Goal: Transaction & Acquisition: Purchase product/service

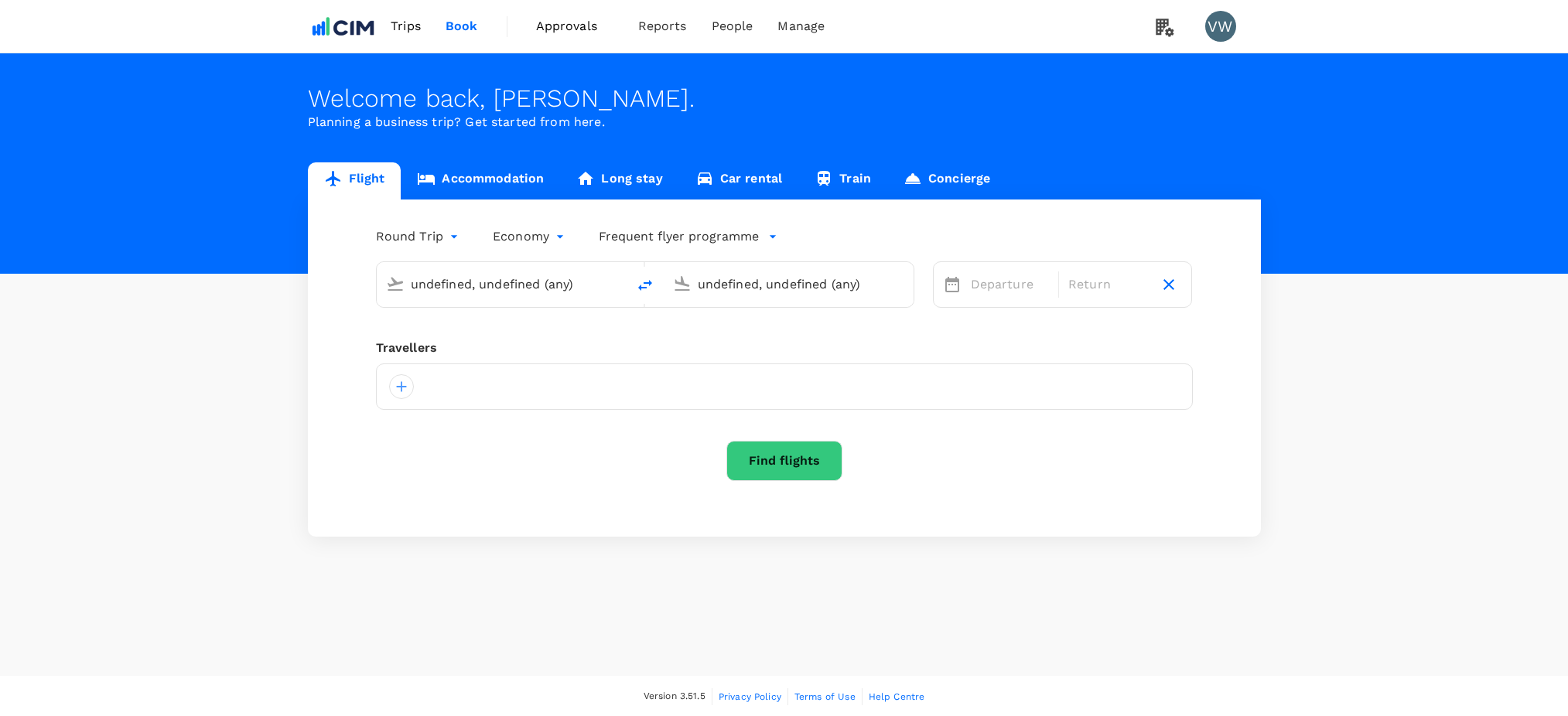
type input "Calgary Intl (YYC)"
type input "[PERSON_NAME] (SNN)"
type input "oneway"
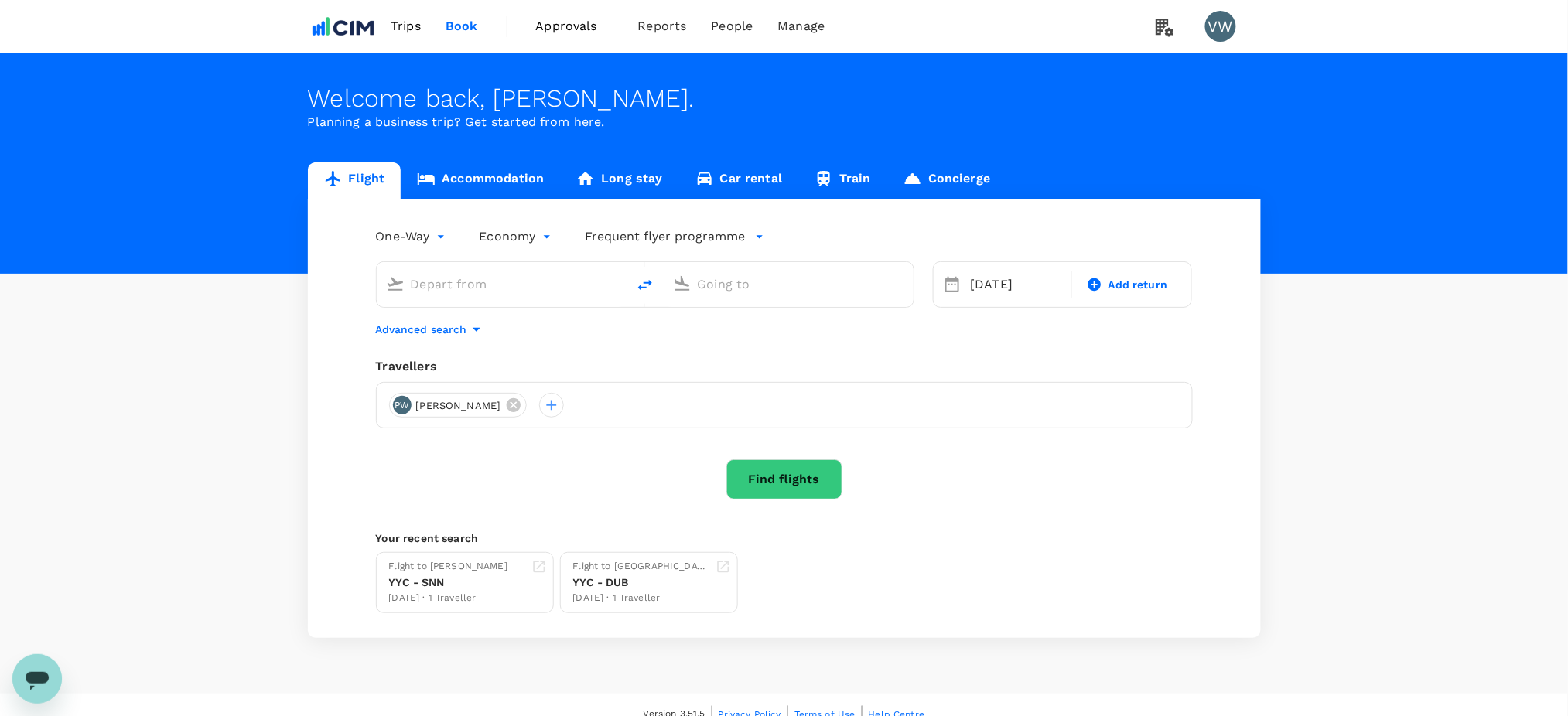
type input "Côte d'Azur Intl (NCE)"
type input "Calgary Intl (YYC)"
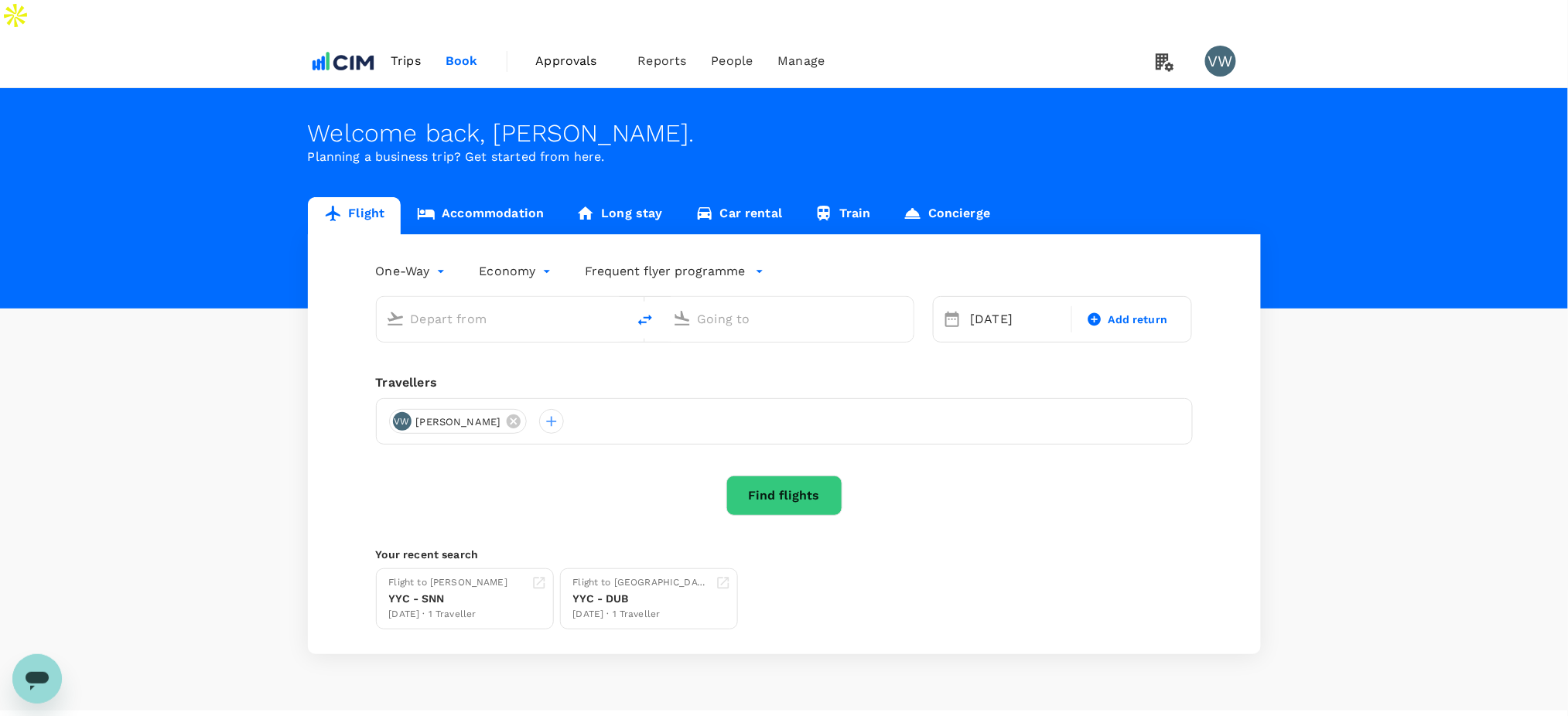
type input "Côte d'Azur Intl (NCE)"
type input "Calgary Intl (YYC)"
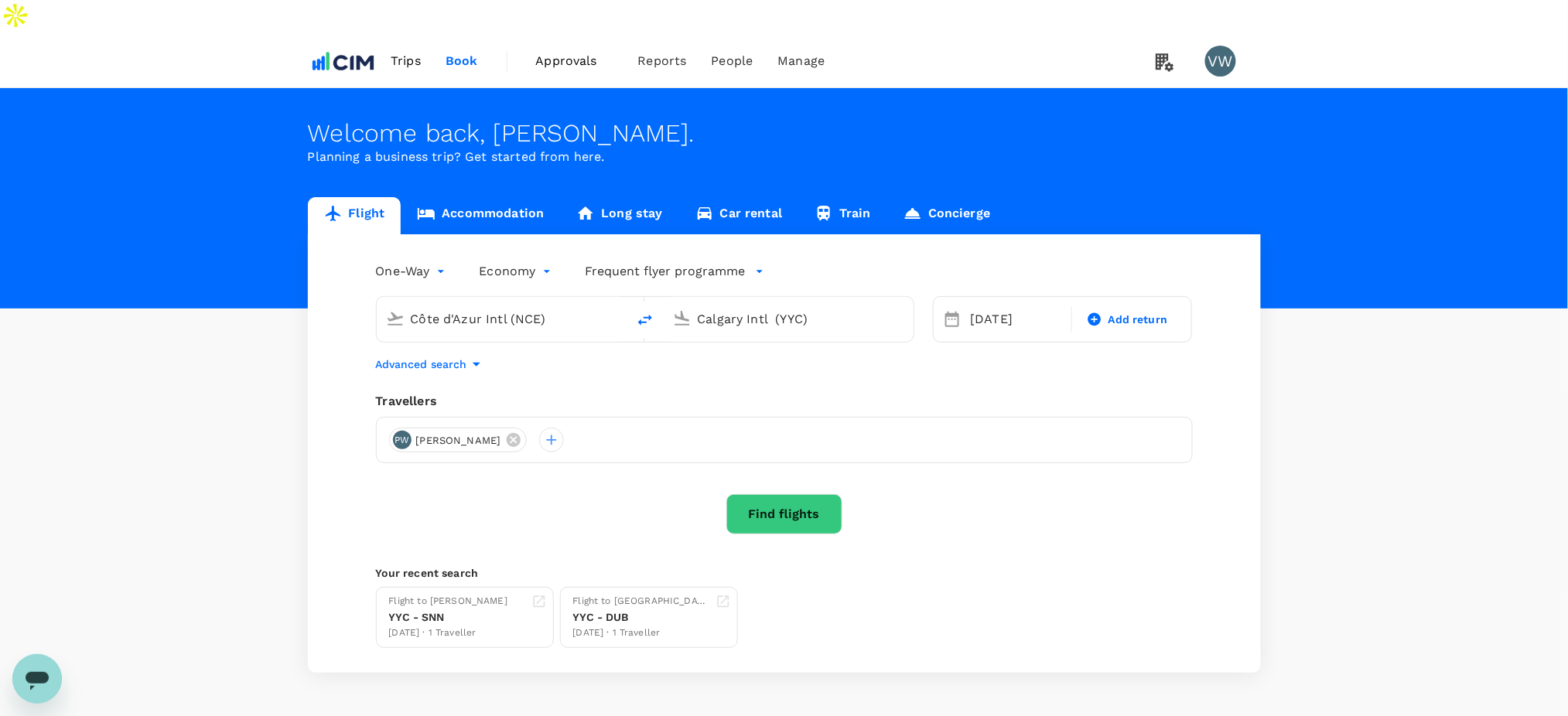
click at [500, 417] on div "PW [PERSON_NAME]" at bounding box center [784, 440] width 817 height 46
click at [507, 433] on icon at bounding box center [513, 440] width 14 height 14
click at [501, 417] on div at bounding box center [784, 440] width 817 height 46
click at [402, 428] on div at bounding box center [401, 440] width 25 height 25
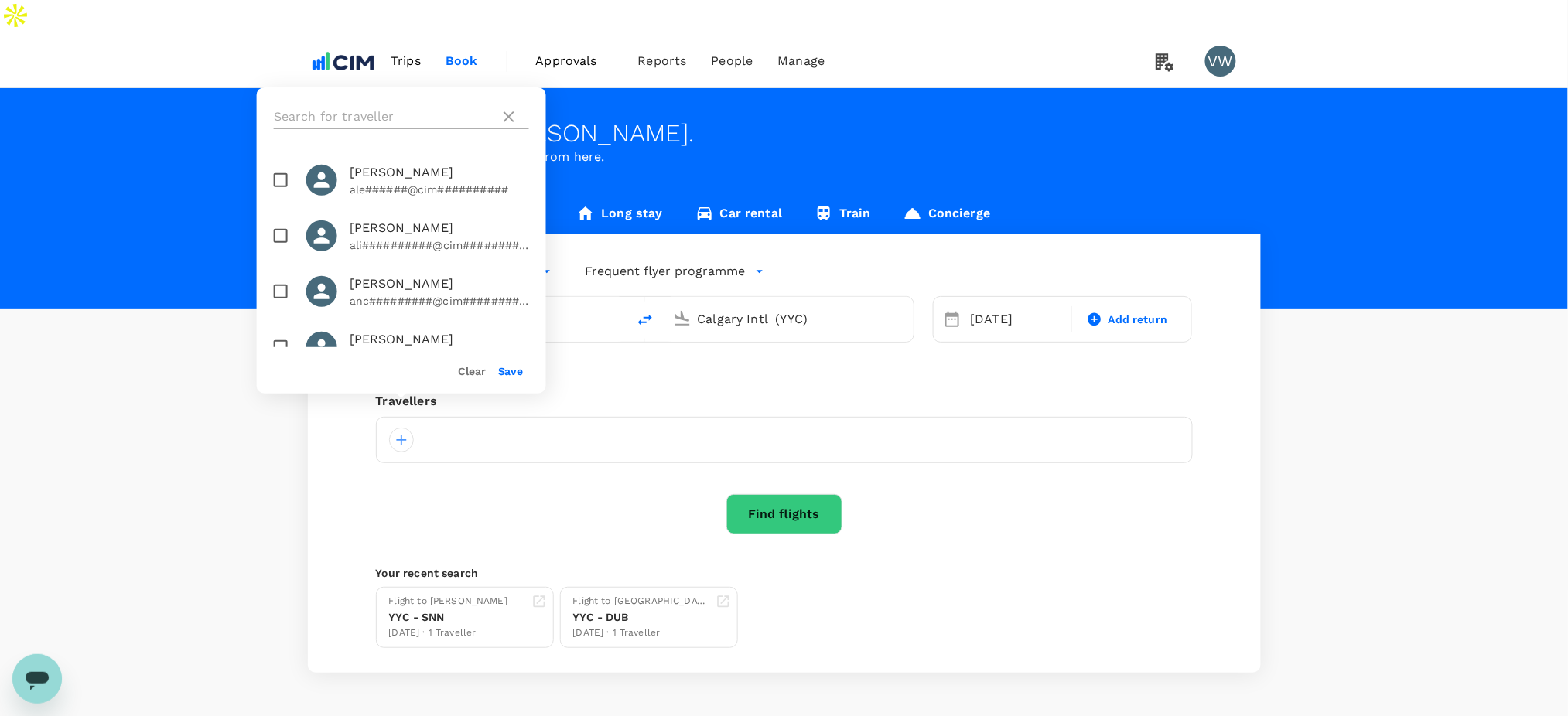
click at [448, 105] on input "text" at bounding box center [383, 116] width 219 height 25
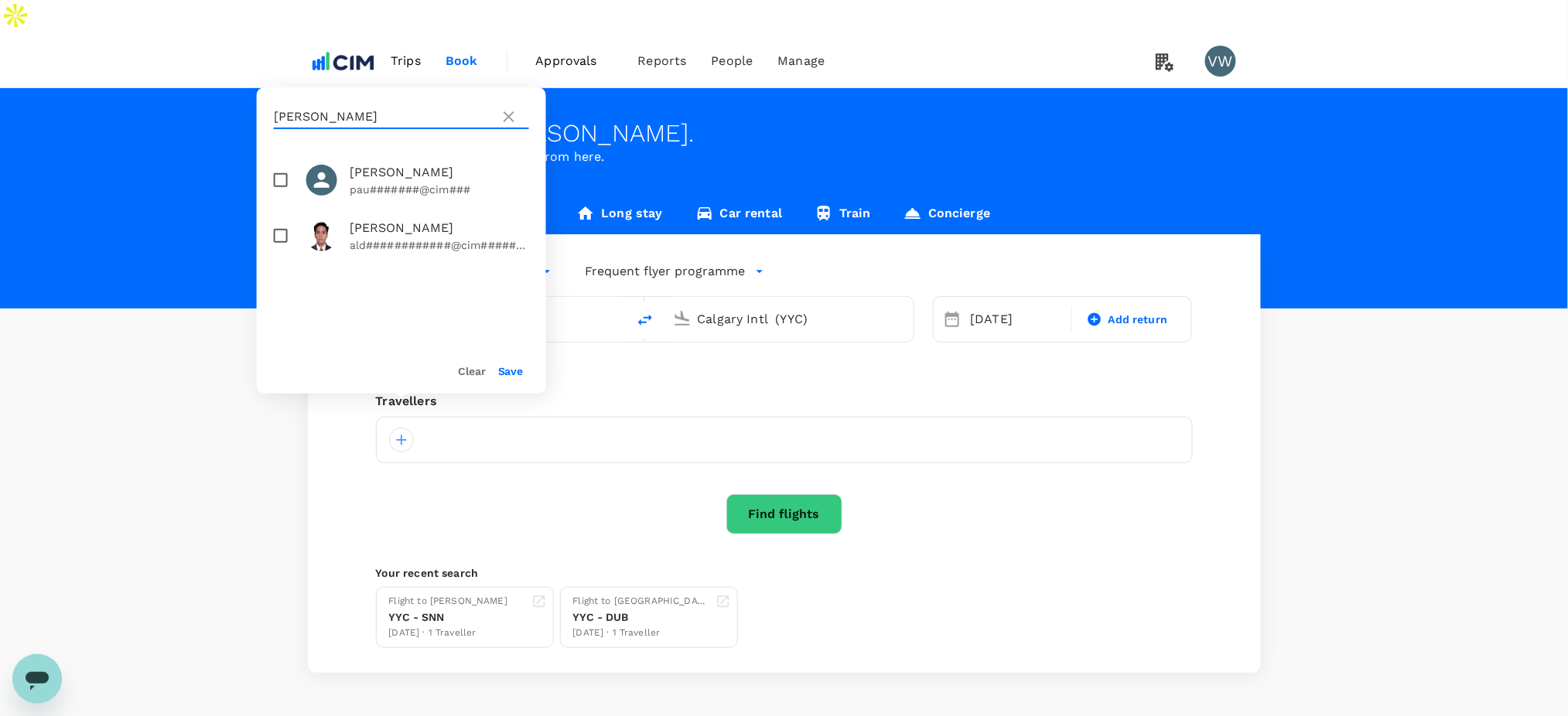
type input "[PERSON_NAME]"
click at [277, 179] on input "checkbox" at bounding box center [280, 180] width 32 height 32
checkbox input "true"
click at [513, 375] on button "Save" at bounding box center [511, 370] width 26 height 12
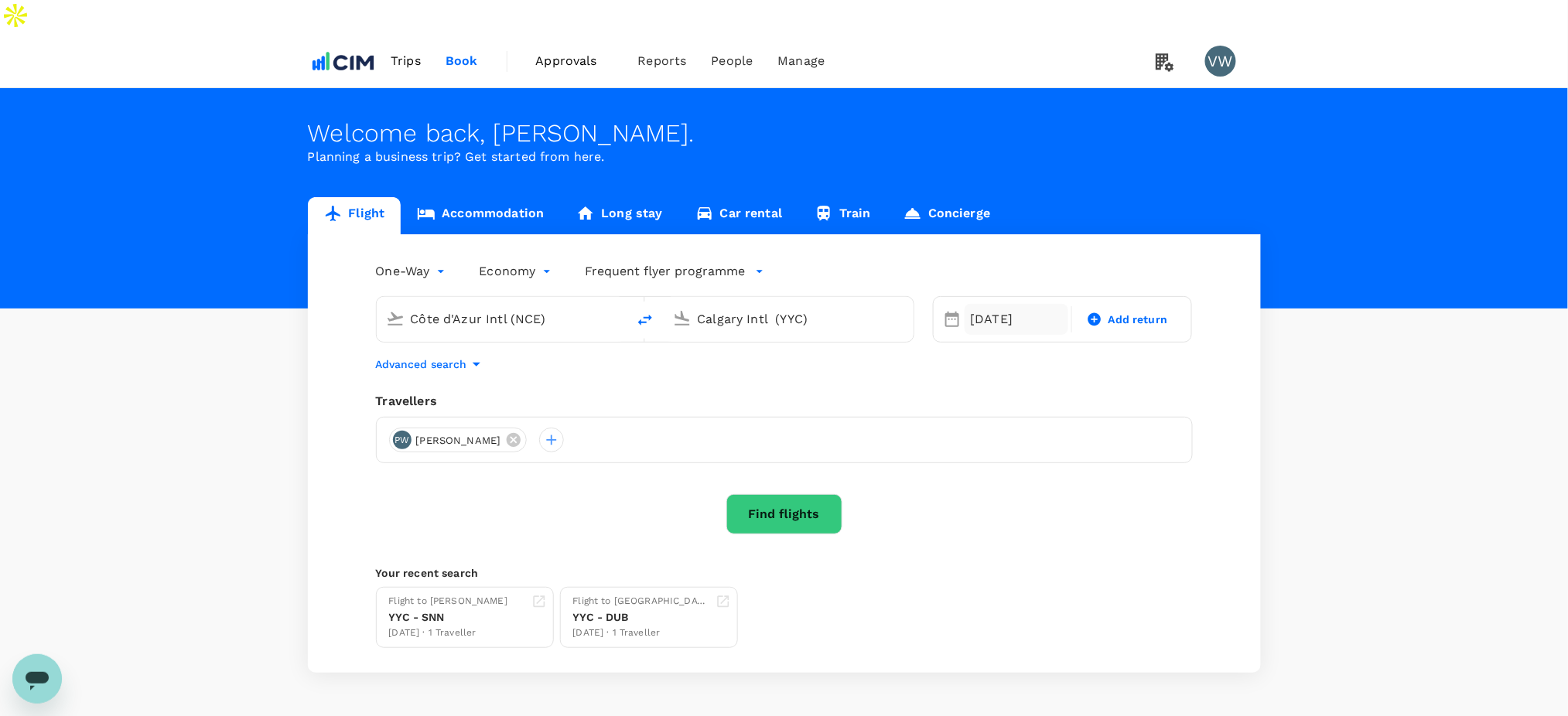
click at [984, 304] on div "[DATE]" at bounding box center [1016, 320] width 103 height 31
click at [1024, 502] on div "30" at bounding box center [1024, 508] width 29 height 29
click at [1112, 311] on span "Add return" at bounding box center [1138, 320] width 60 height 17
type input "roundtrip"
click at [1328, 387] on div "3" at bounding box center [1328, 390] width 29 height 29
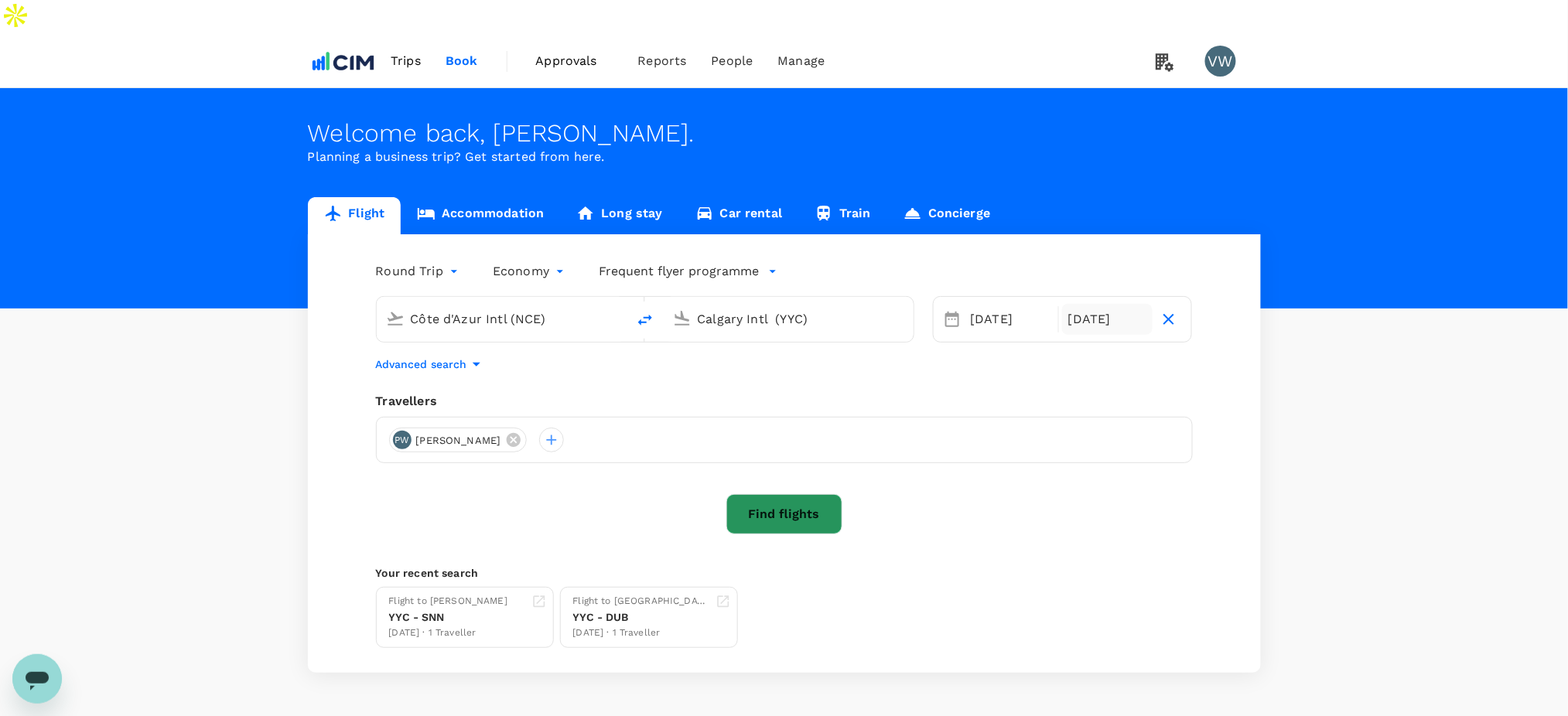
click at [796, 494] on button "Find flights" at bounding box center [784, 514] width 116 height 41
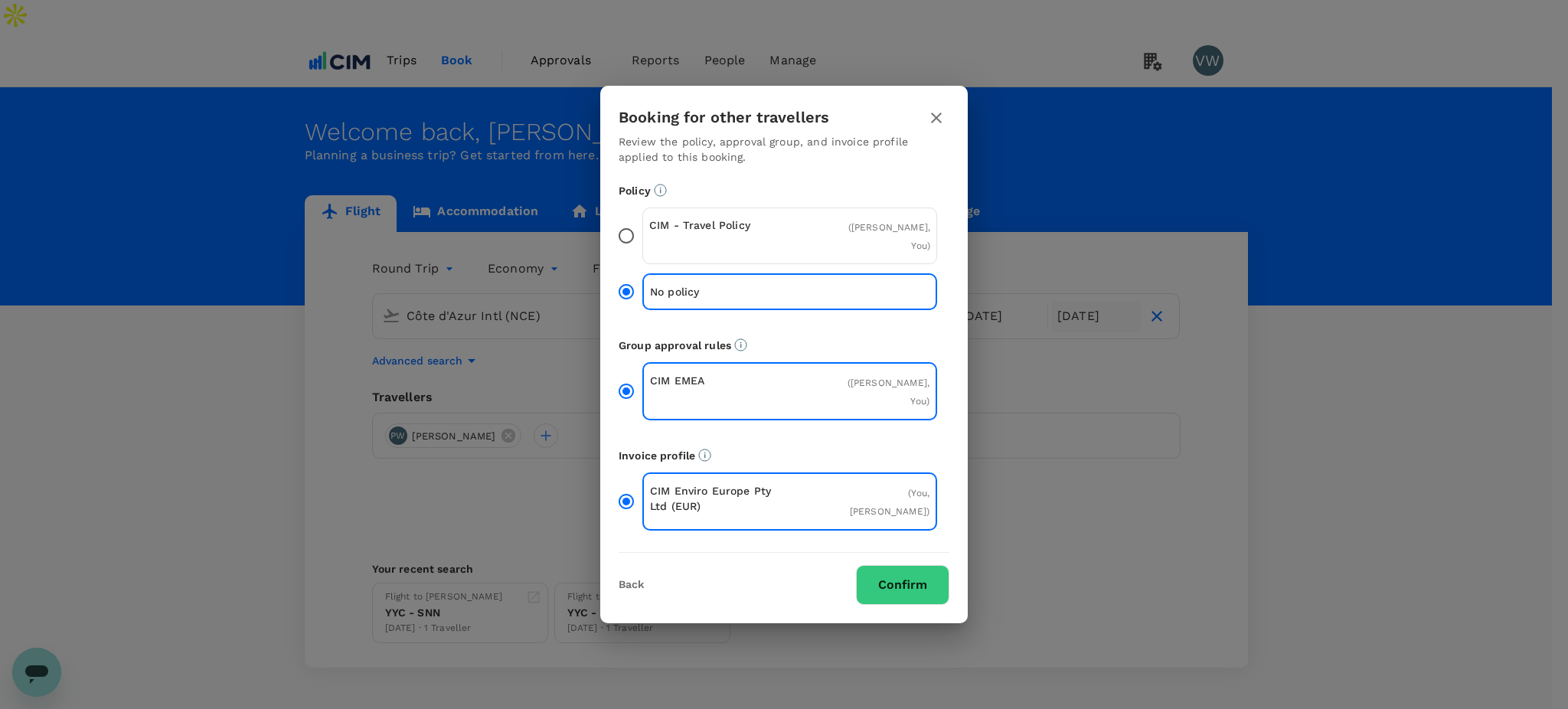
click at [871, 565] on button "Confirm" at bounding box center [902, 585] width 93 height 40
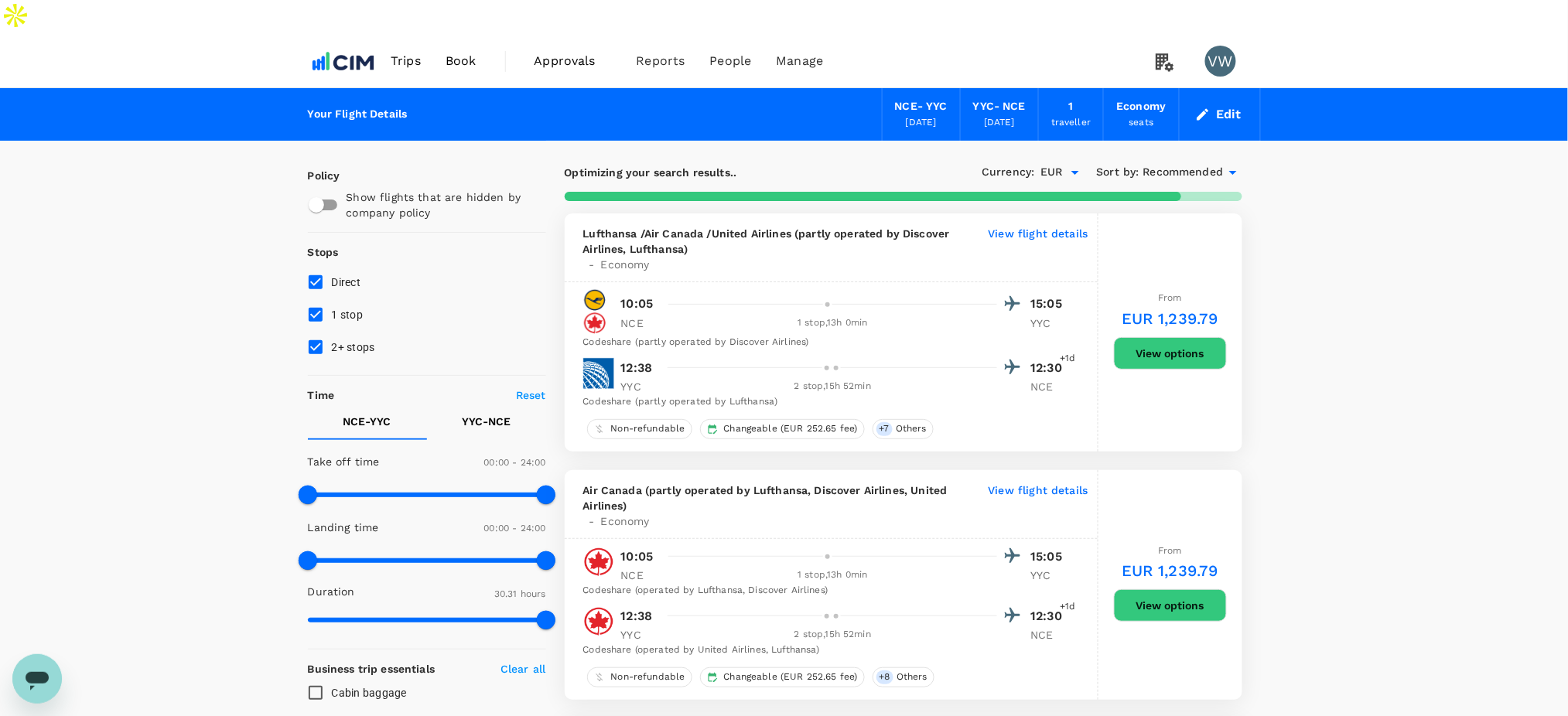
type input "2265"
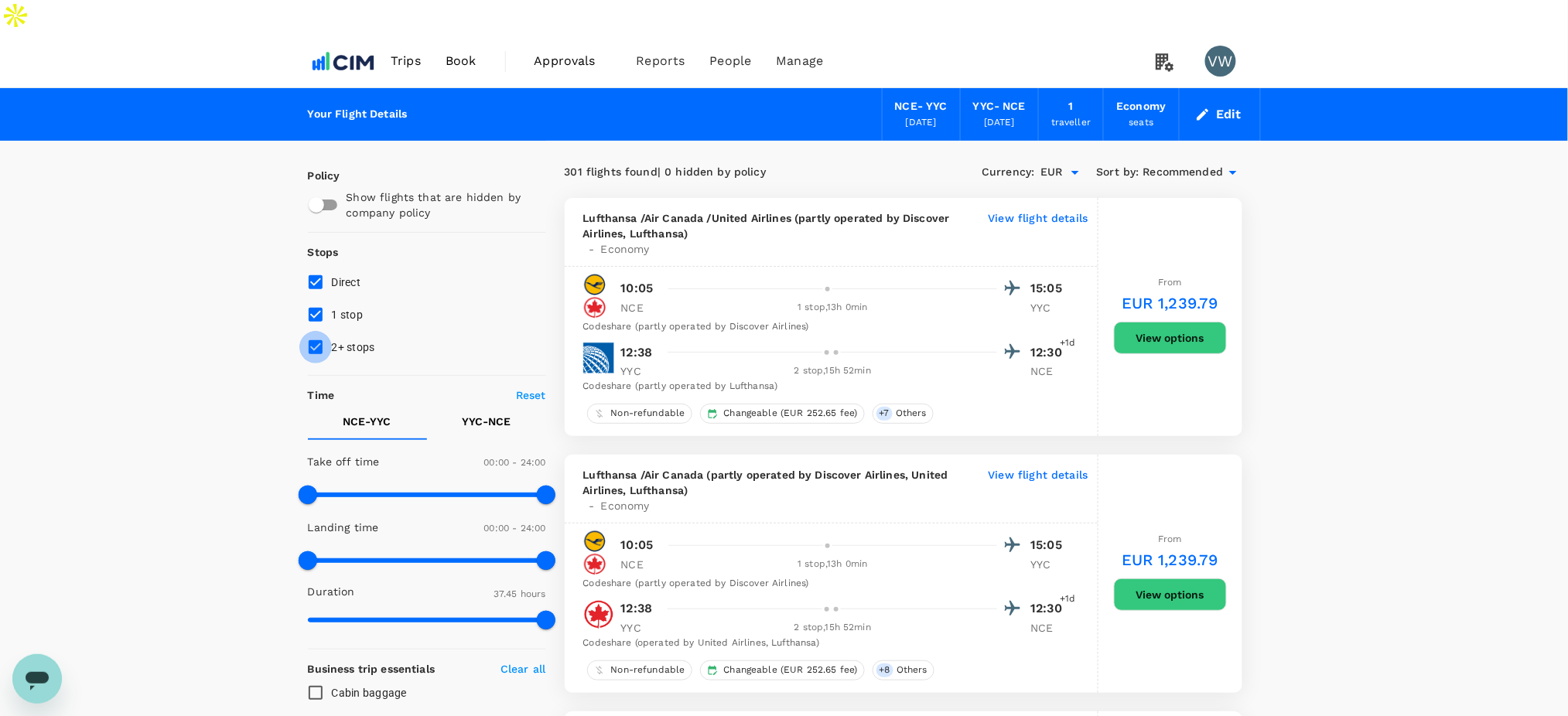
click at [311, 331] on input "2+ stops" at bounding box center [315, 346] width 32 height 32
checkbox input "false"
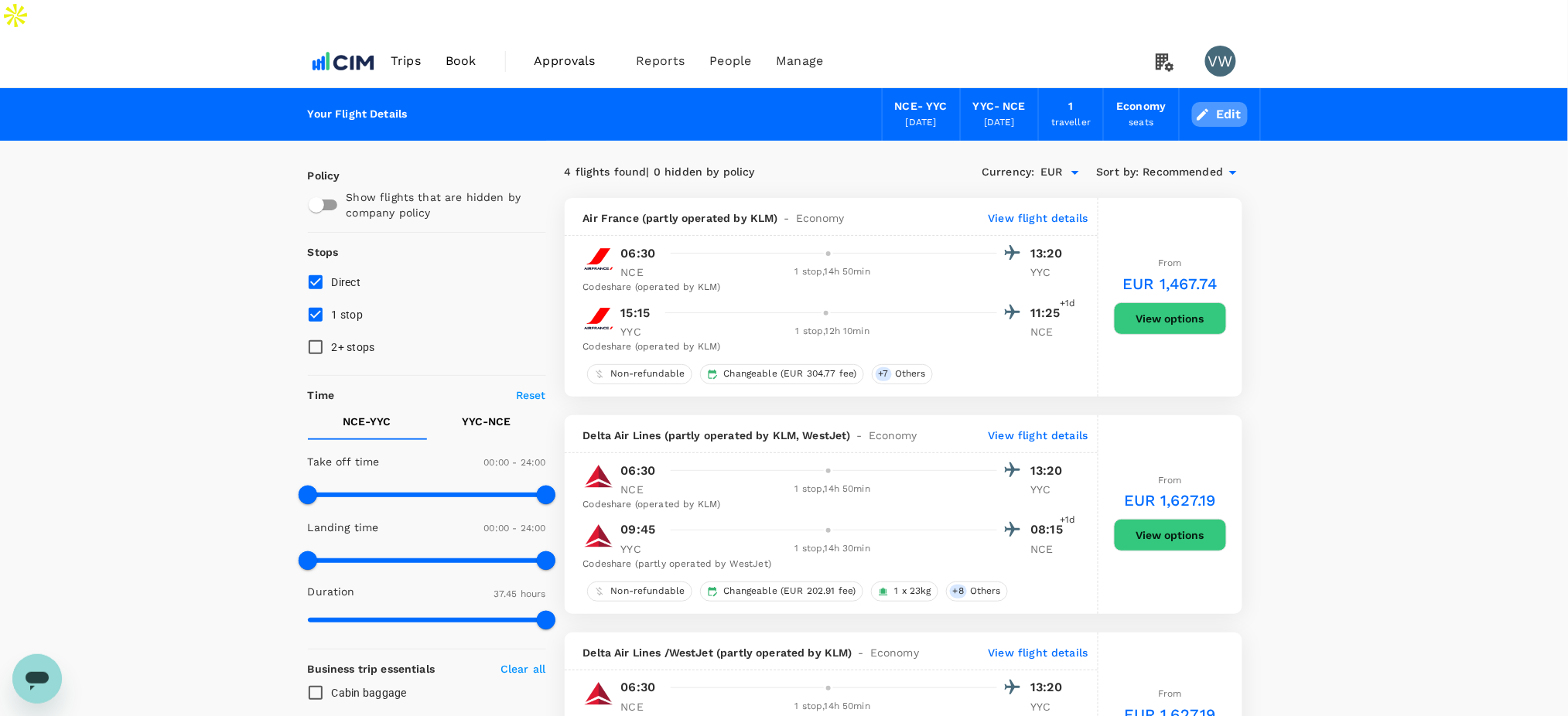
click at [1229, 102] on button "Edit" at bounding box center [1220, 114] width 55 height 25
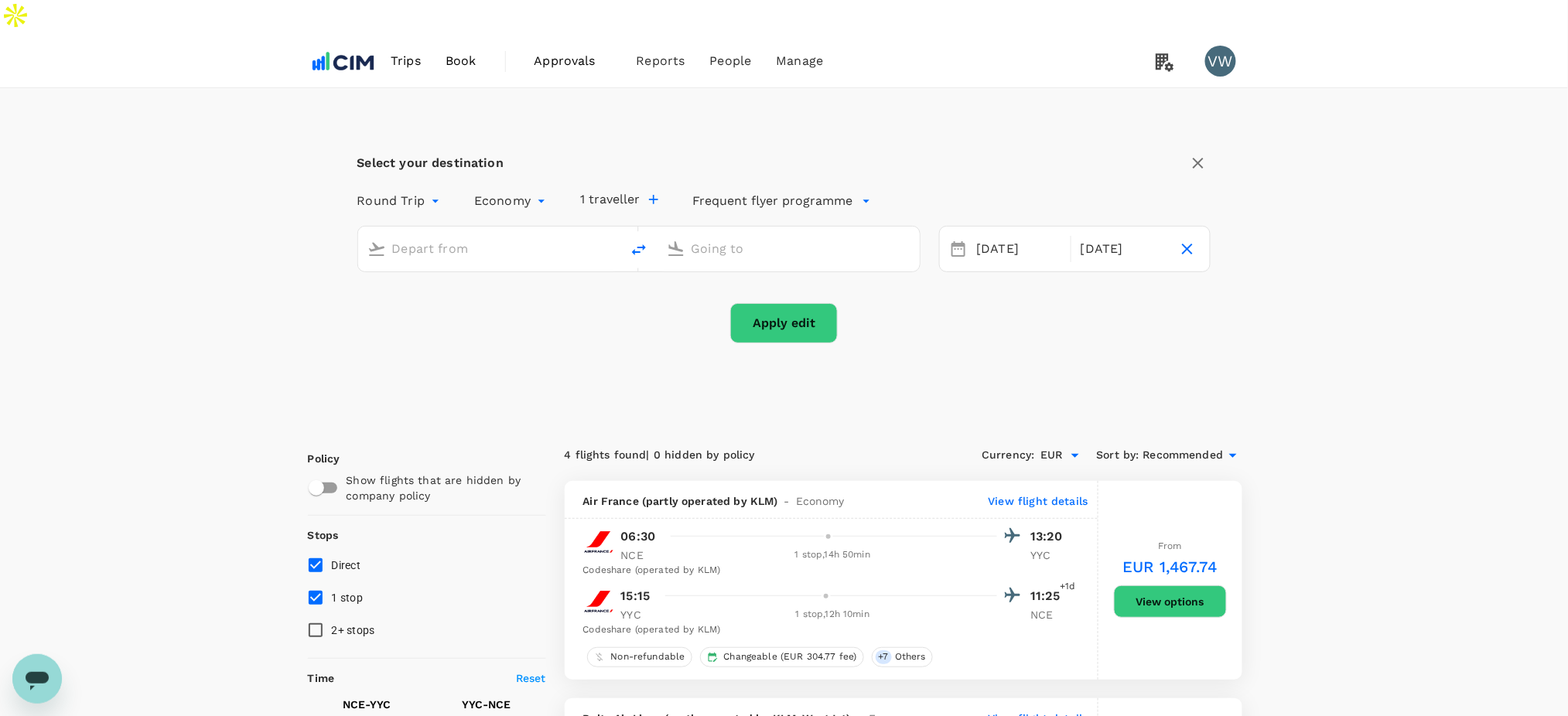
type input "Côte d'Azur Intl (NCE)"
type input "Calgary Intl (YYC)"
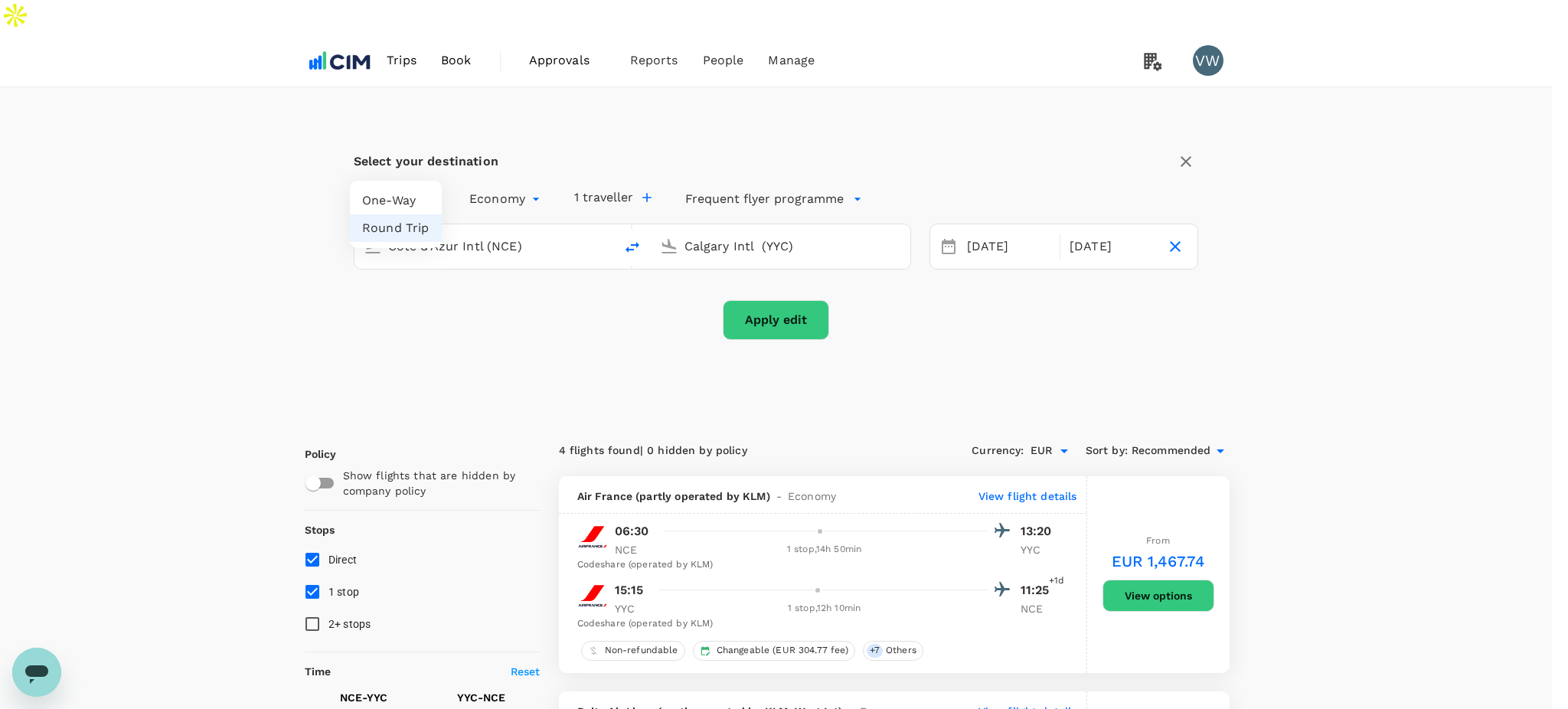
click at [407, 199] on li "One-Way" at bounding box center [396, 201] width 92 height 27
type input "oneway"
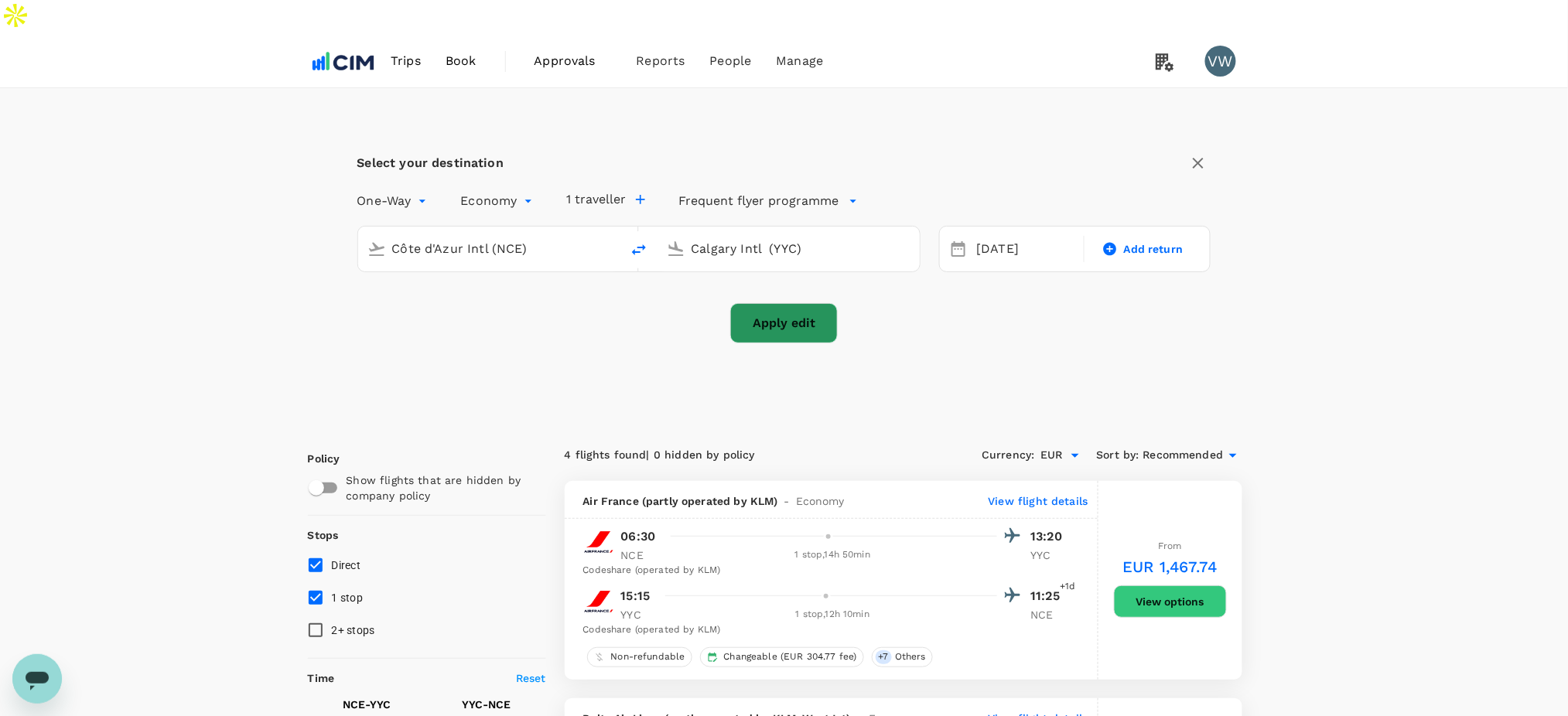
click at [808, 303] on button "Apply edit" at bounding box center [784, 323] width 108 height 41
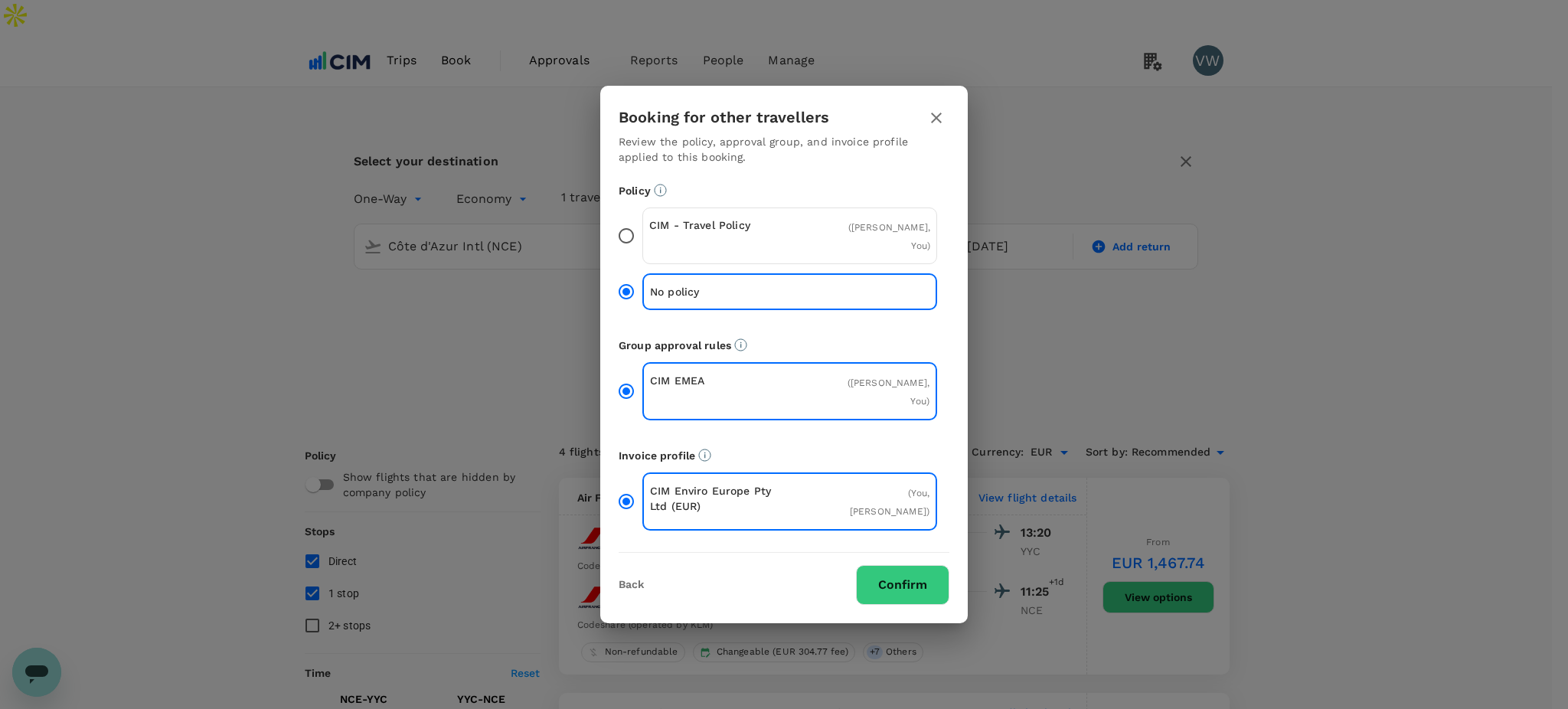
click at [927, 565] on button "Confirm" at bounding box center [902, 585] width 93 height 40
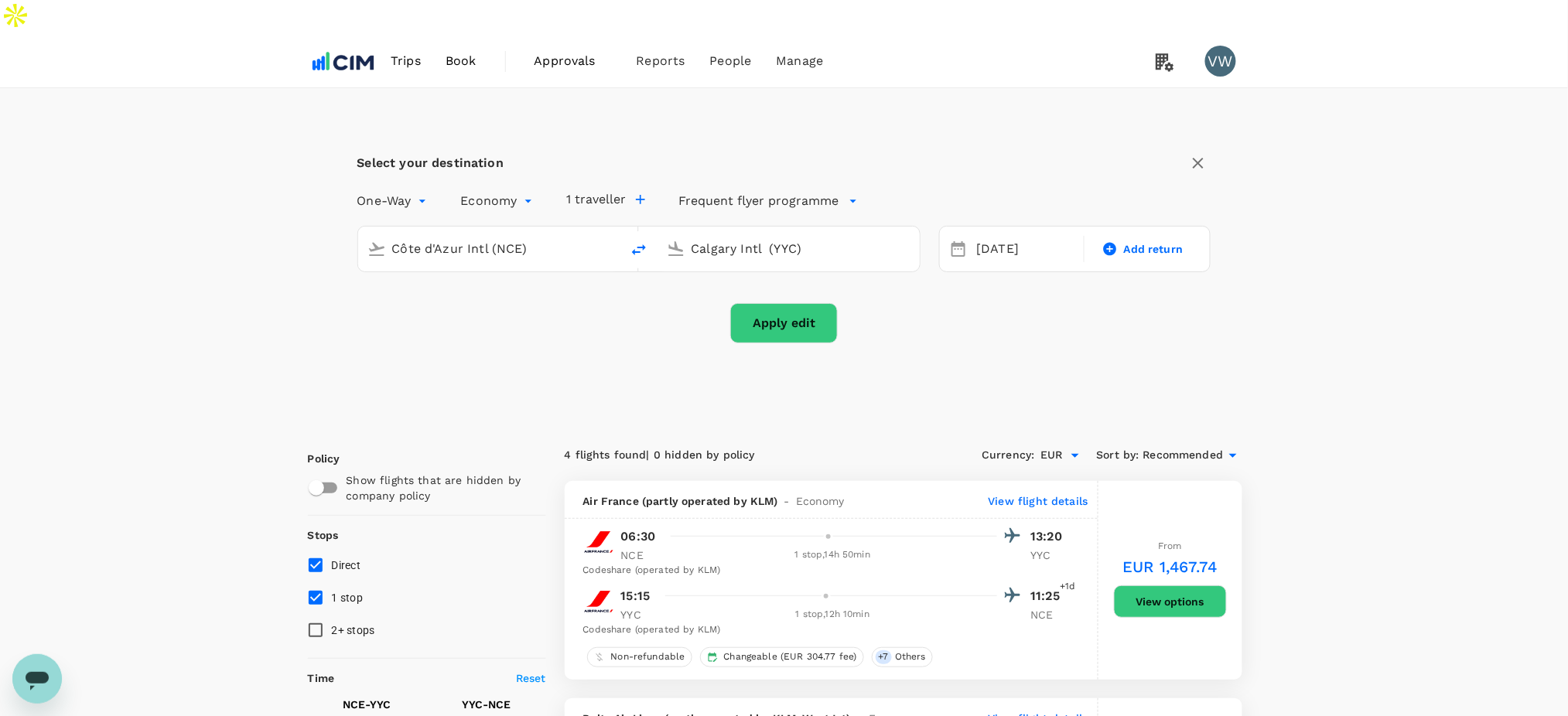
checkbox input "false"
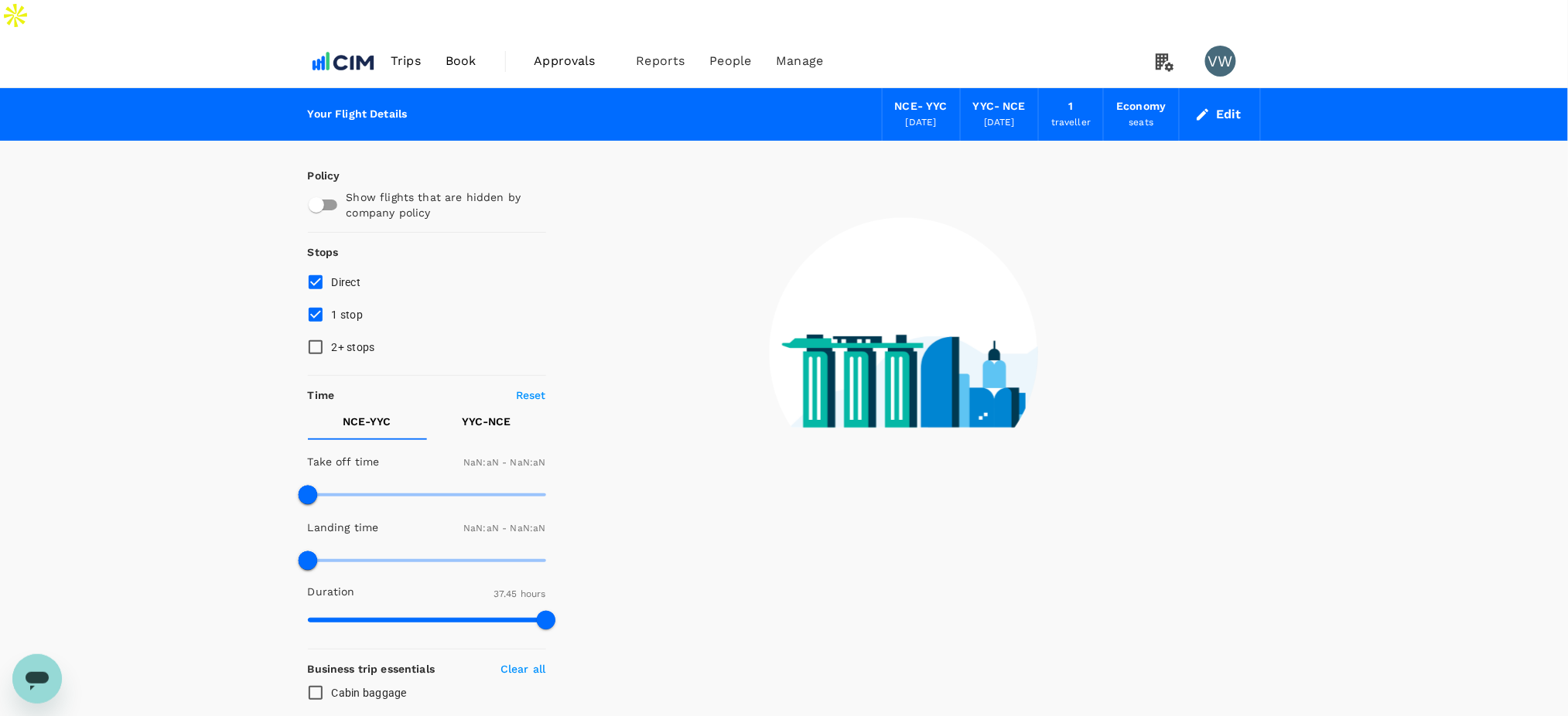
type input "1440"
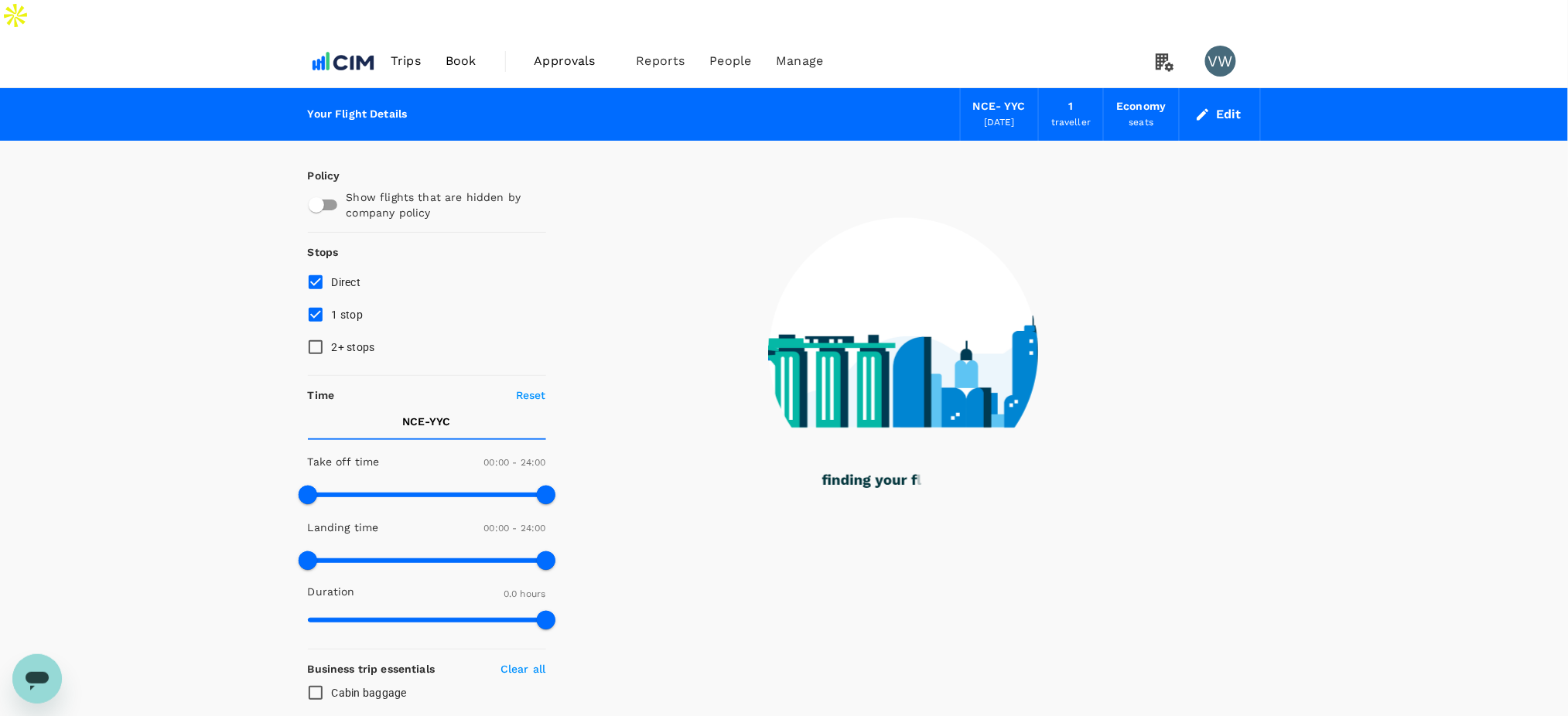
type input "2213"
checkbox input "true"
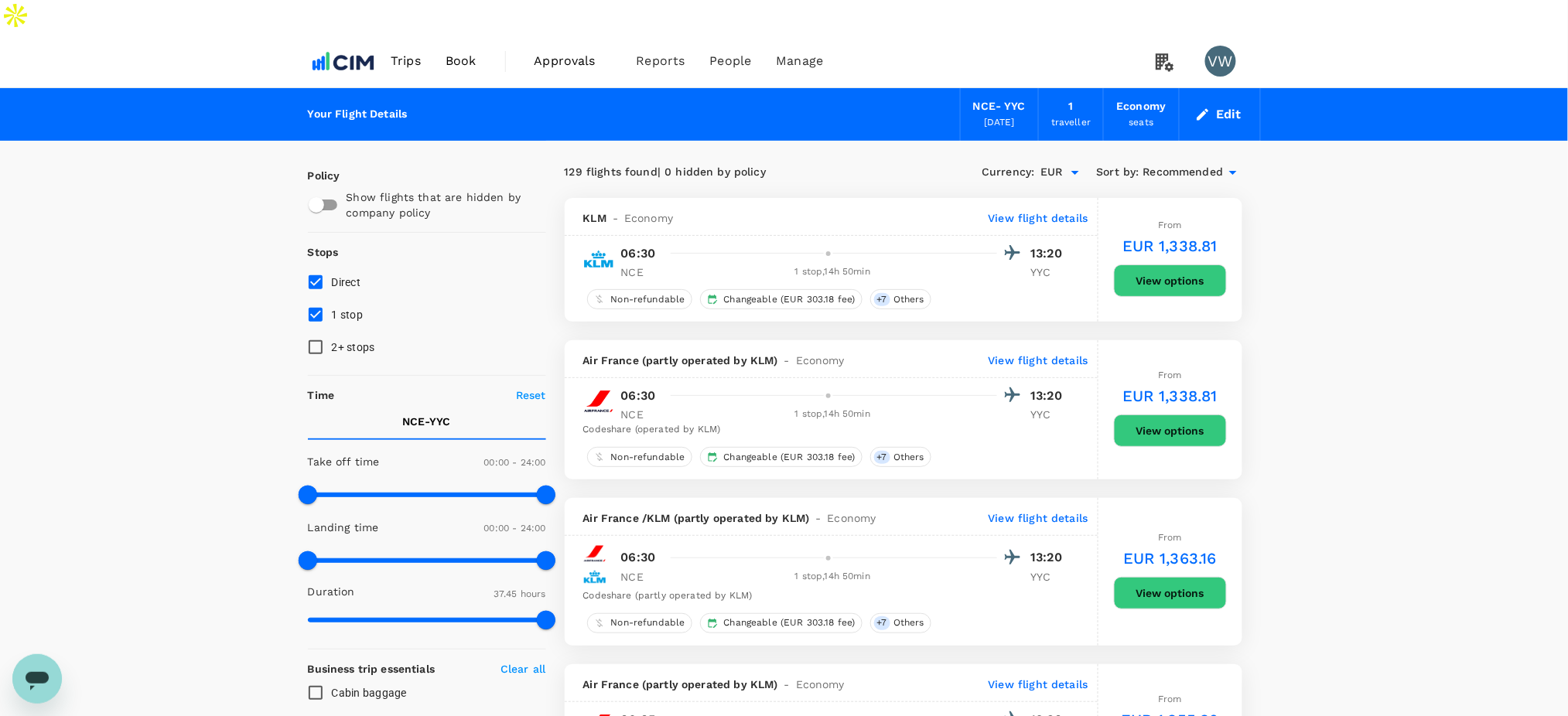
type input "2265"
click at [893, 293] on span "Others" at bounding box center [909, 299] width 43 height 13
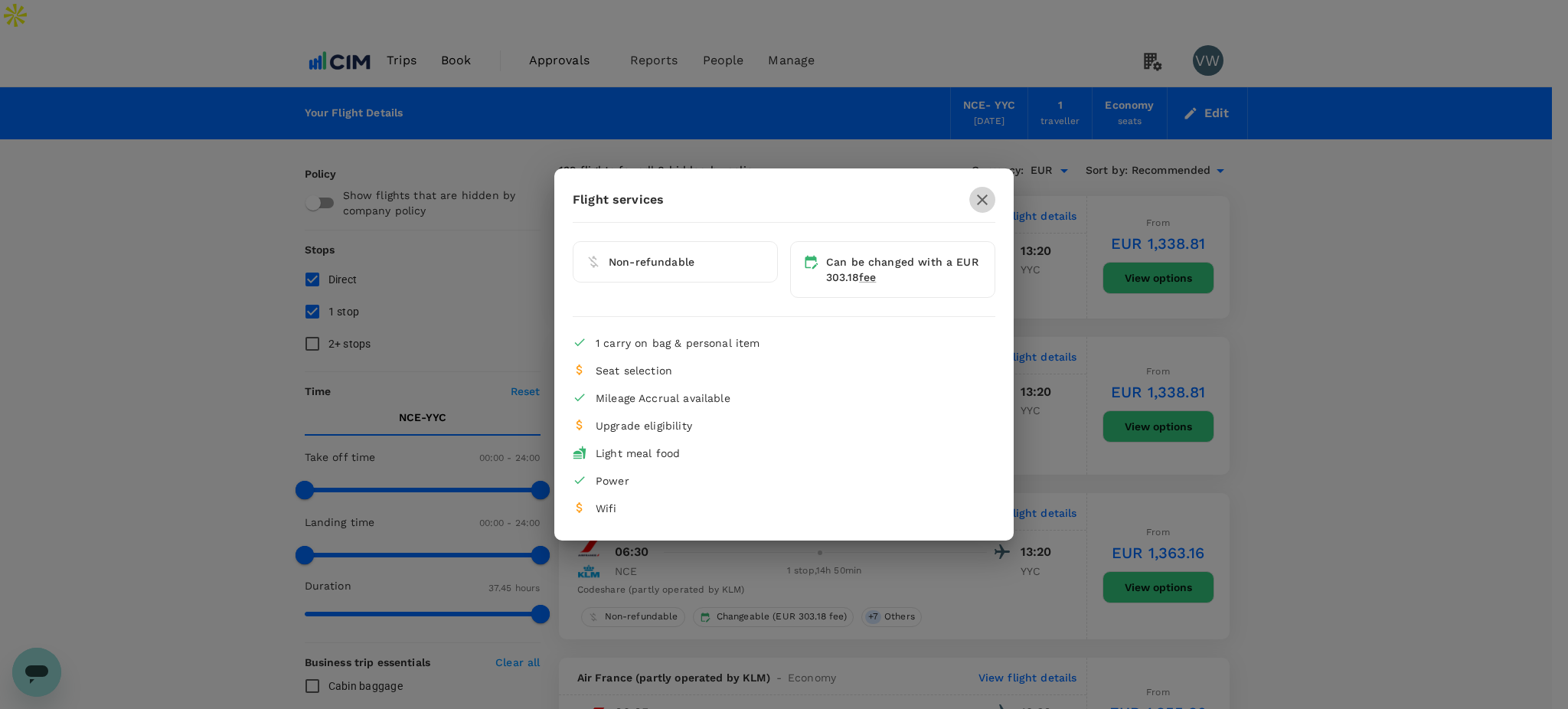
click at [992, 199] on button "button" at bounding box center [981, 200] width 26 height 26
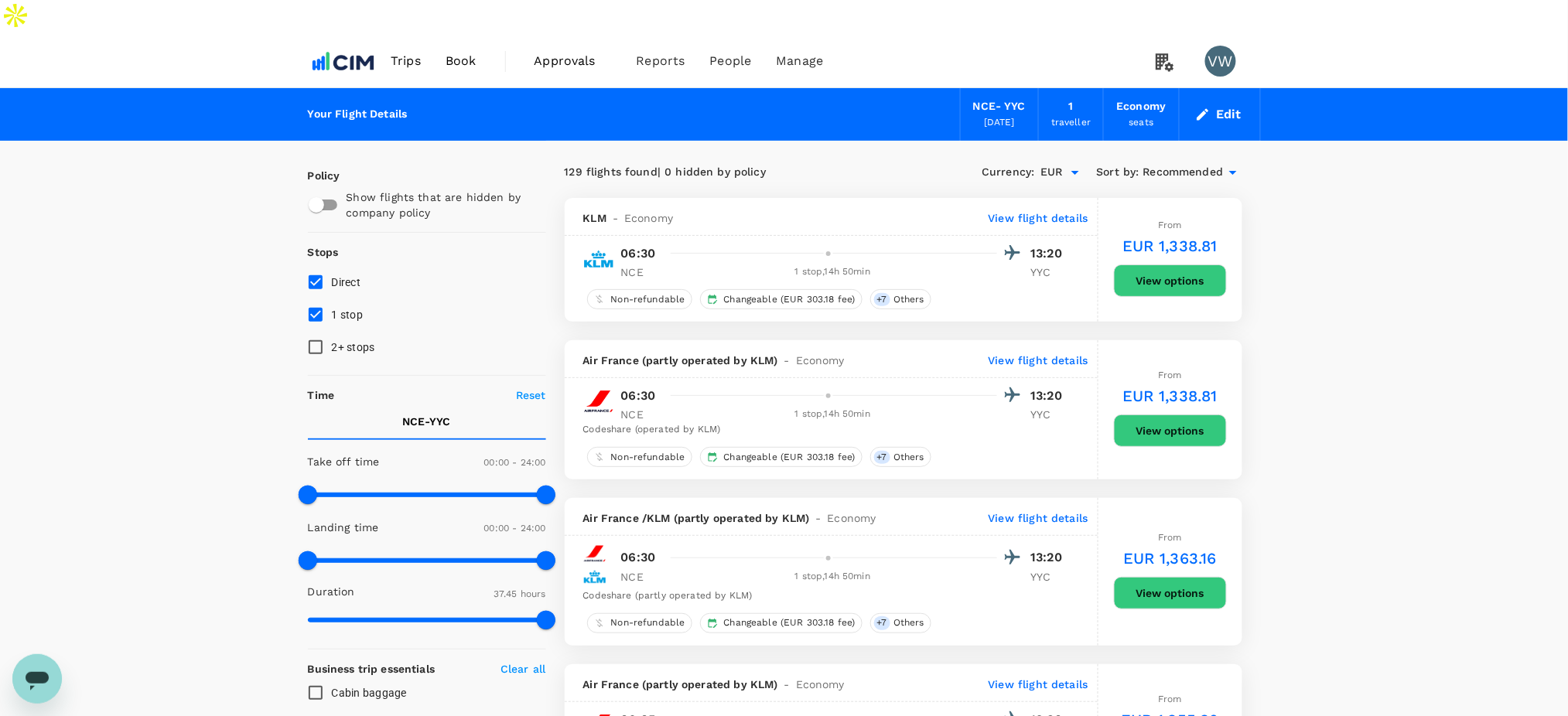
click at [1193, 264] on button "View options" at bounding box center [1170, 280] width 113 height 32
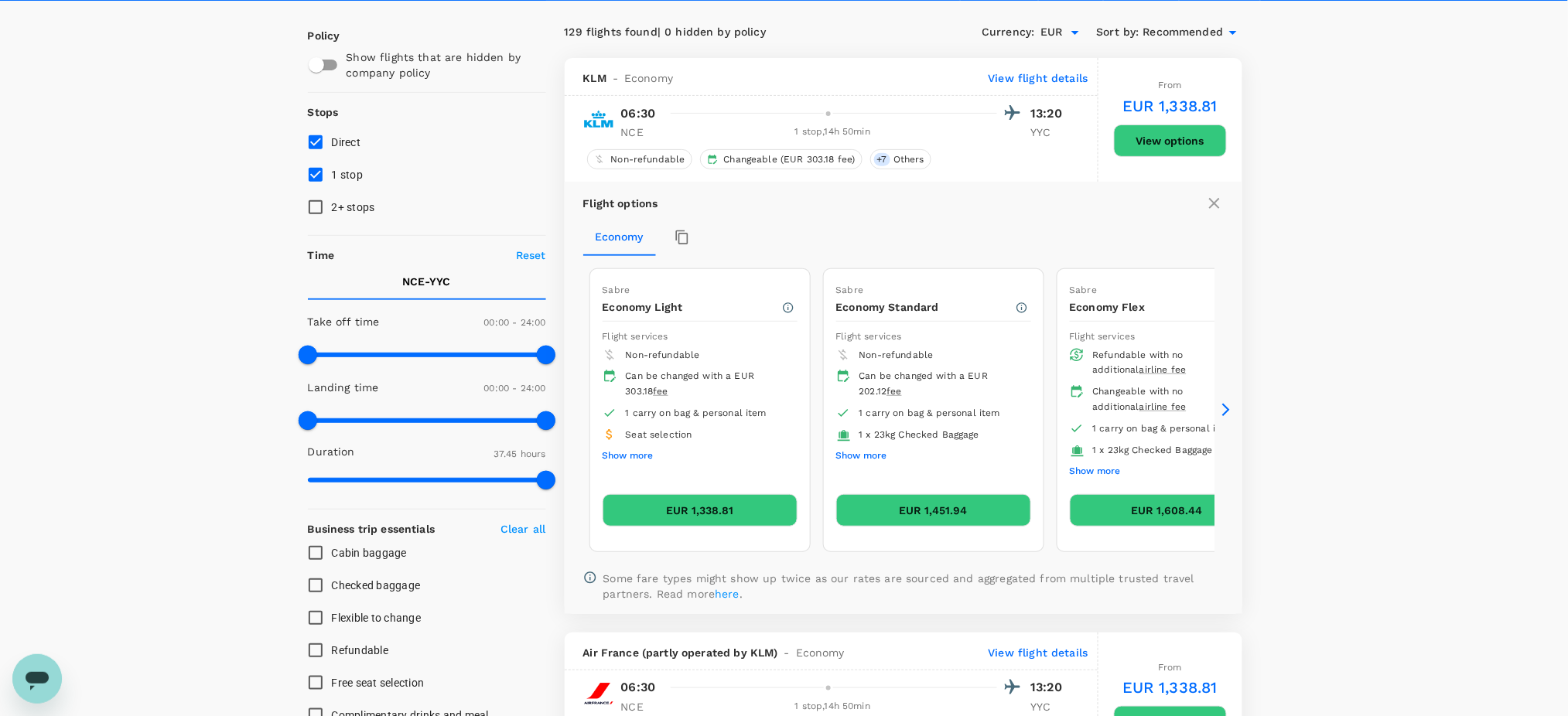
scroll to position [163, 0]
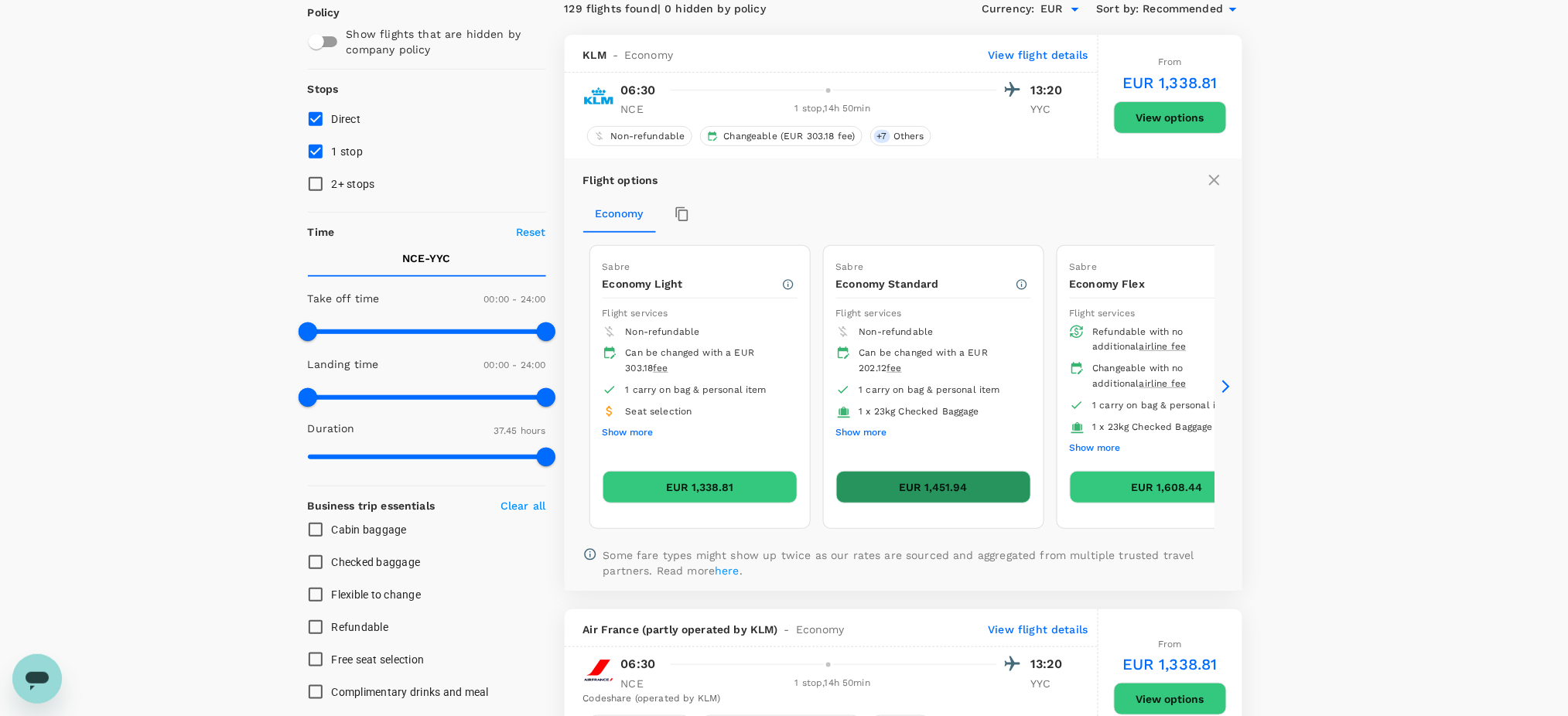
click at [877, 471] on button "EUR 1,451.94" at bounding box center [933, 487] width 195 height 32
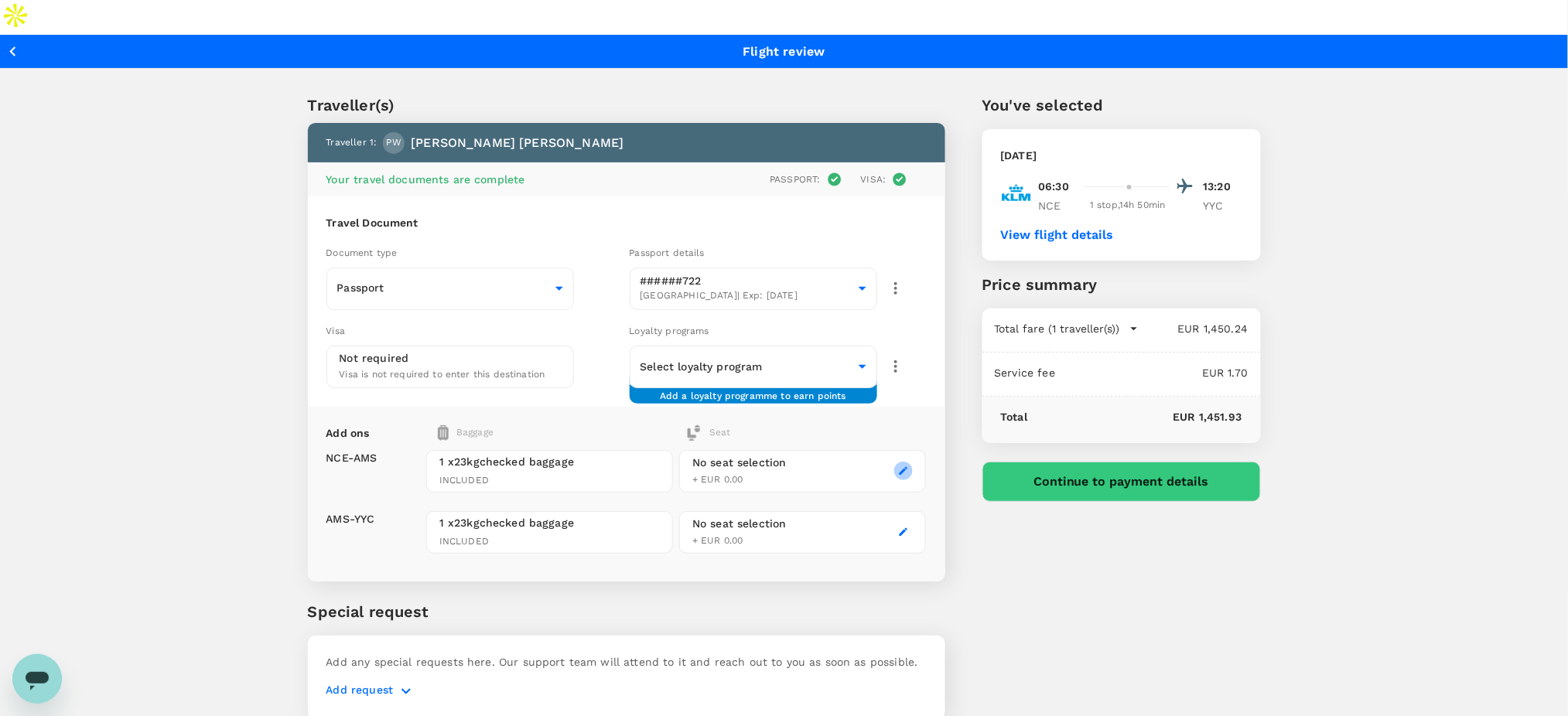
click at [905, 462] on button "button" at bounding box center [903, 471] width 18 height 18
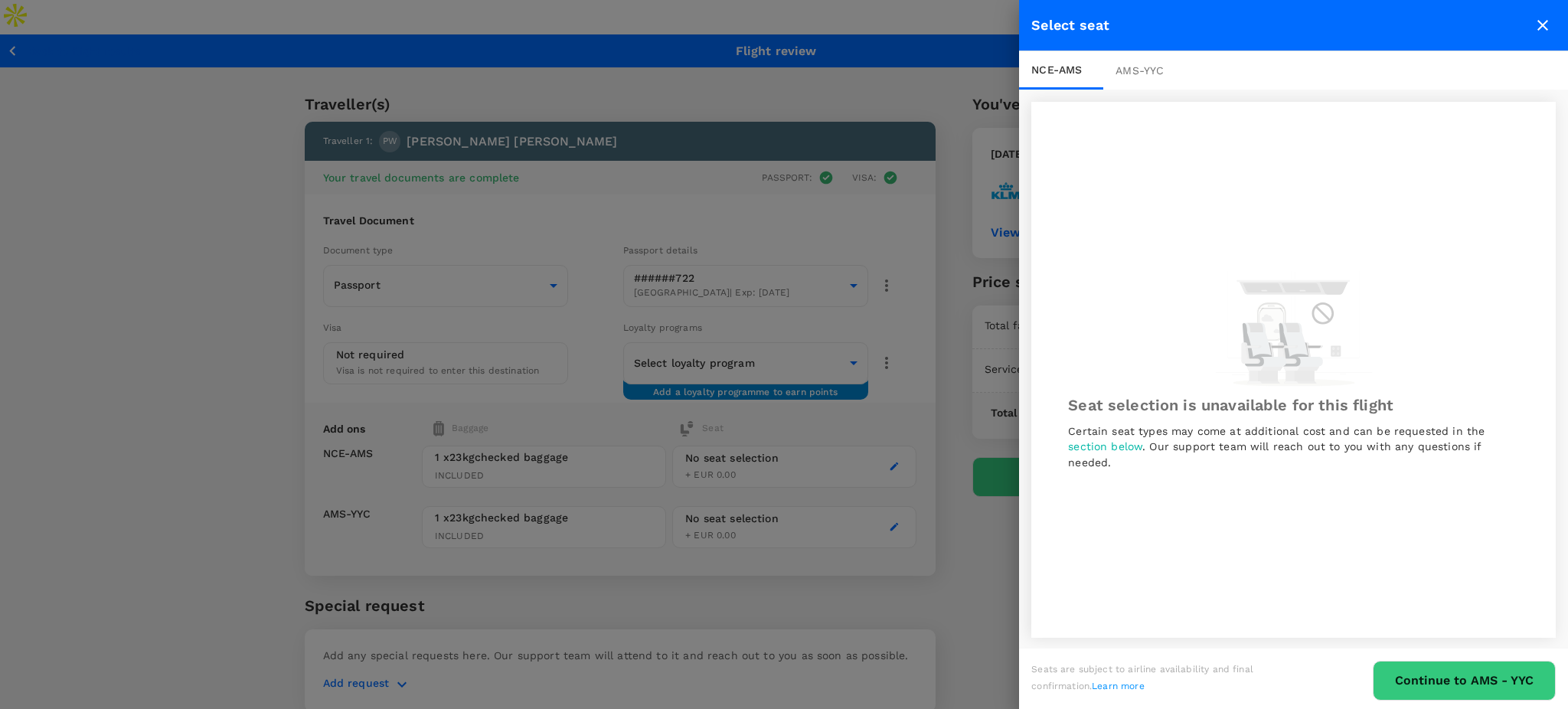
click at [1543, 23] on icon "close" at bounding box center [1542, 26] width 11 height 11
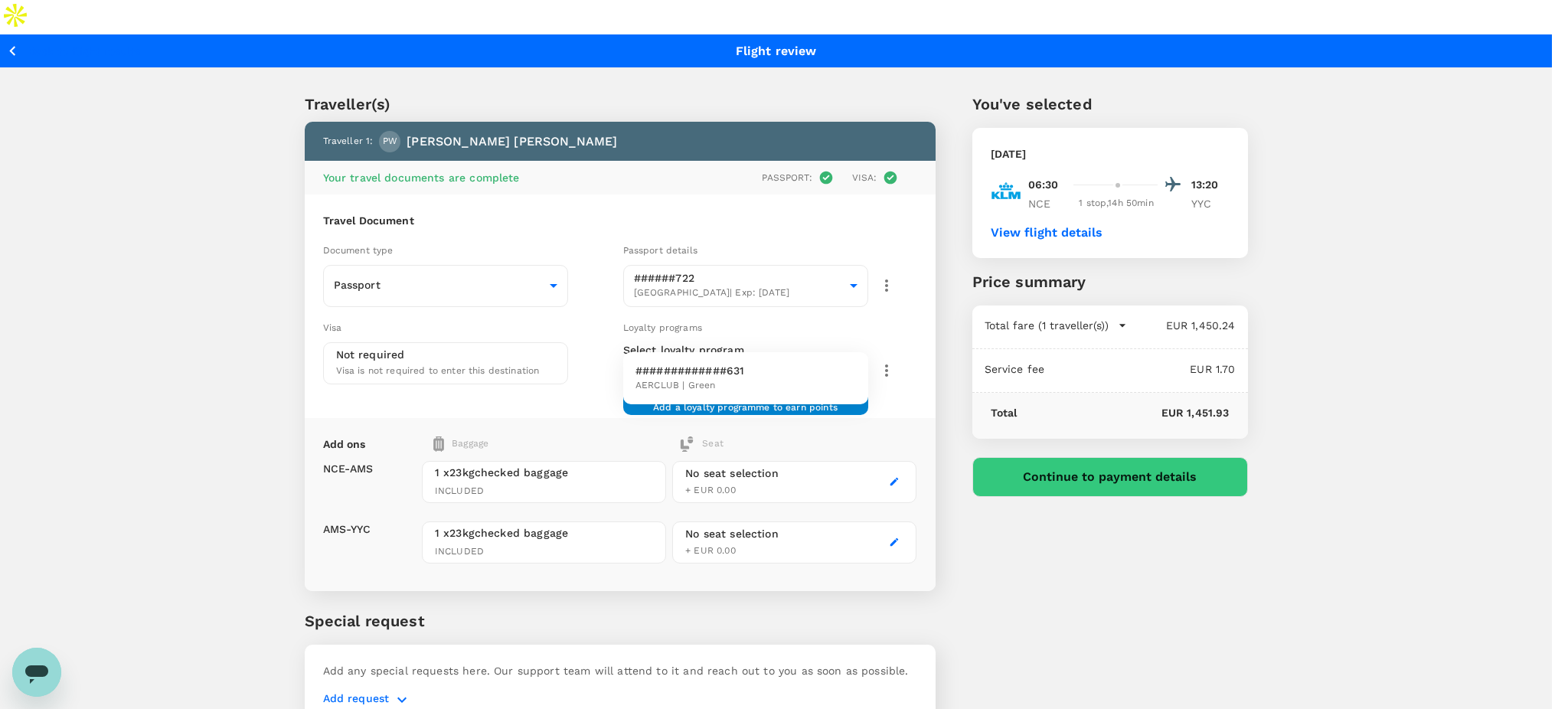
click at [855, 317] on body "Back to flight results Flight review Traveller(s) Traveller 1 : PW [PERSON_NAME…" at bounding box center [784, 453] width 1568 height 905
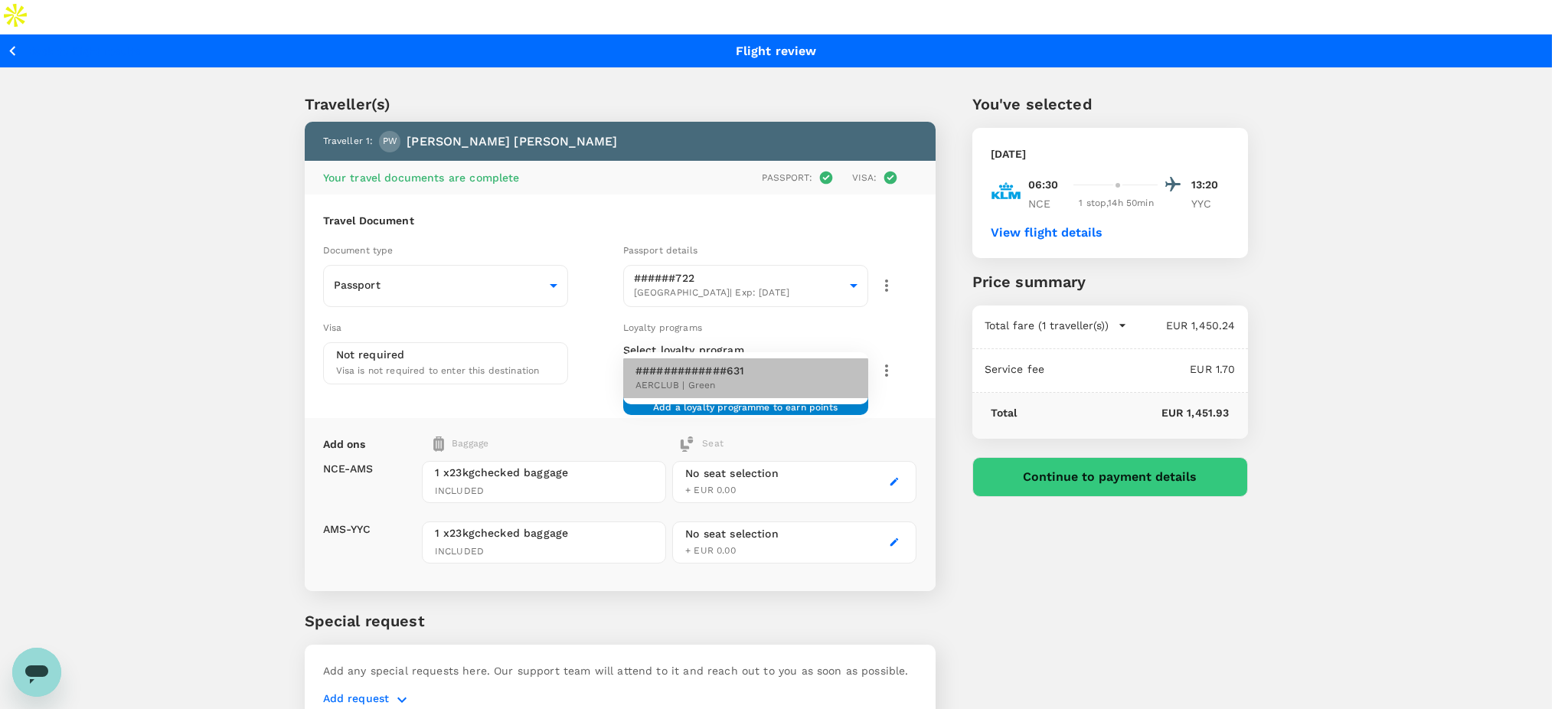
click at [659, 371] on p "#############631" at bounding box center [690, 370] width 109 height 16
type input "22dad759-4930-429b-94c5-d4c30a4e7c12"
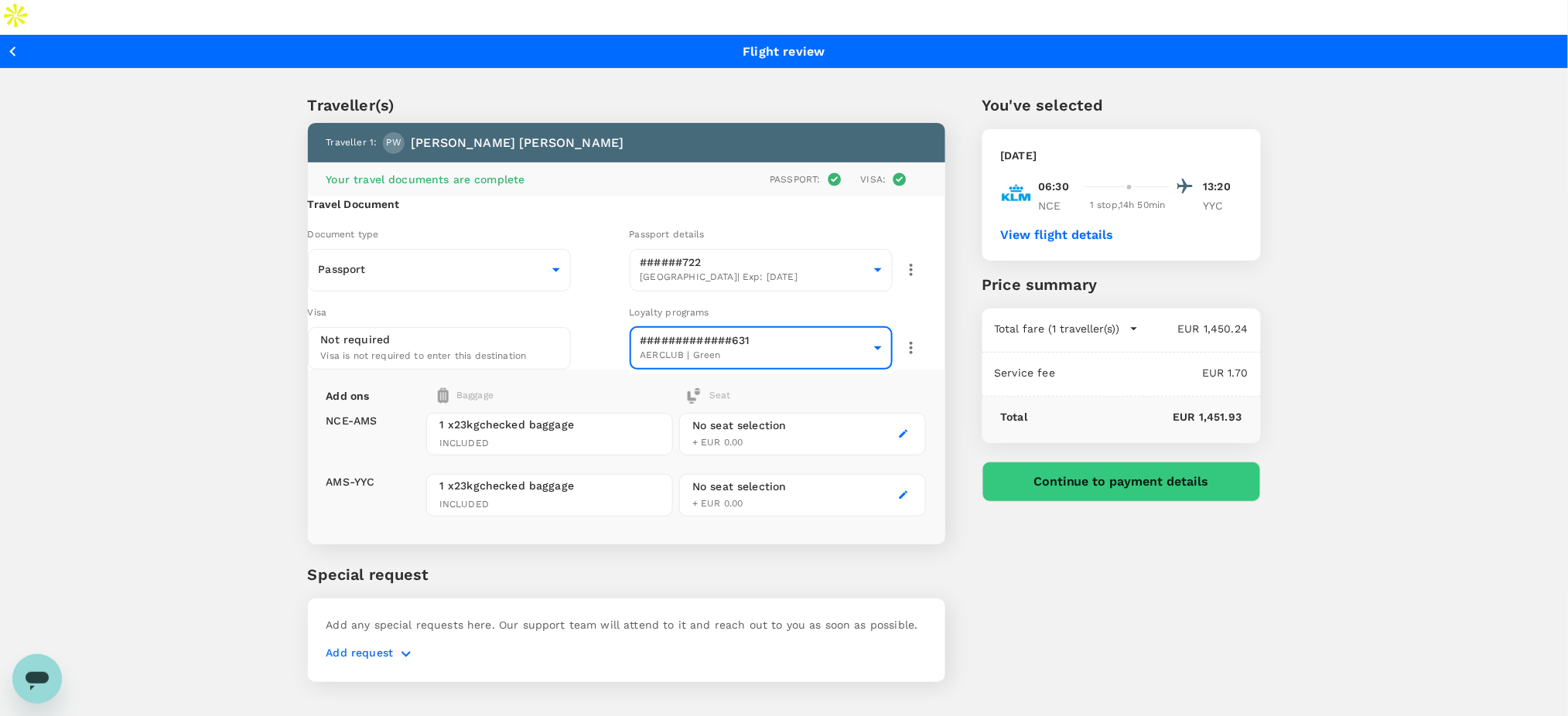
click at [1083, 469] on div "You've selected [DATE] 06:30 13:20 NCE 1 stop , 14h 50min YYC View flight detai…" at bounding box center [1102, 378] width 315 height 644
click at [1091, 462] on button "Continue to payment details" at bounding box center [1122, 482] width 278 height 41
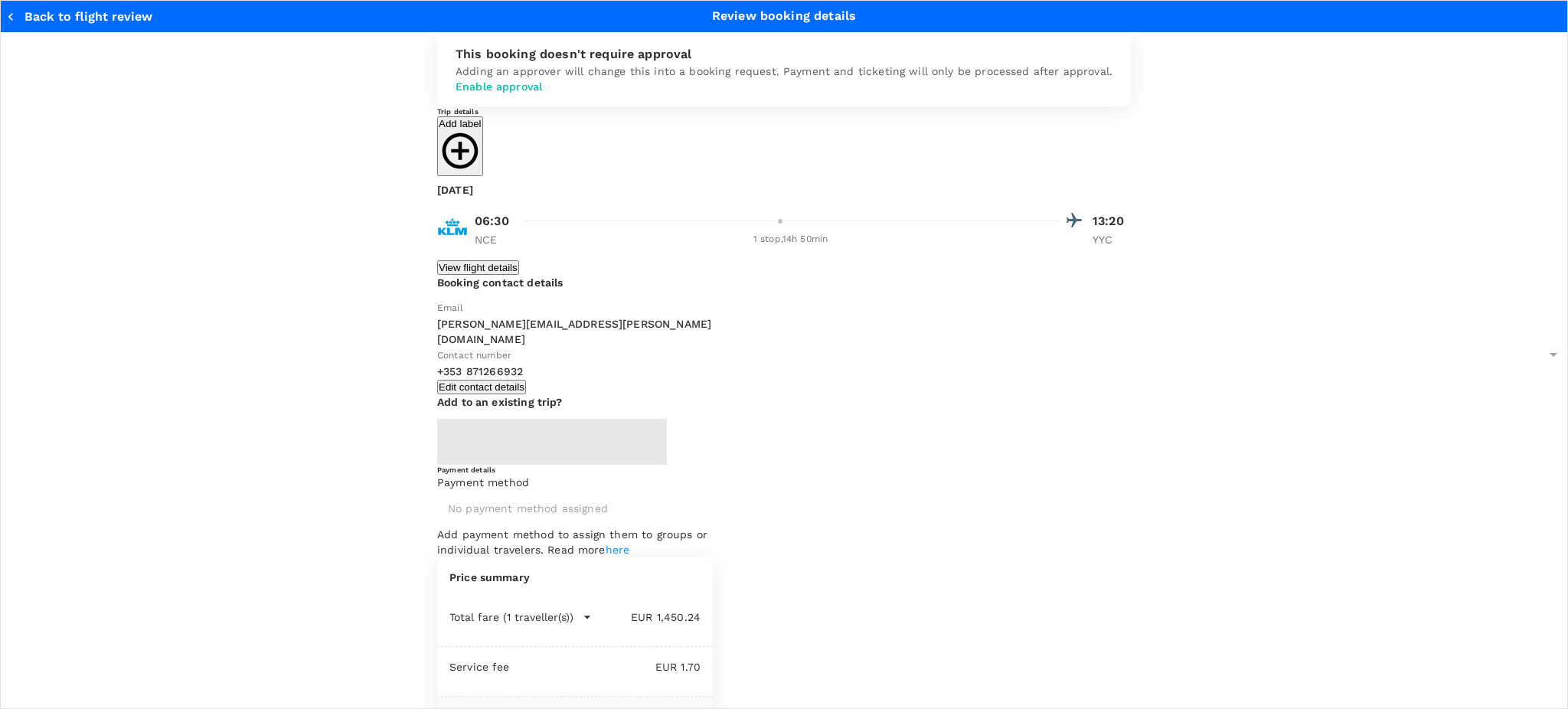
type input "9d5de3ff-3368-4803-a68f-91d504ca2e7d"
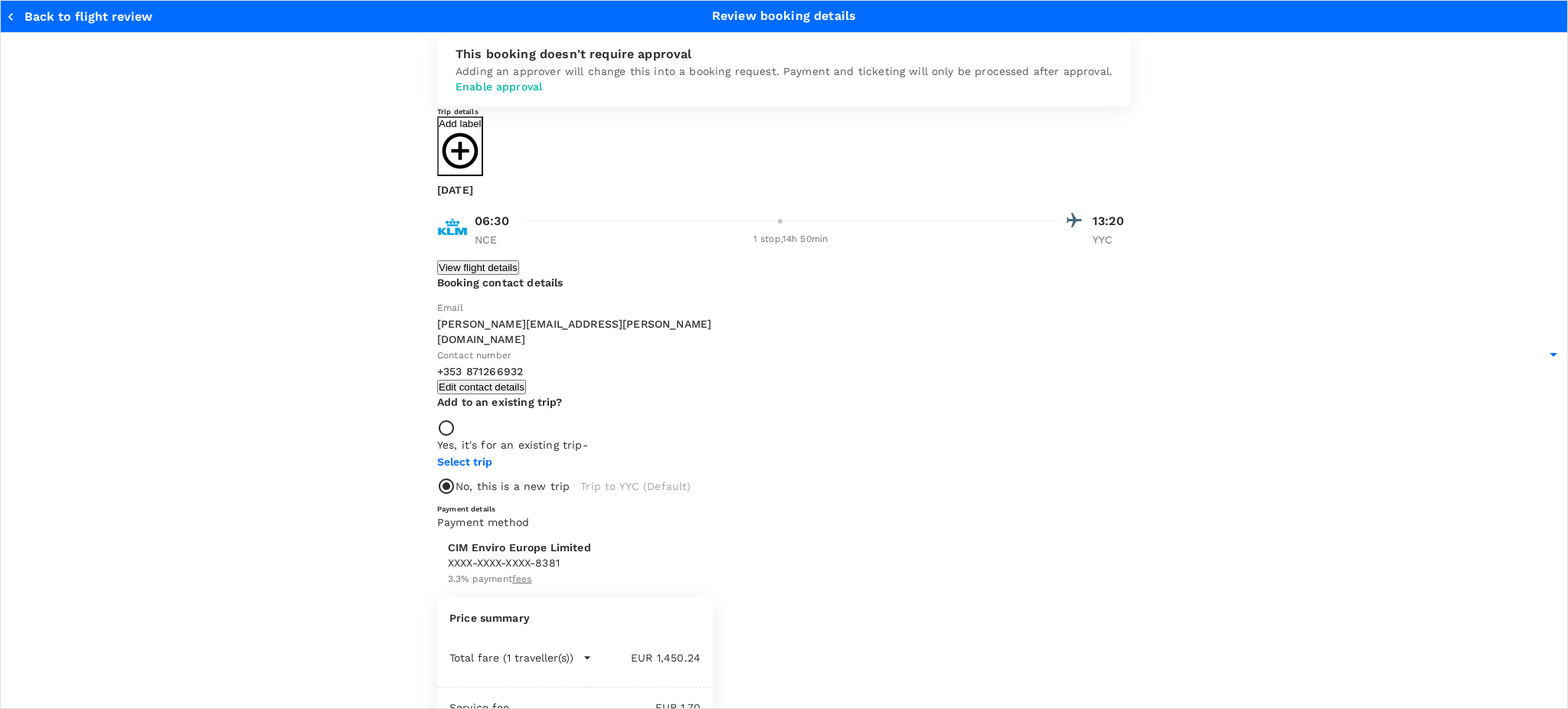
click at [482, 172] on icon "button" at bounding box center [460, 151] width 43 height 43
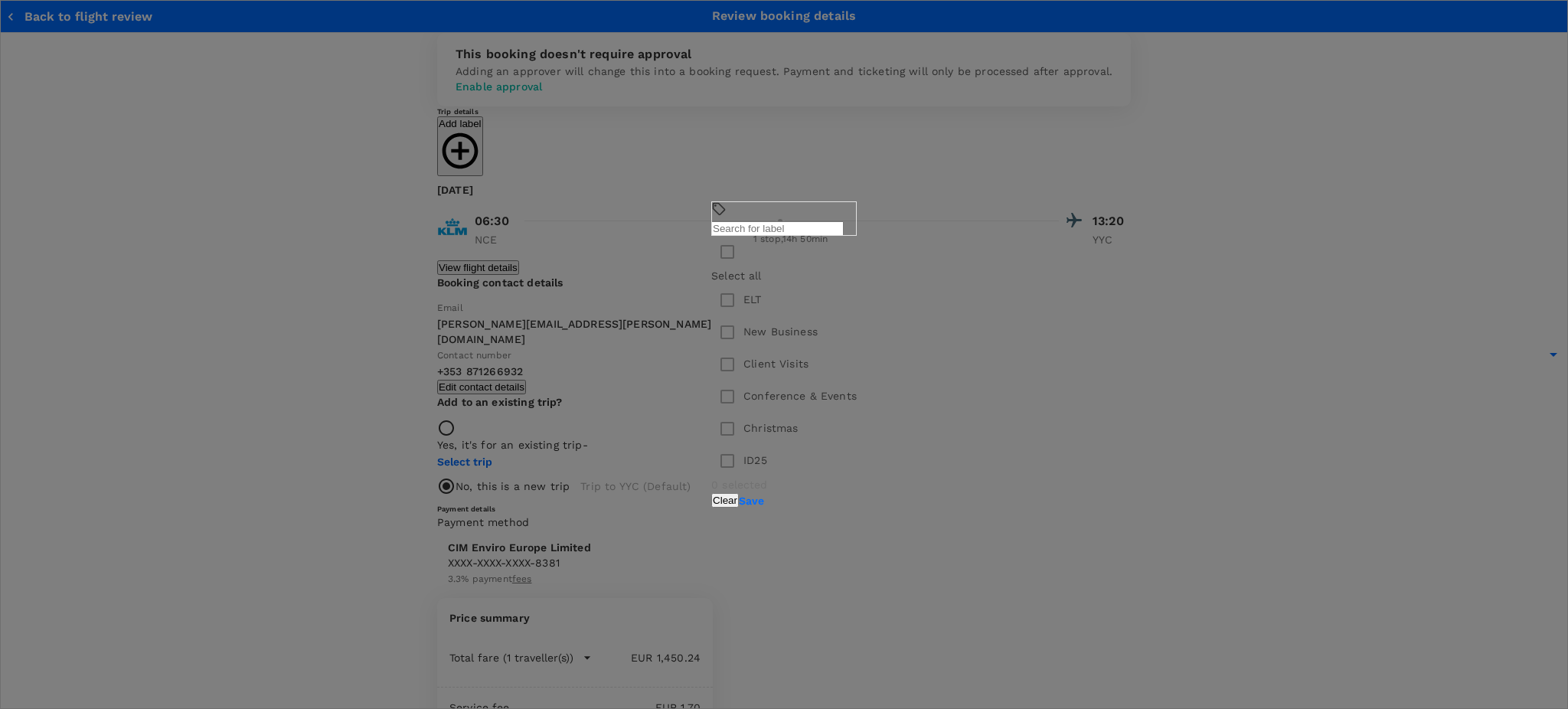
click at [711, 376] on input "checkbox" at bounding box center [727, 364] width 32 height 32
click at [997, 532] on div "​ ​ Select all ELT New Business Client Visits Conference & Events Christmas ID2…" at bounding box center [784, 354] width 1568 height 709
checkbox input "false"
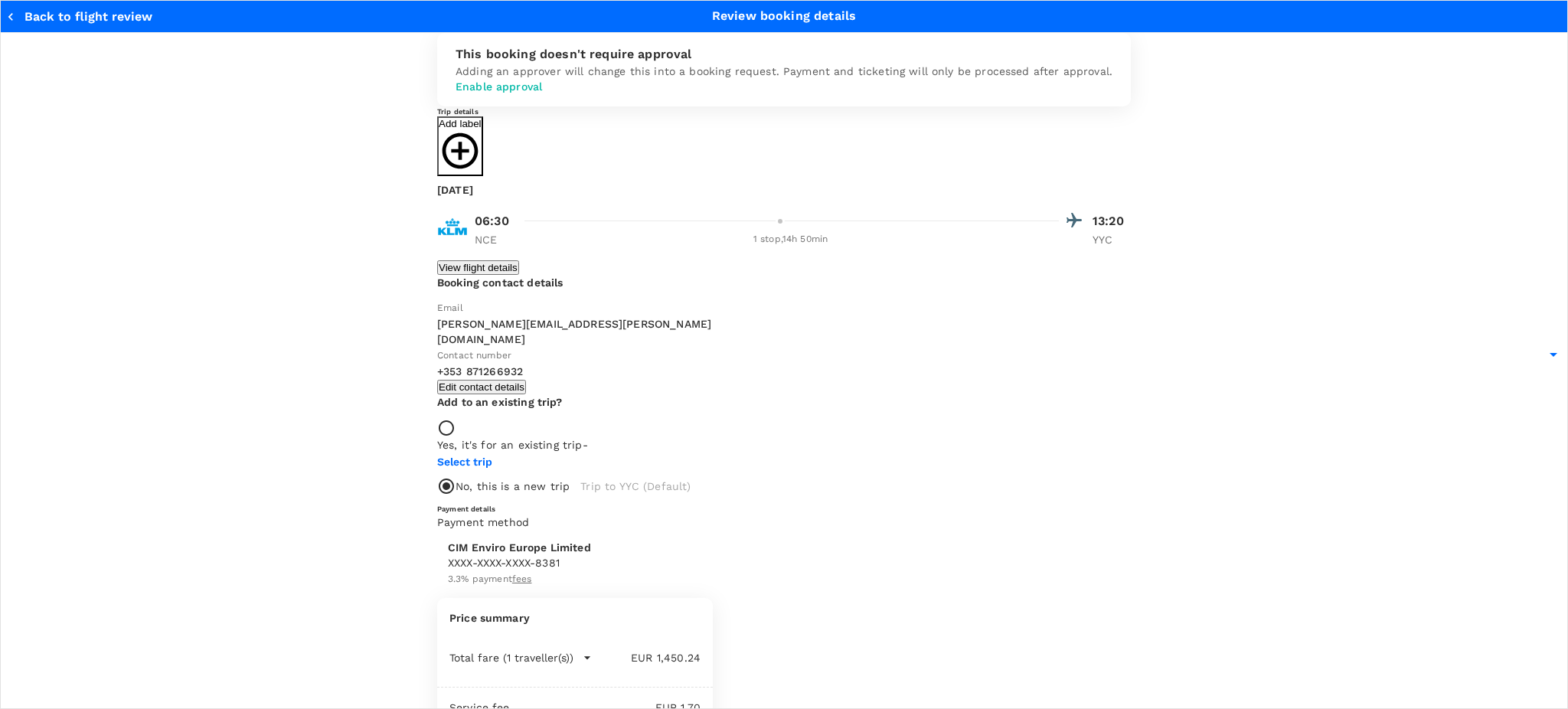
click at [482, 172] on icon "button" at bounding box center [460, 151] width 43 height 43
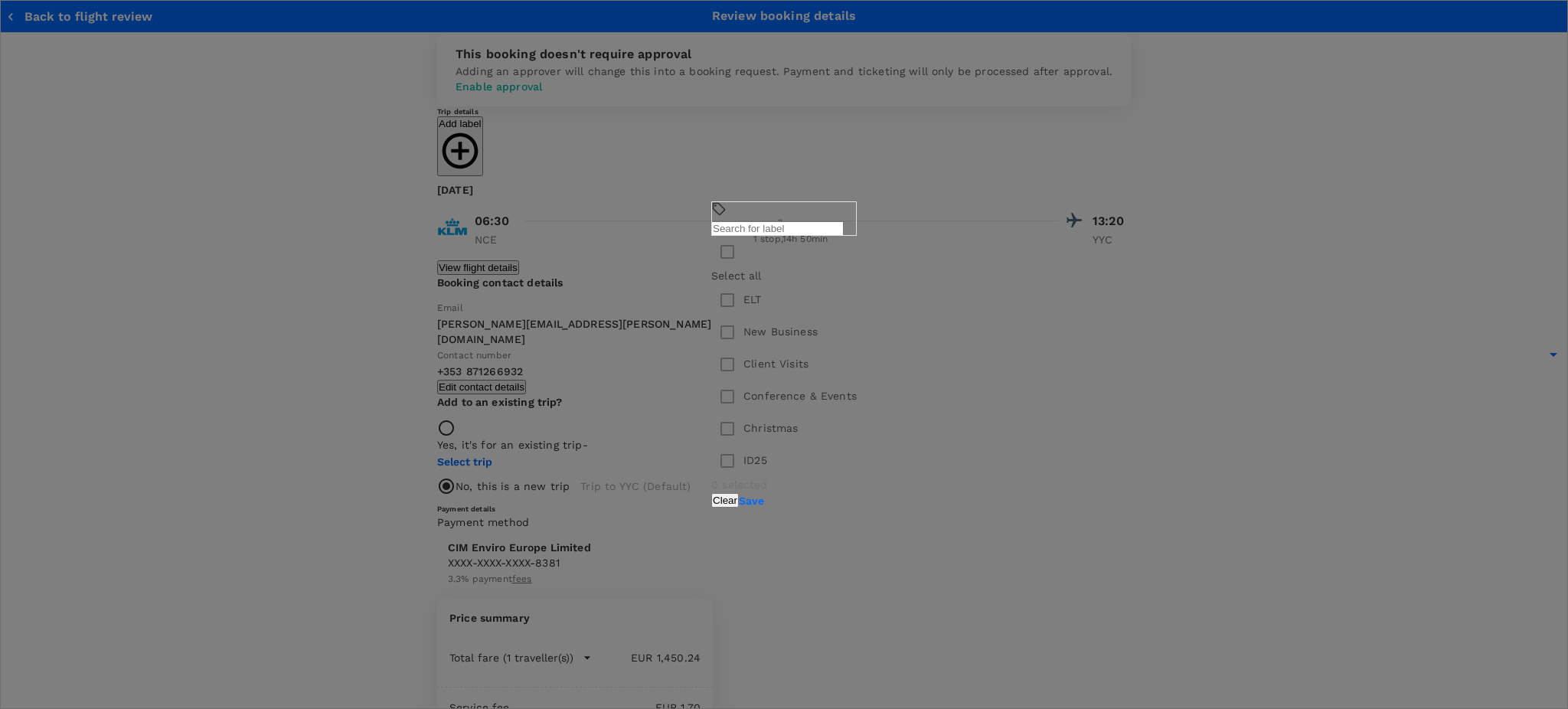
click at [711, 377] on input "checkbox" at bounding box center [727, 364] width 32 height 32
checkbox input "true"
click at [763, 500] on button "Save" at bounding box center [752, 500] width 26 height 12
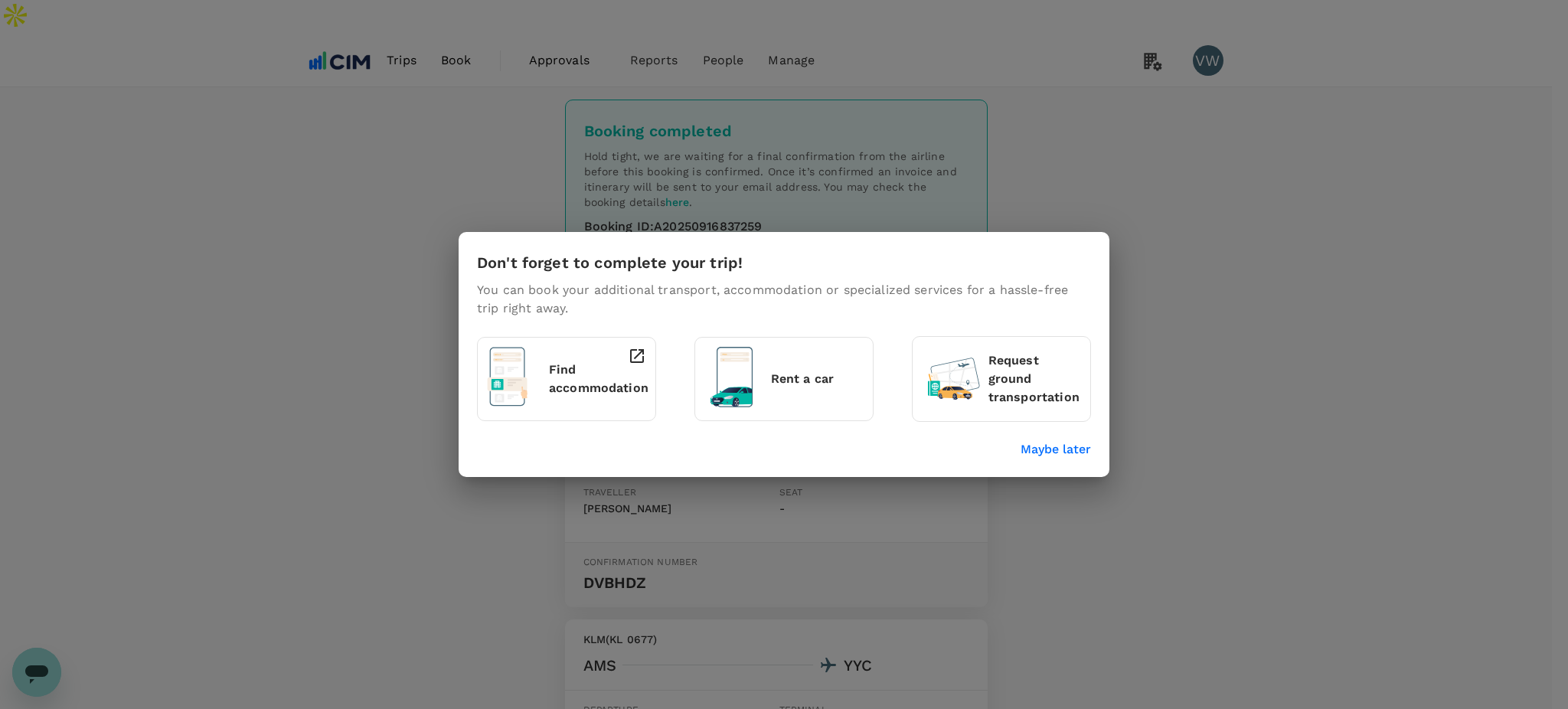
click at [1027, 446] on p "Maybe later" at bounding box center [1055, 450] width 70 height 18
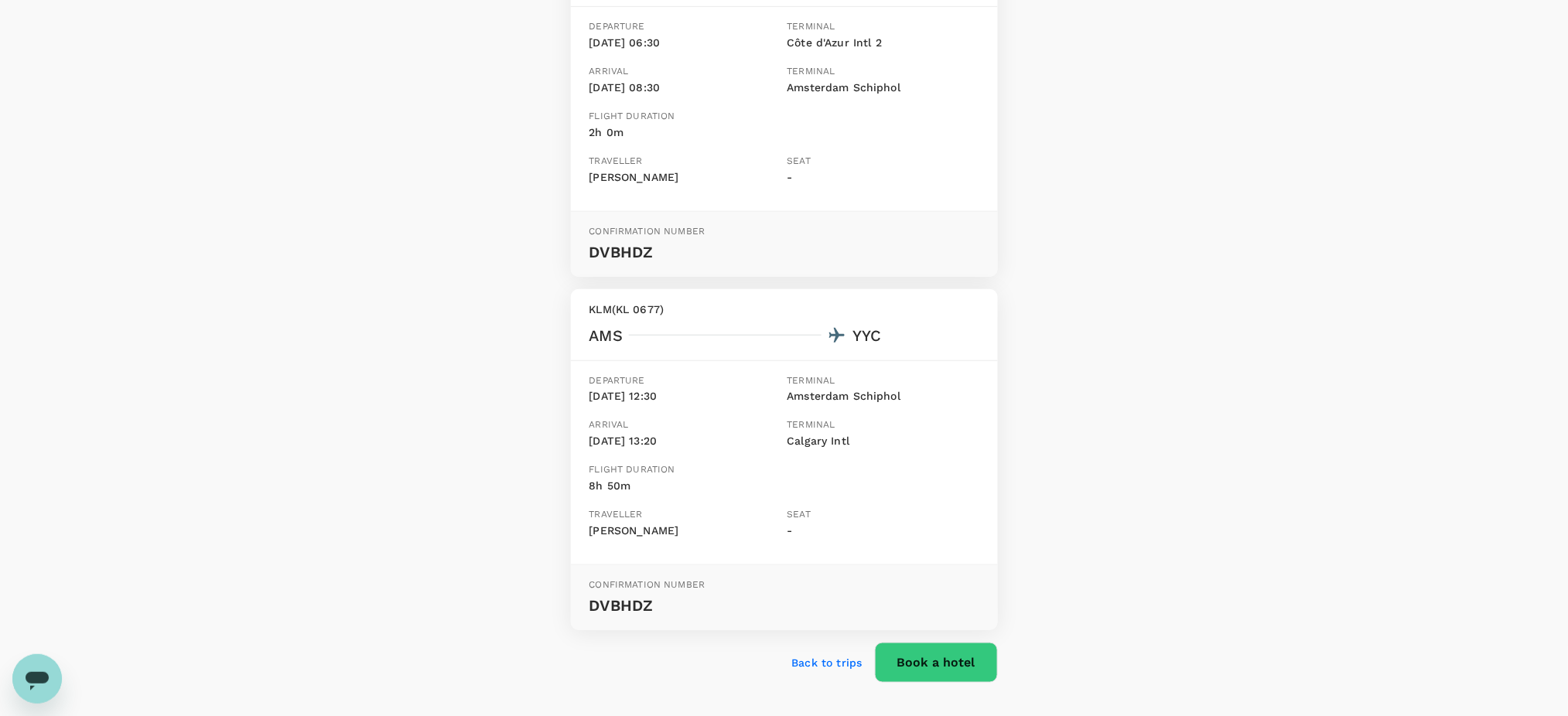
scroll to position [358, 0]
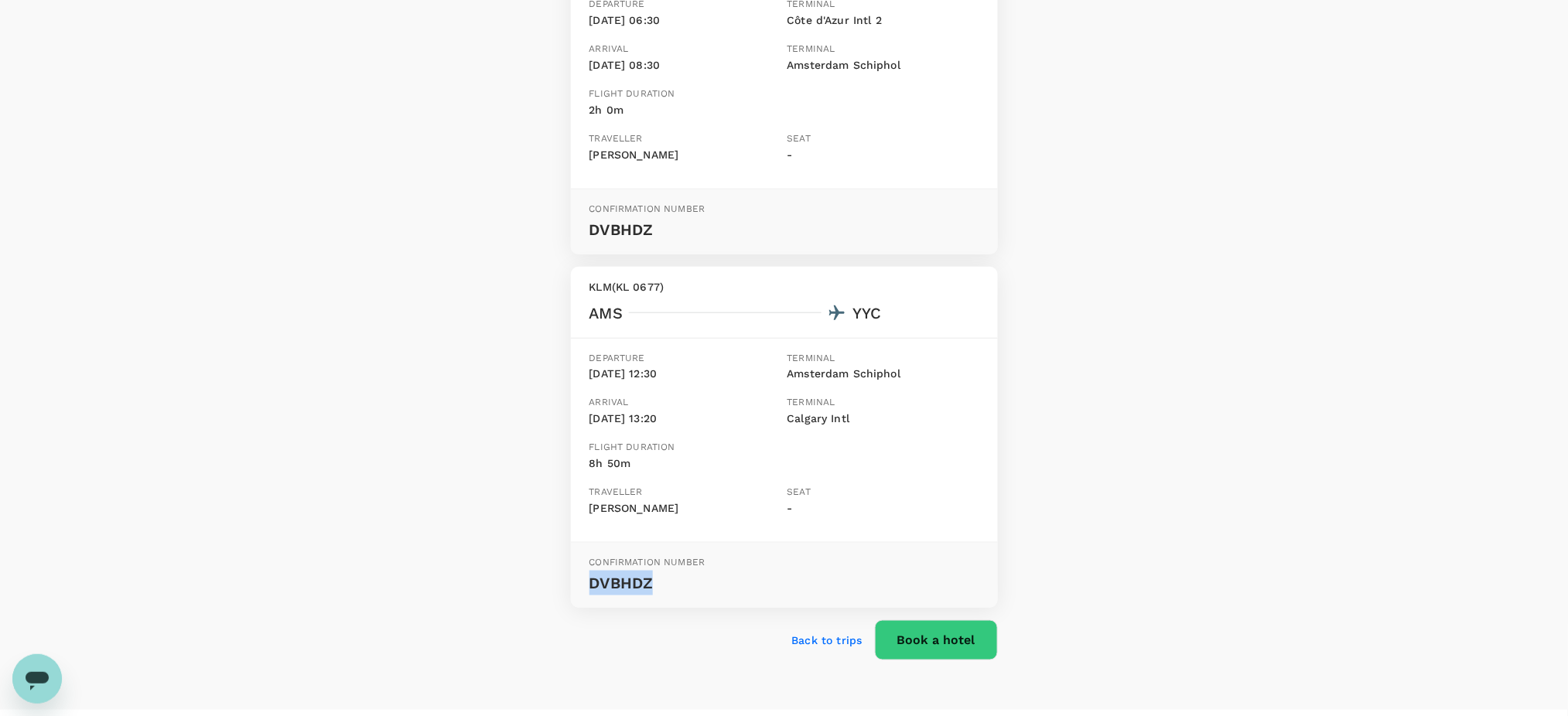
drag, startPoint x: 591, startPoint y: 545, endPoint x: 649, endPoint y: 545, distance: 58.0
click at [649, 570] on p "DVBHDZ" at bounding box center [784, 582] width 390 height 25
copy p "DVBHDZ"
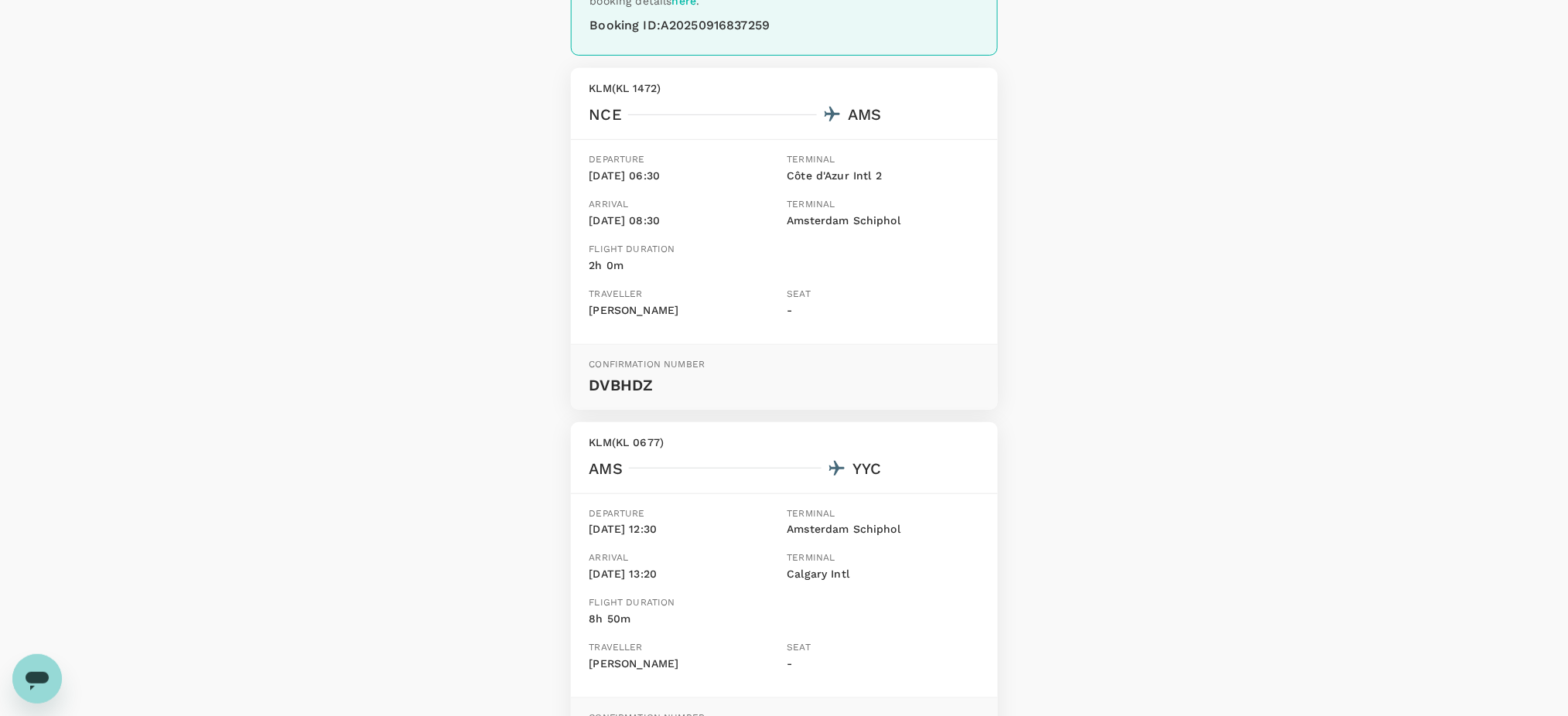
scroll to position [0, 0]
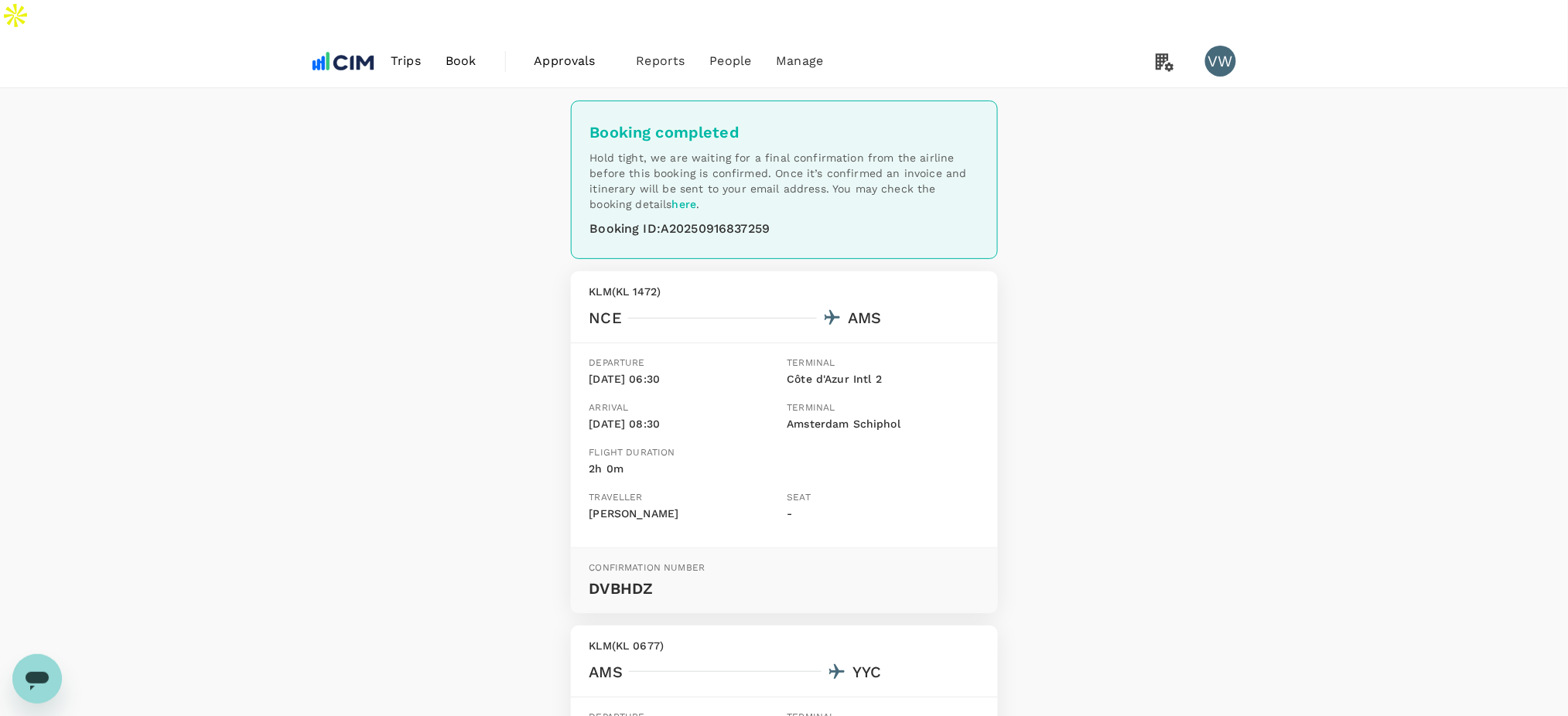
click at [454, 52] on span "Book" at bounding box center [461, 61] width 31 height 18
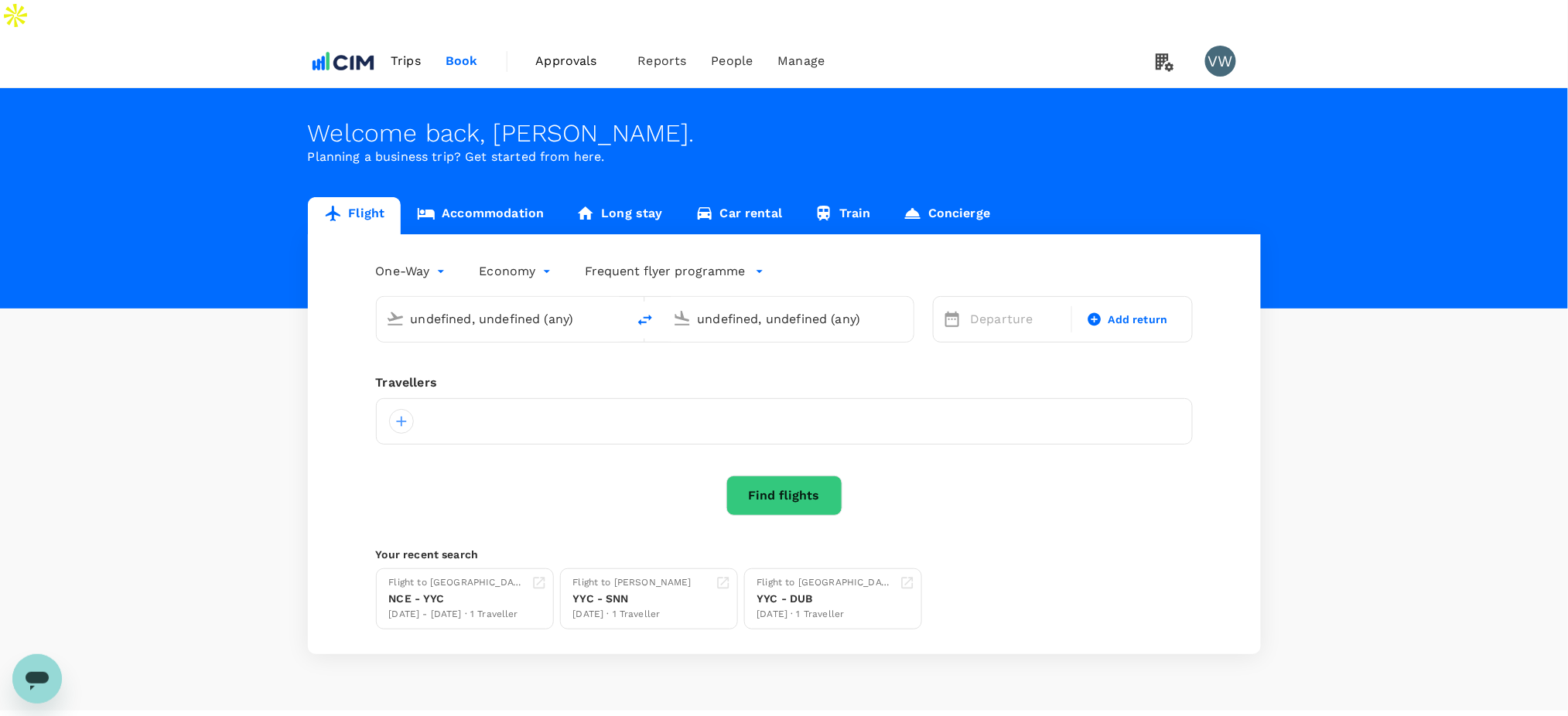
type input "Côte d'Azur Intl (NCE)"
type input "Calgary Intl (YYC)"
type input "Côte d'Azur Intl (NCE)"
type input "Calgary Intl (YYC)"
type input "Côte d'Azur Intl (NCE)"
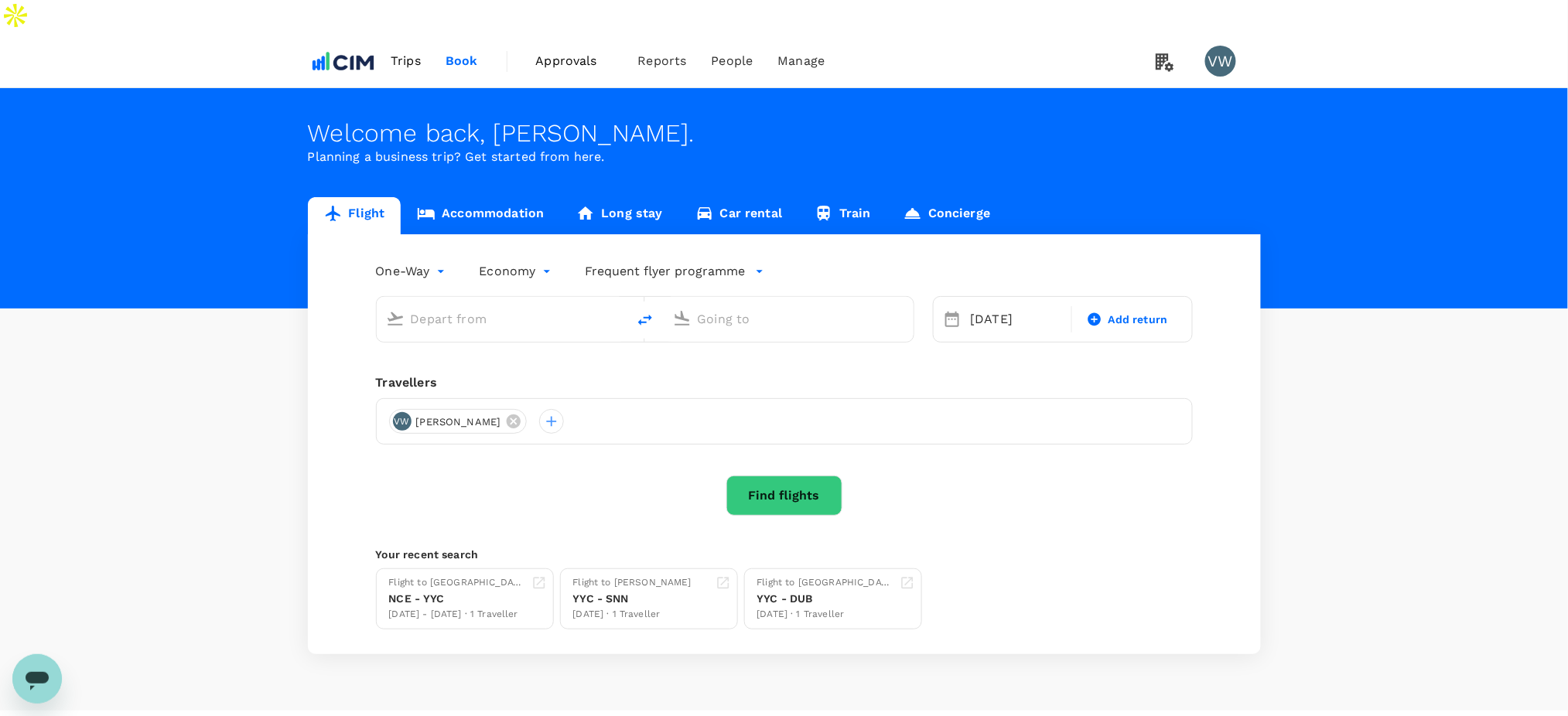
type input "Calgary Intl (YYC)"
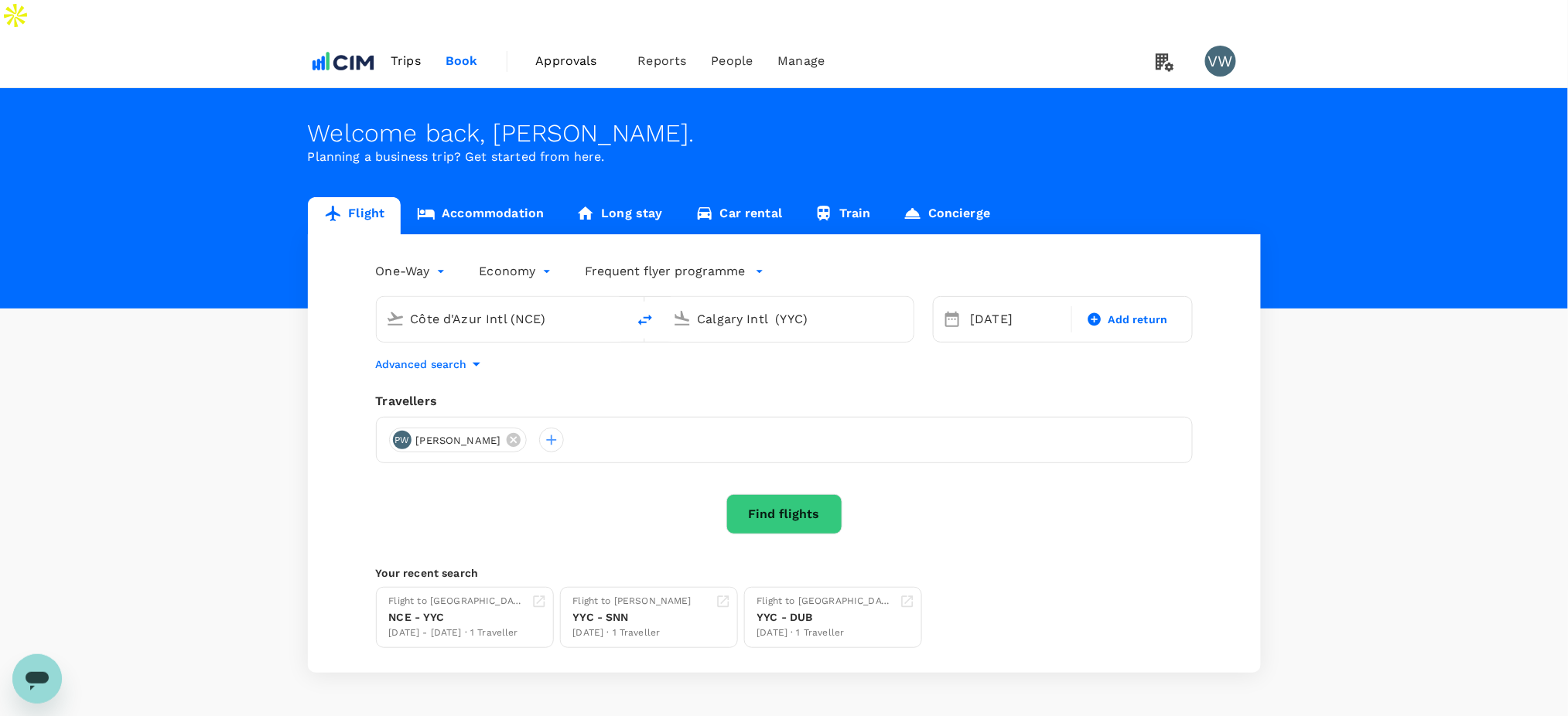
drag, startPoint x: 555, startPoint y: 290, endPoint x: 389, endPoint y: 286, distance: 166.0
click at [389, 299] on div "Côte d'Azur Intl (NCE)" at bounding box center [499, 316] width 238 height 34
click at [433, 343] on p "Calgary, Canada" at bounding box center [525, 350] width 310 height 16
type input "Calgary, Canada (any)"
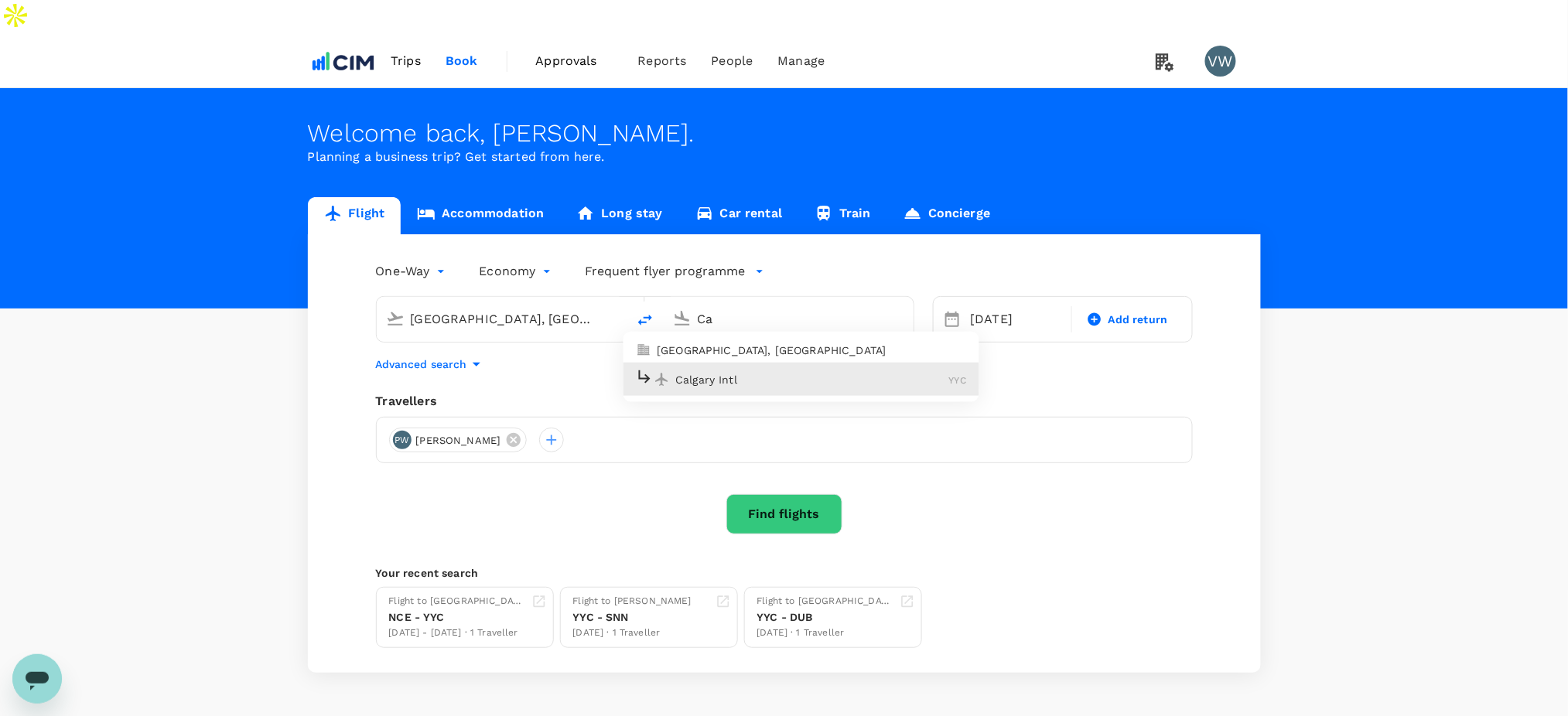
type input "C"
click at [747, 343] on p "Shannon, Ireland" at bounding box center [811, 350] width 310 height 16
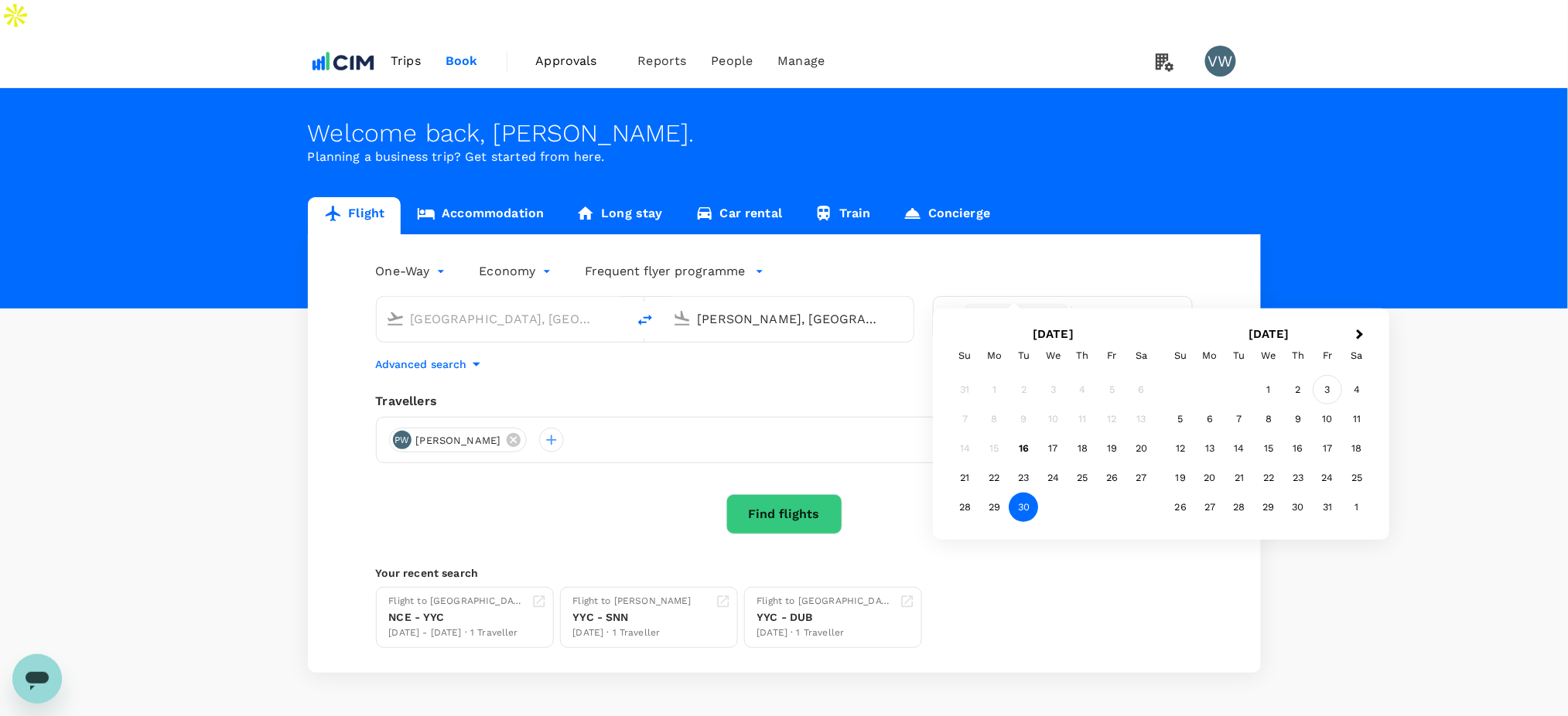
type input "Shannon, Ireland (any)"
click at [1330, 385] on div "3" at bounding box center [1328, 390] width 29 height 29
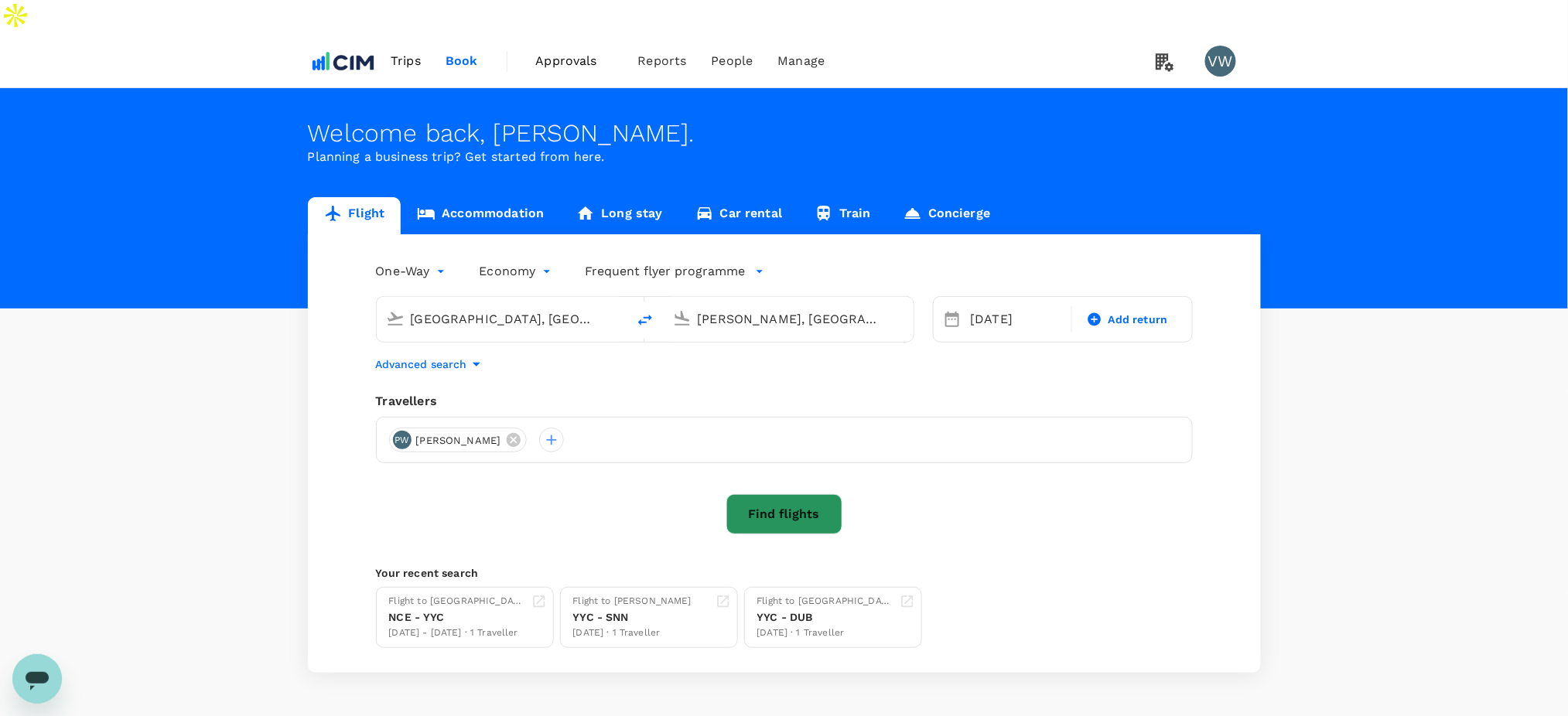
click at [772, 494] on button "Find flights" at bounding box center [784, 514] width 116 height 41
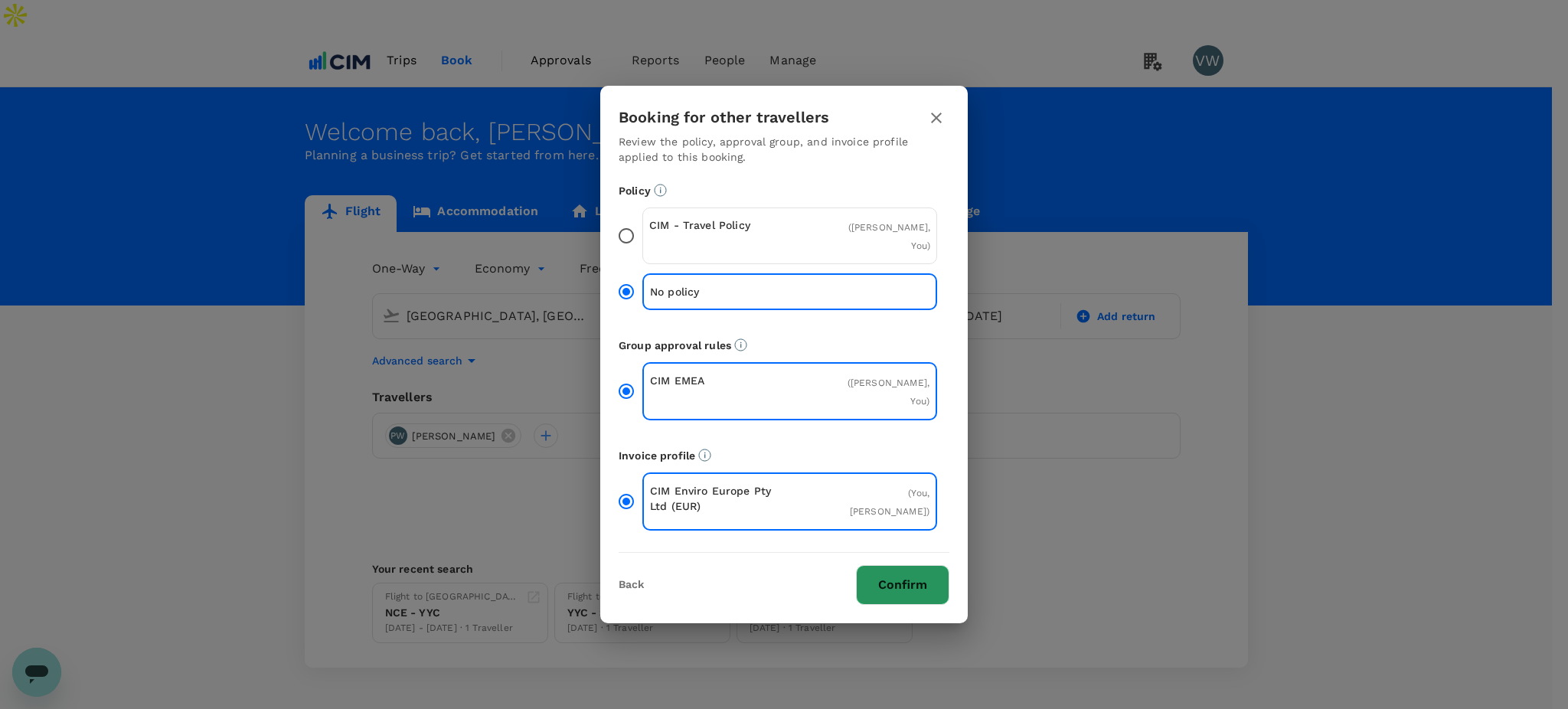
click at [910, 578] on button "Confirm" at bounding box center [902, 585] width 93 height 40
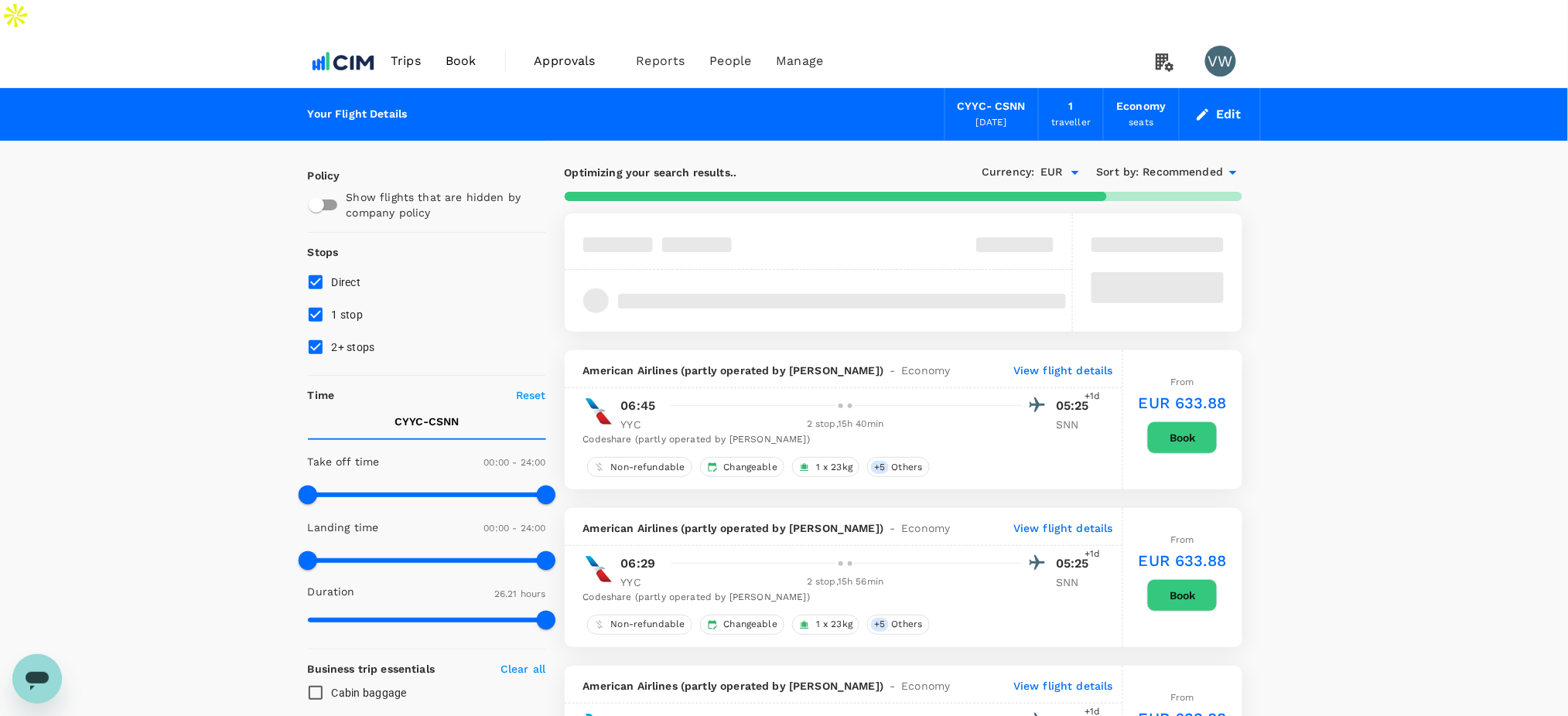
type input "1960"
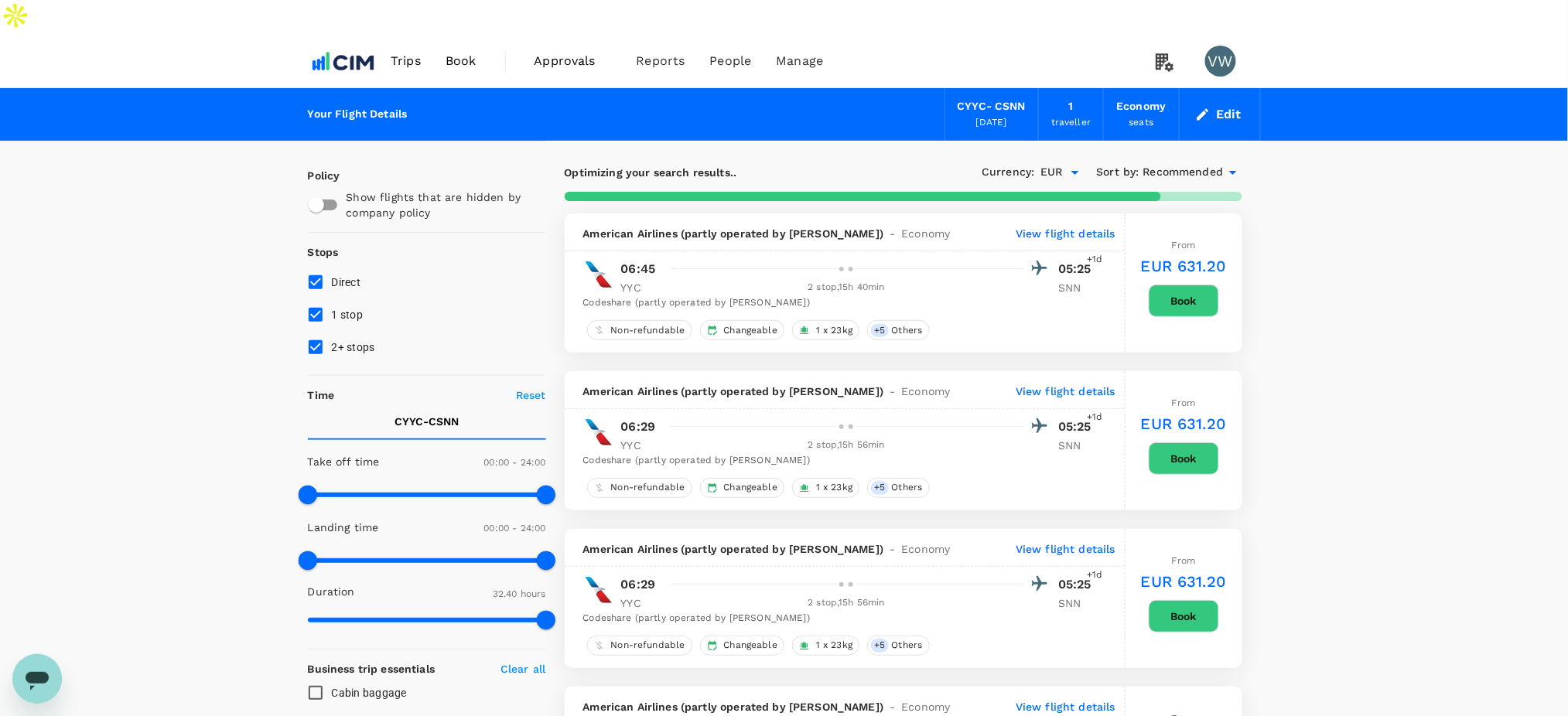
click at [320, 331] on input "2+ stops" at bounding box center [315, 346] width 32 height 32
checkbox input "false"
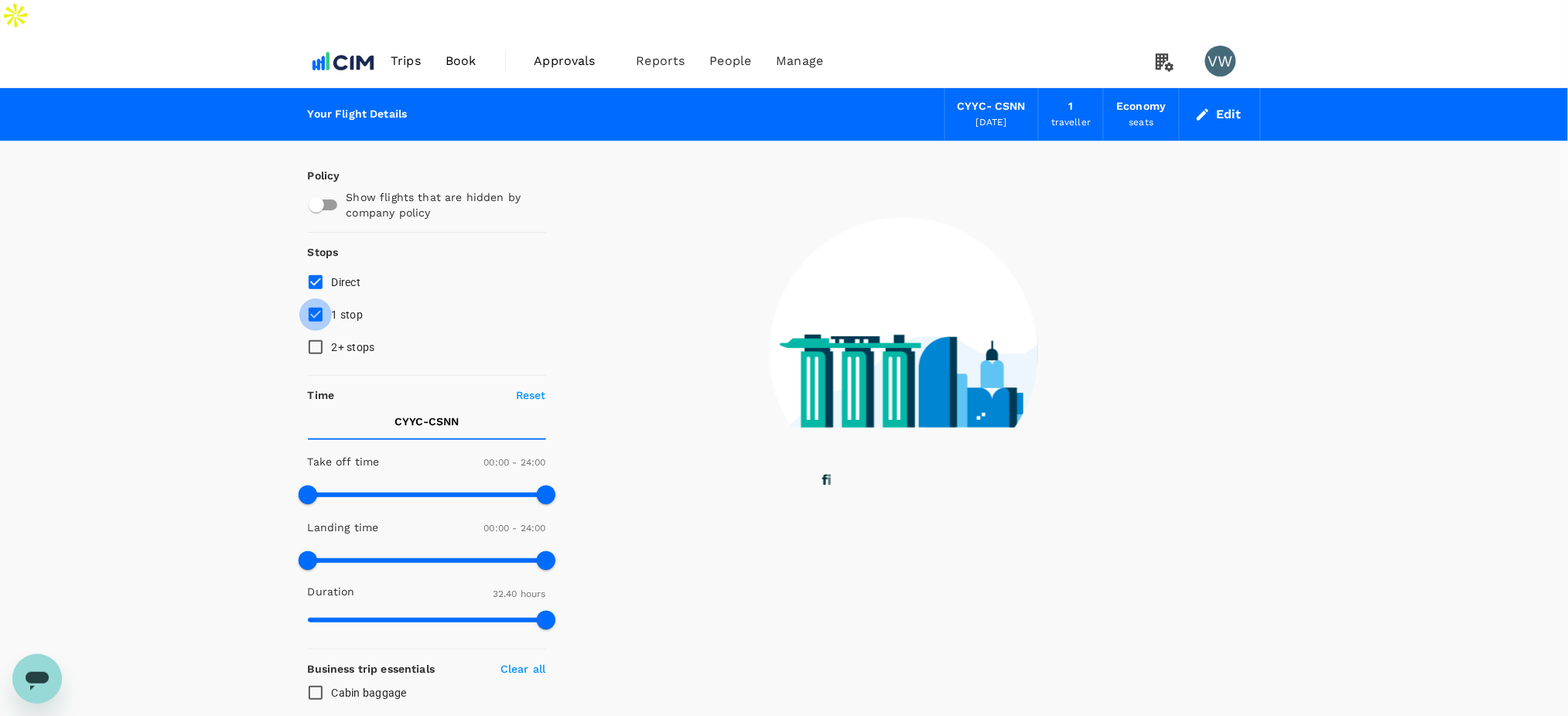
click at [320, 299] on input "1 stop" at bounding box center [315, 314] width 32 height 32
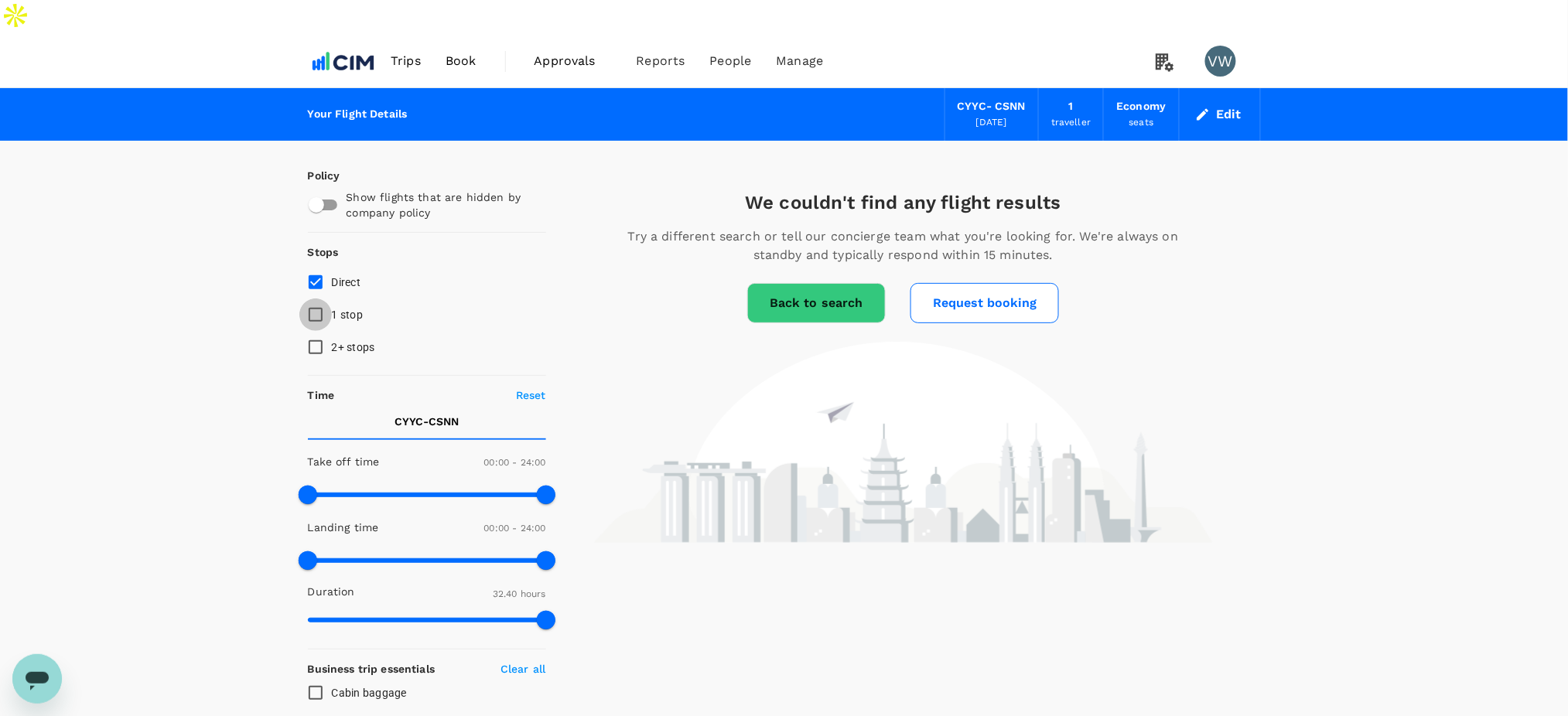
click at [319, 299] on input "1 stop" at bounding box center [315, 314] width 32 height 32
checkbox input "true"
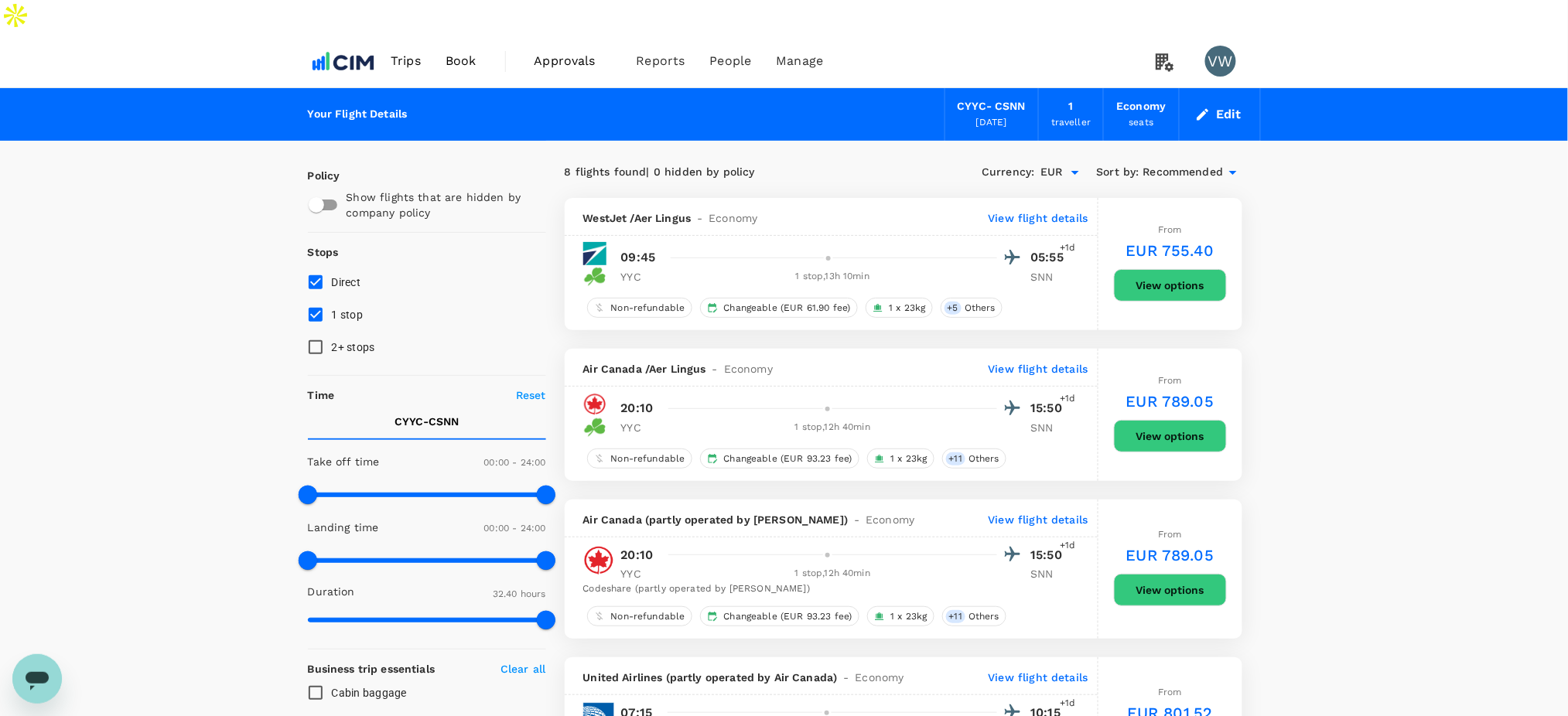
click at [1172, 420] on button "View options" at bounding box center [1170, 436] width 113 height 32
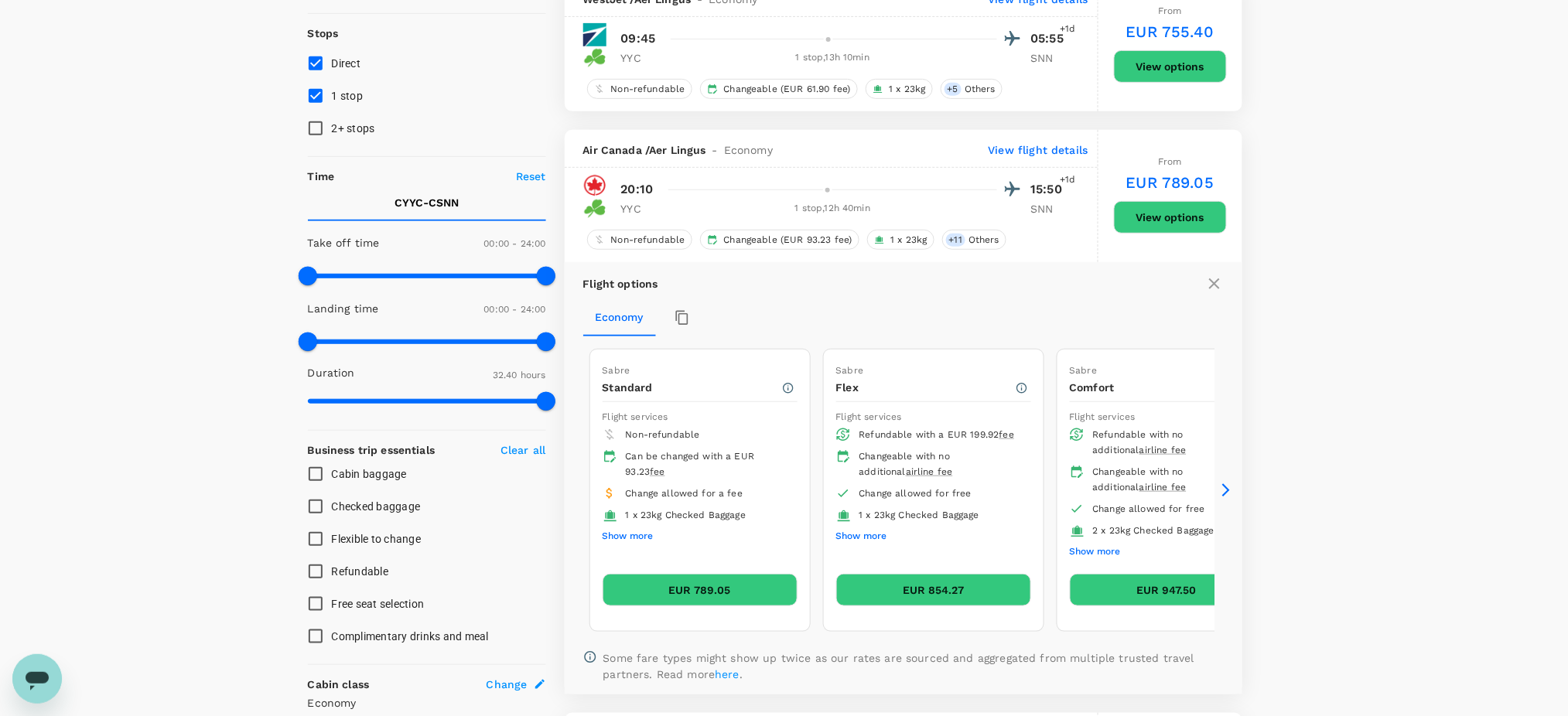
scroll to position [314, 0]
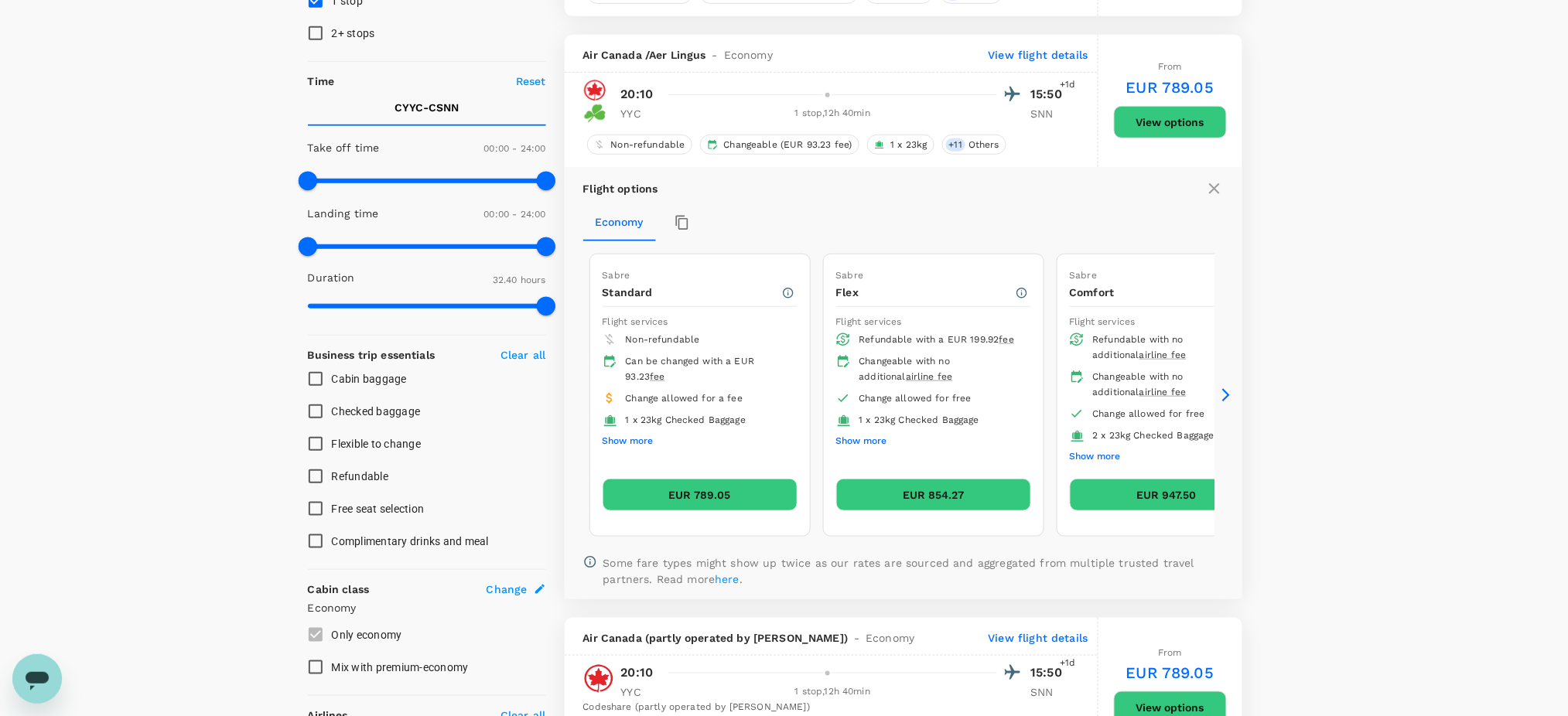
click at [623, 431] on button "Show more" at bounding box center [628, 441] width 51 height 20
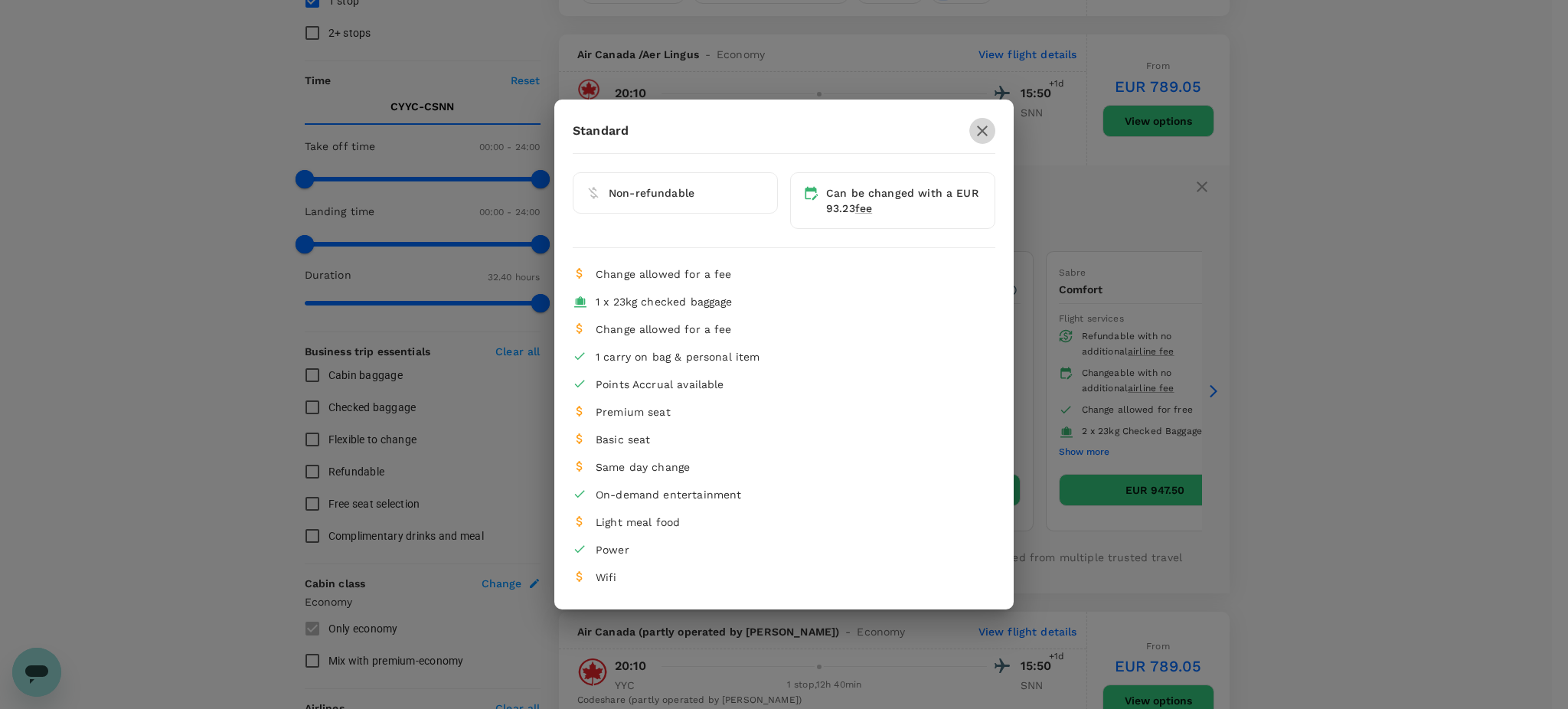
click at [975, 133] on icon "button" at bounding box center [982, 130] width 18 height 18
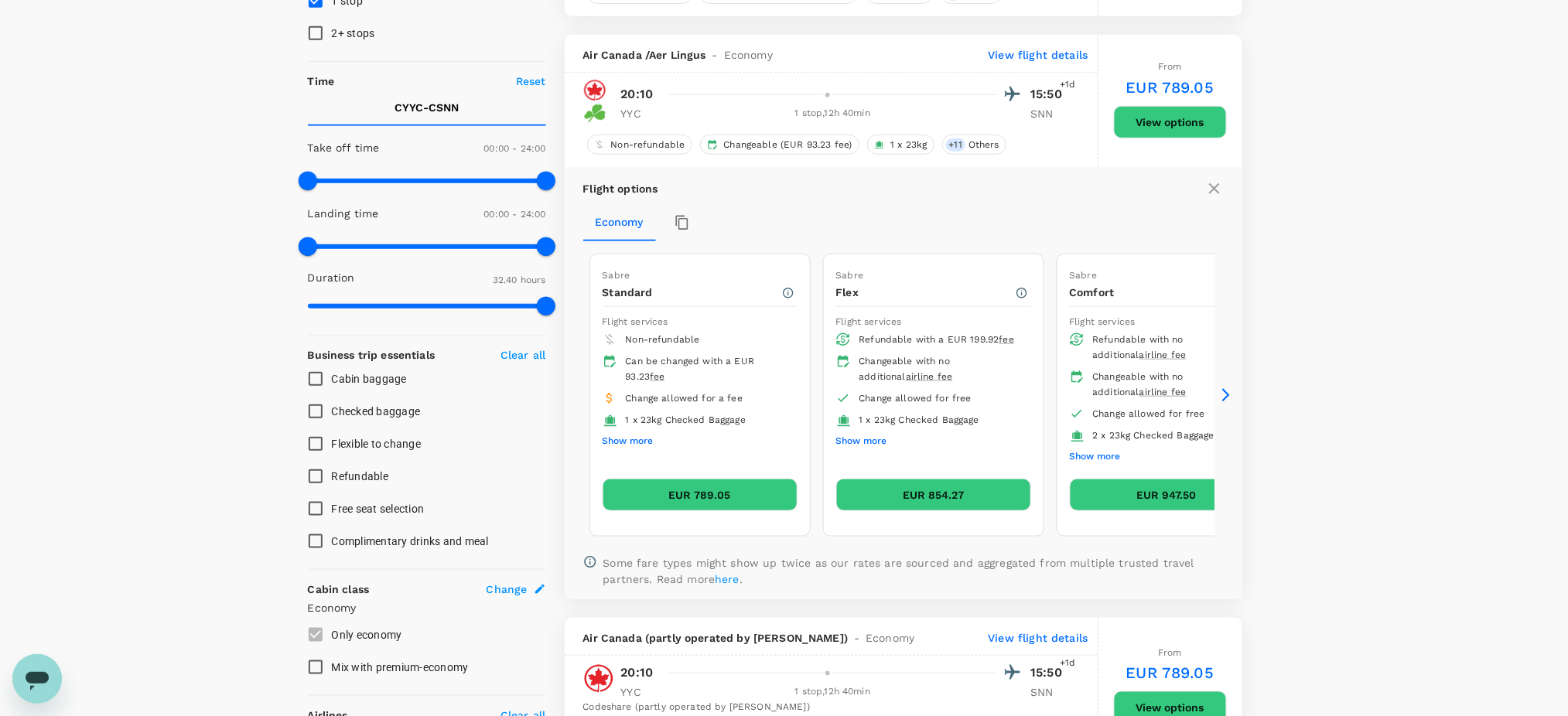
click at [859, 431] on button "Show more" at bounding box center [861, 441] width 51 height 20
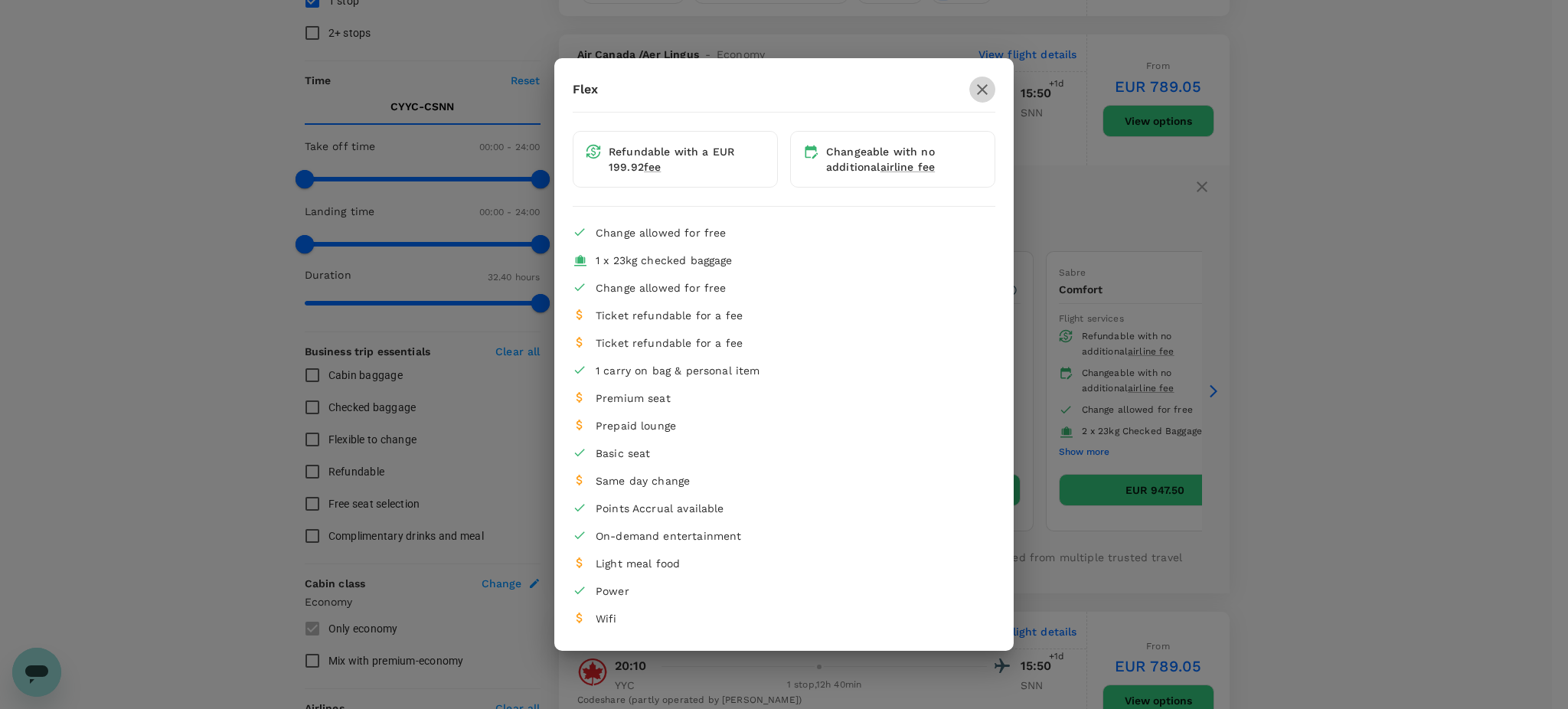
click at [983, 93] on icon "button" at bounding box center [982, 89] width 18 height 18
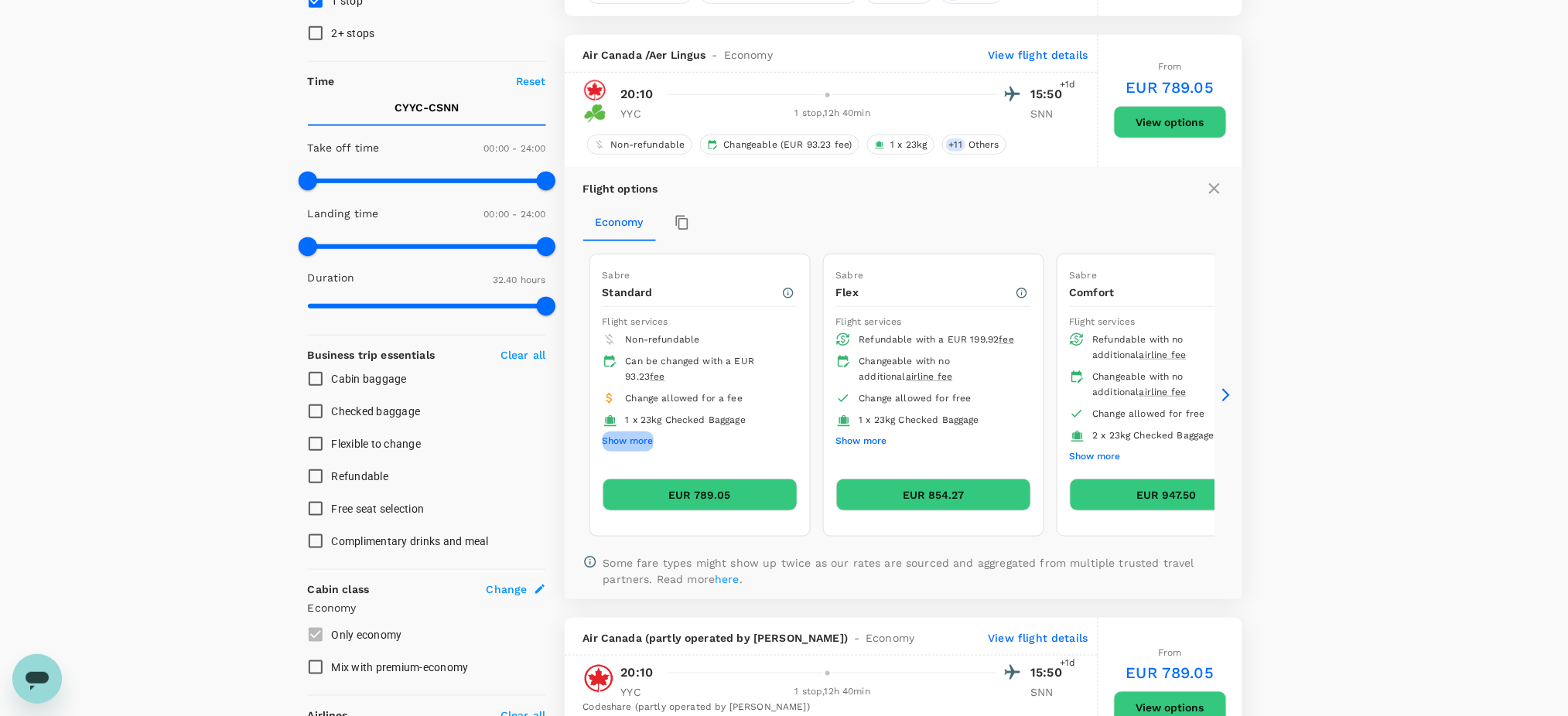
click at [628, 431] on button "Show more" at bounding box center [628, 441] width 51 height 20
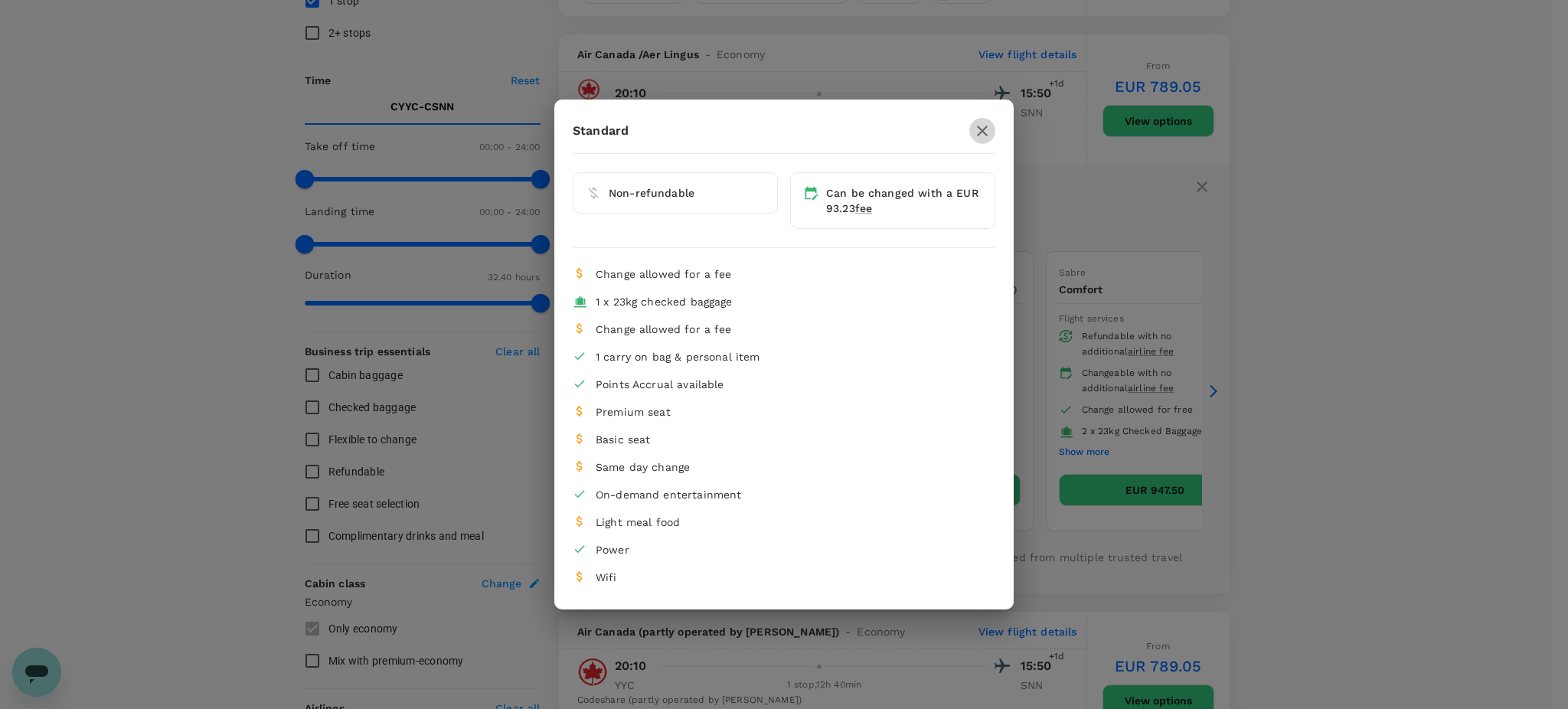
click at [981, 130] on icon "button" at bounding box center [982, 131] width 11 height 11
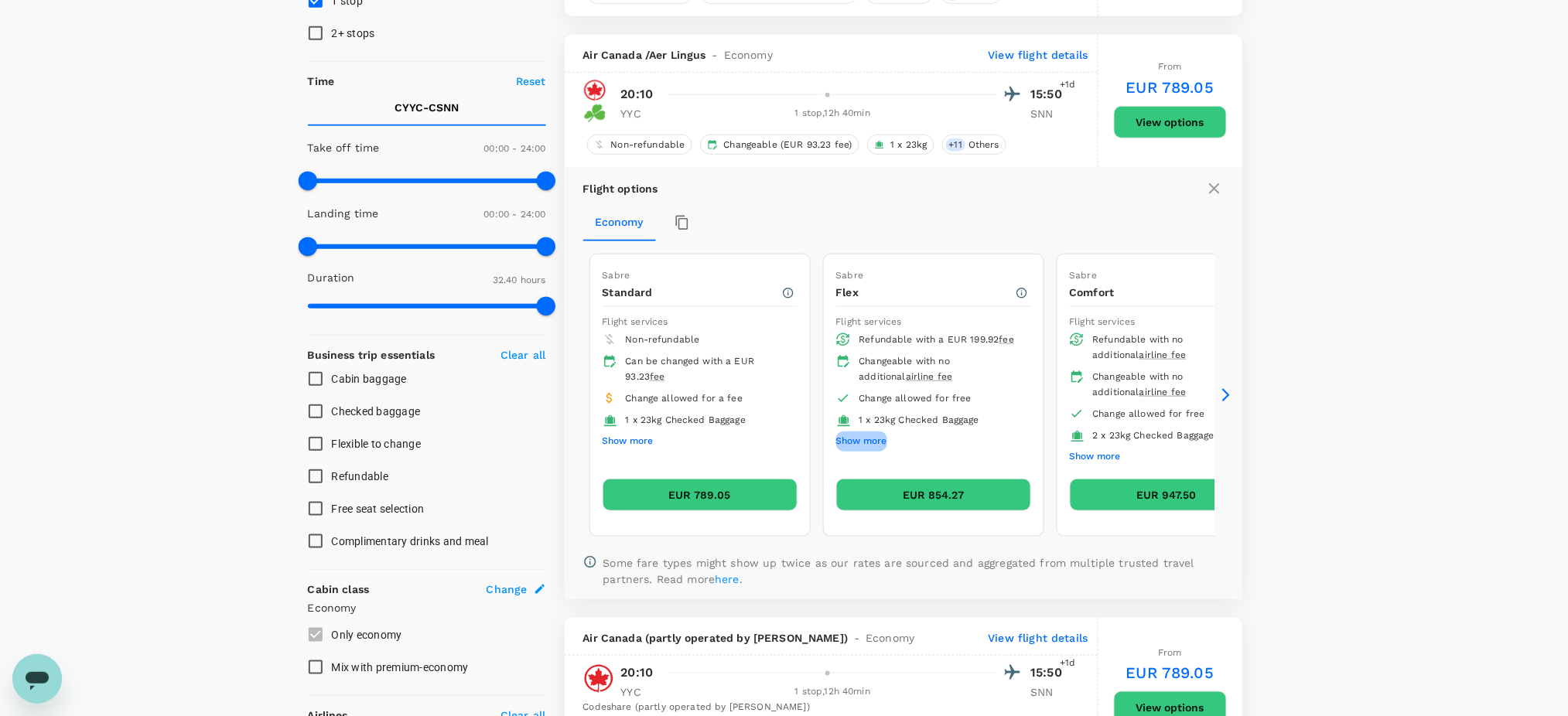
click at [844, 431] on button "Show more" at bounding box center [861, 441] width 51 height 20
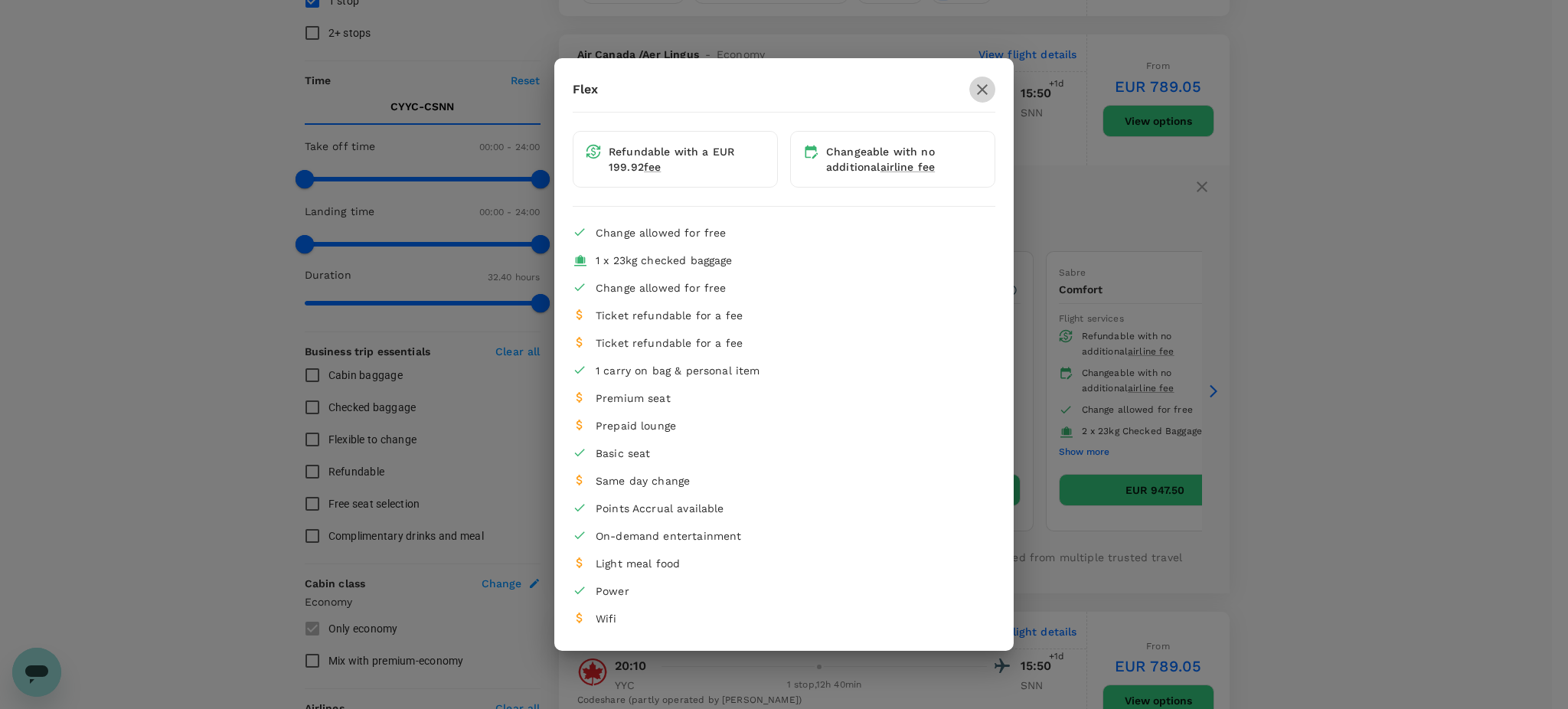
click at [977, 85] on icon "button" at bounding box center [982, 89] width 11 height 11
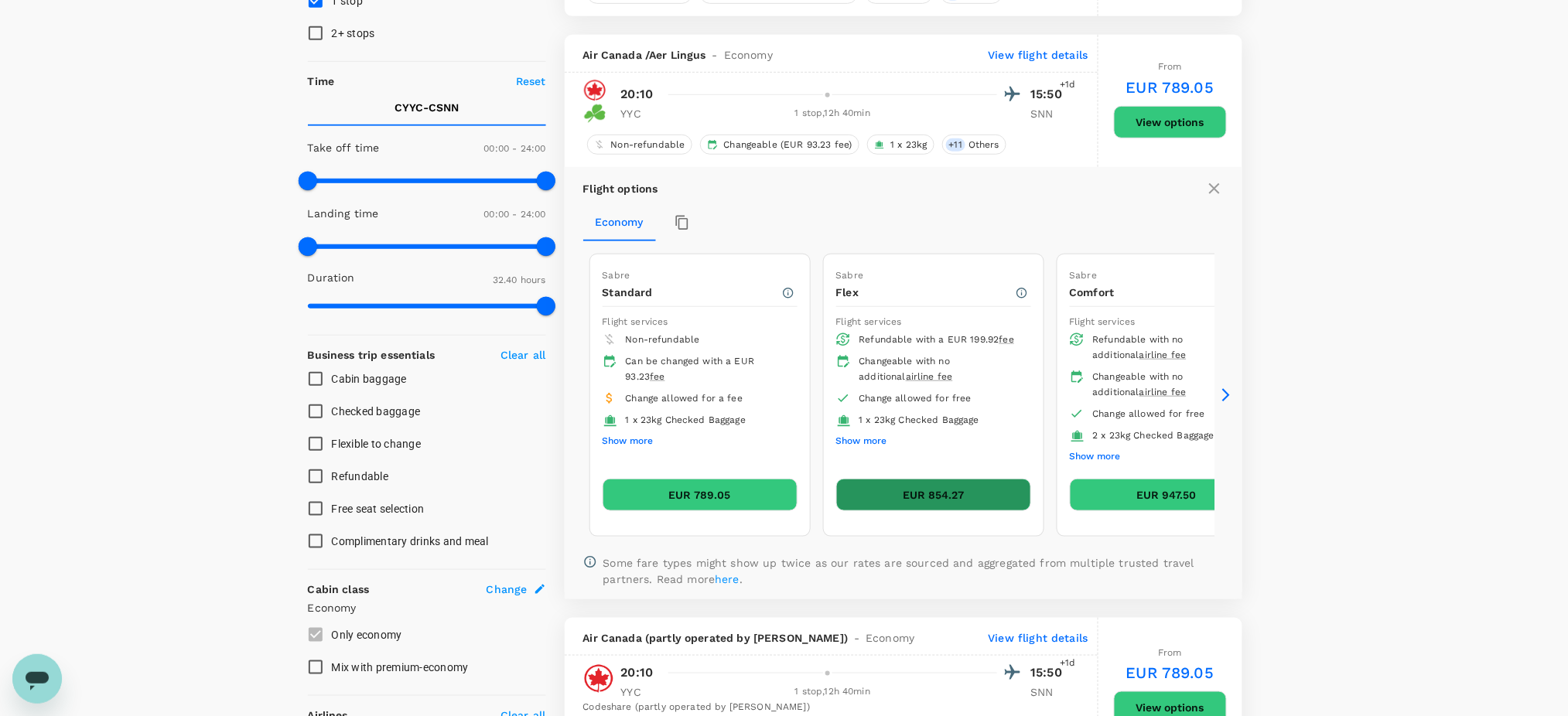
click at [882, 478] on button "EUR 854.27" at bounding box center [933, 494] width 195 height 32
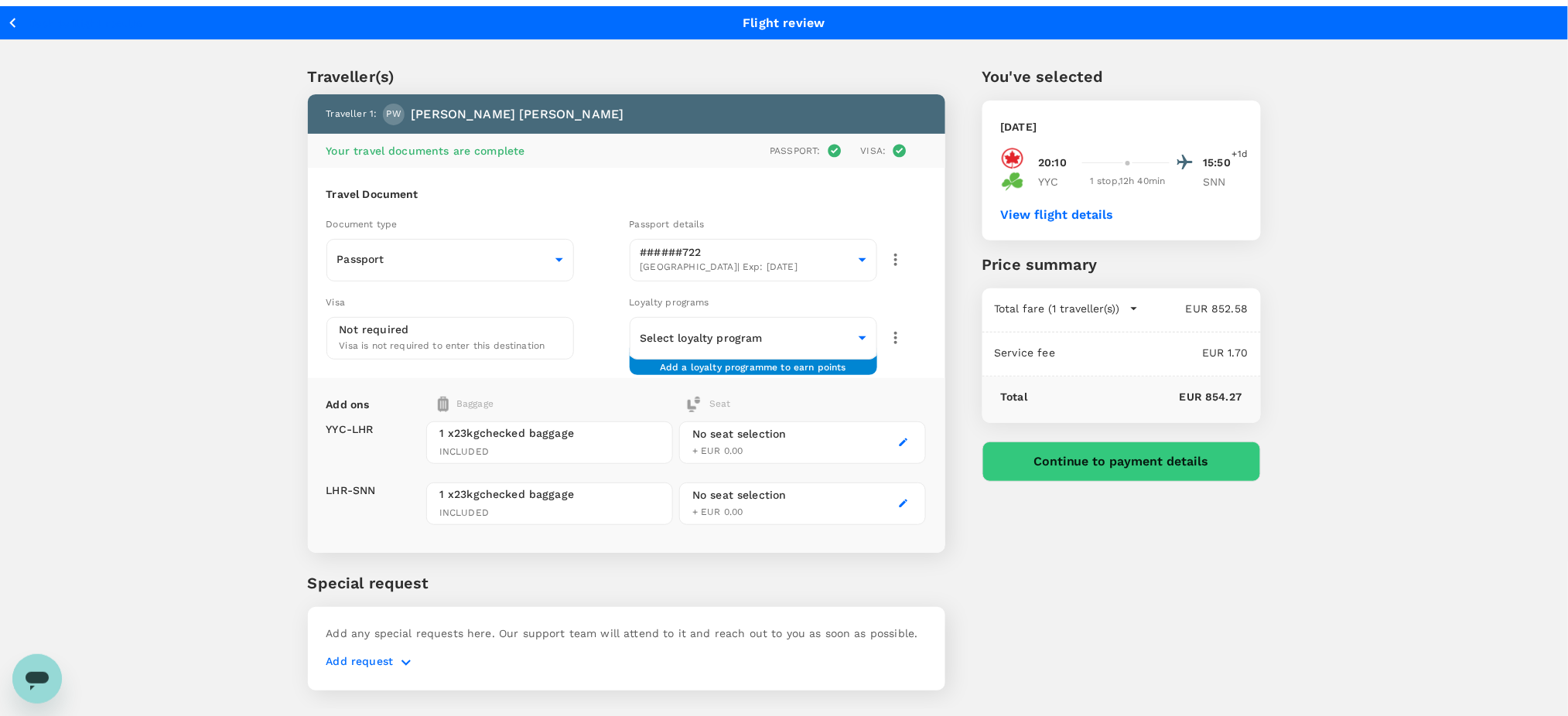
scroll to position [41, 0]
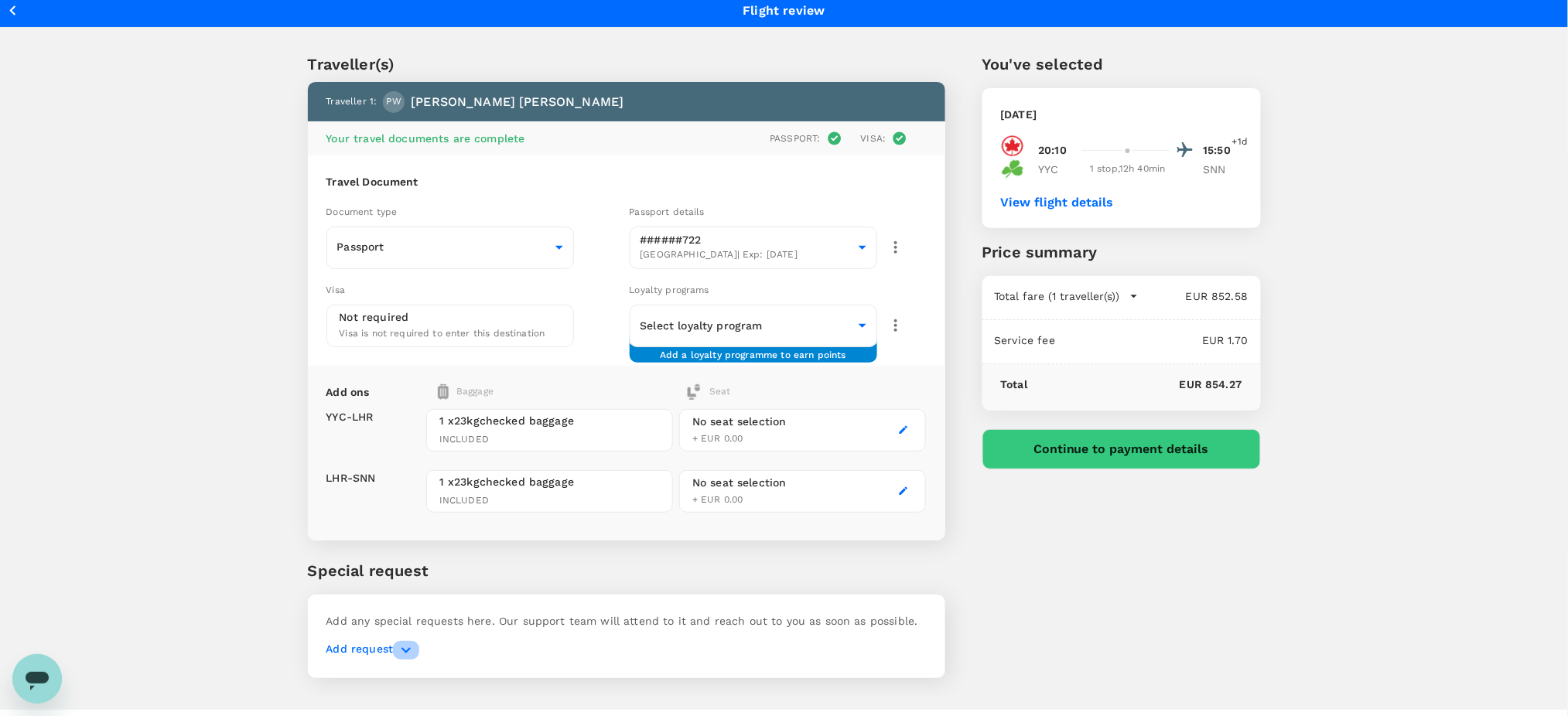
click at [404, 641] on icon "button" at bounding box center [406, 651] width 18 height 18
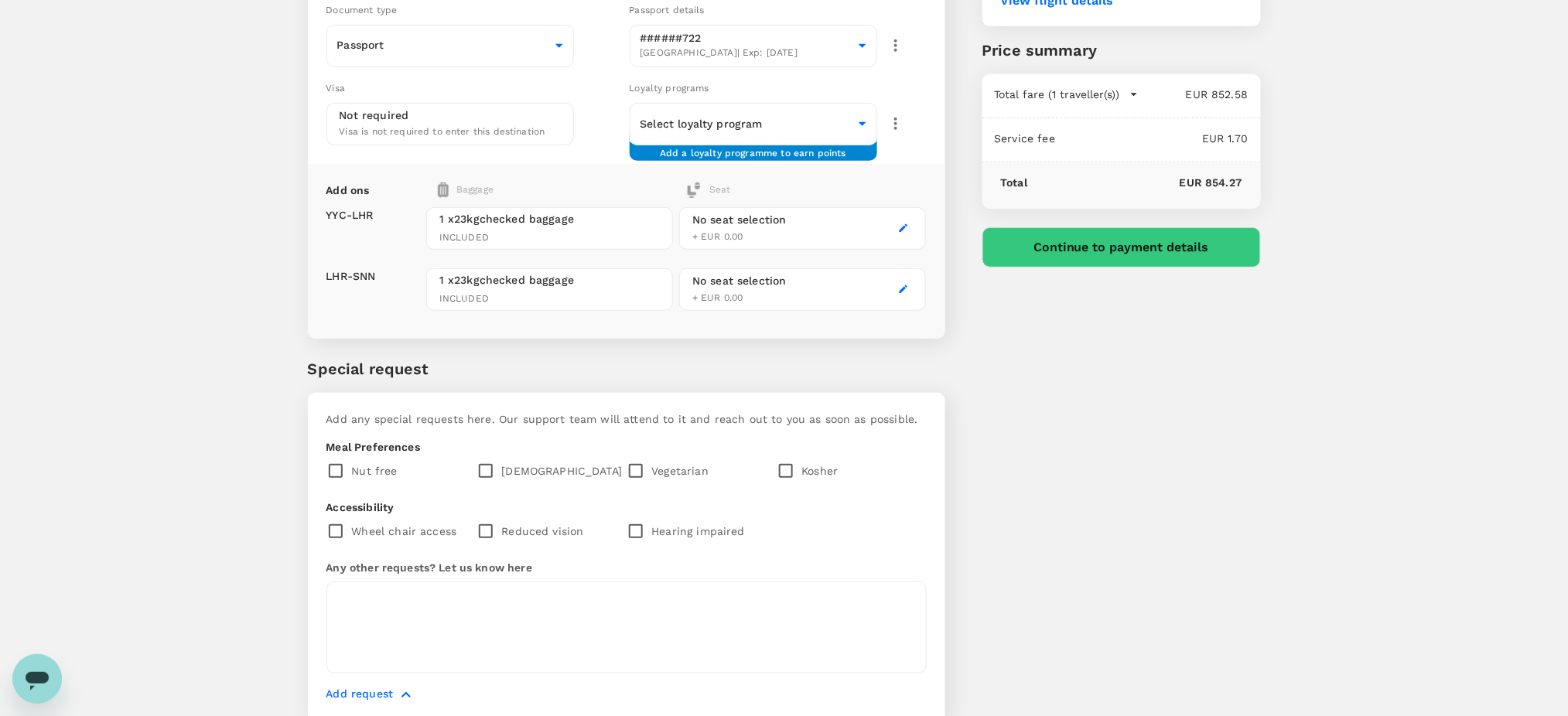
scroll to position [248, 0]
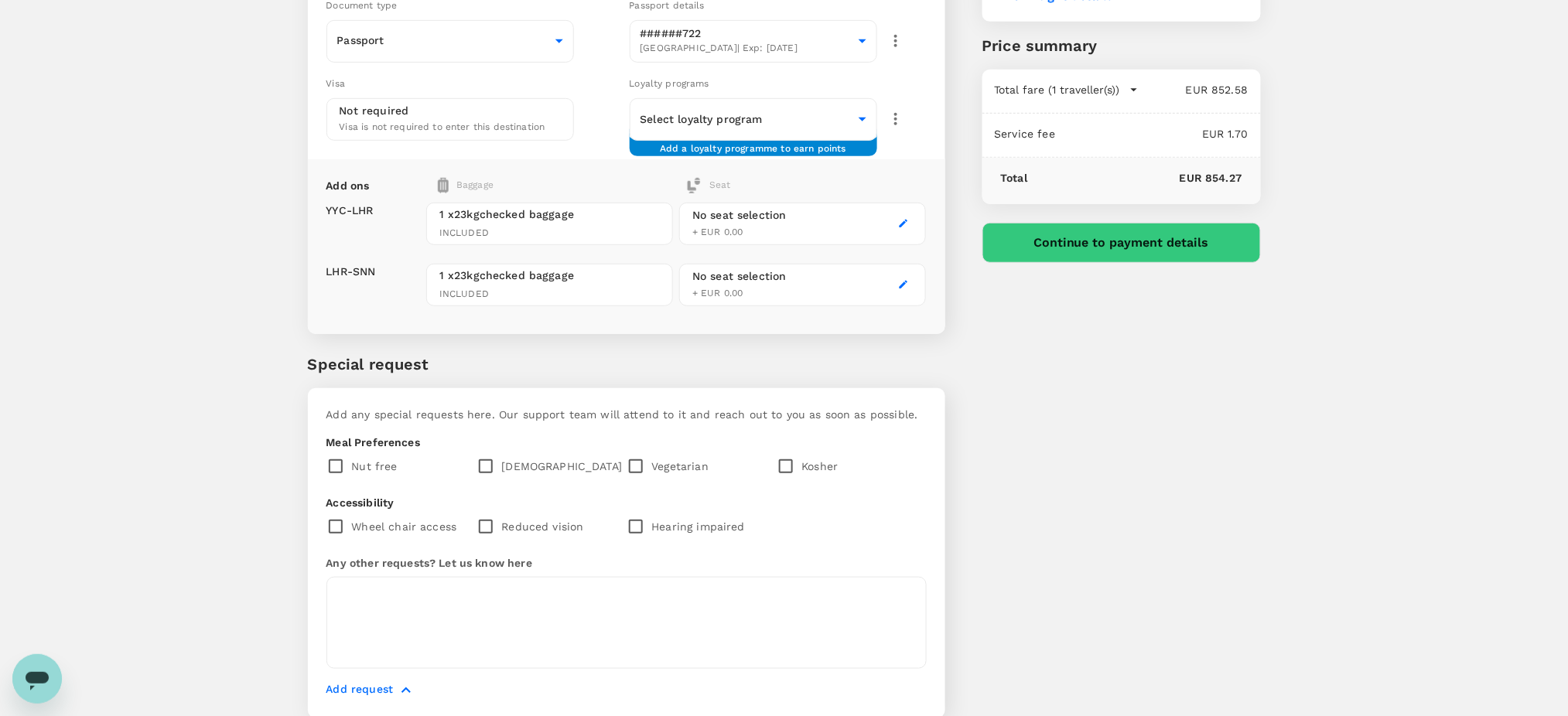
click at [634, 450] on input "checkbox" at bounding box center [640, 465] width 26 height 32
checkbox input "true"
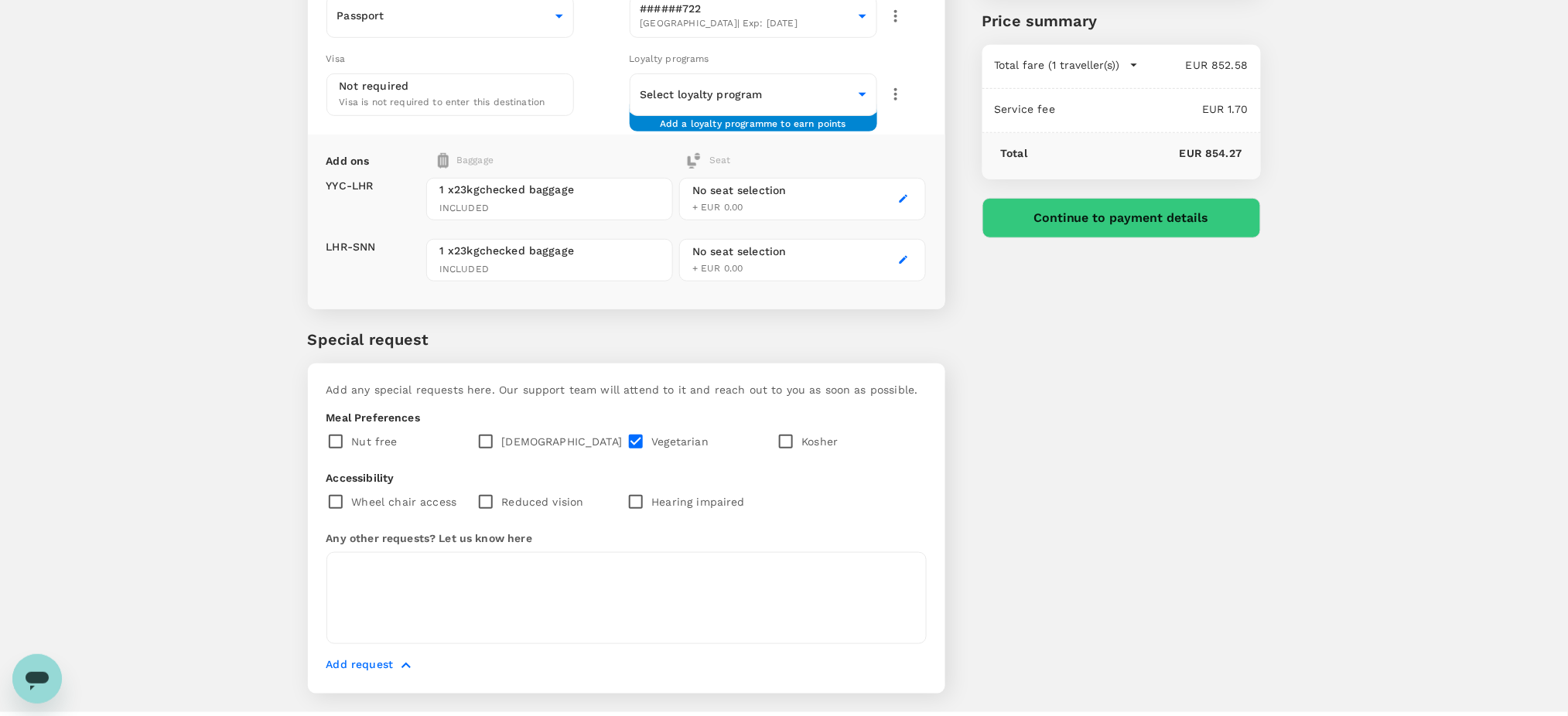
click at [359, 656] on p "Add request" at bounding box center [360, 665] width 67 height 18
click at [404, 663] on icon "button" at bounding box center [407, 665] width 9 height 6
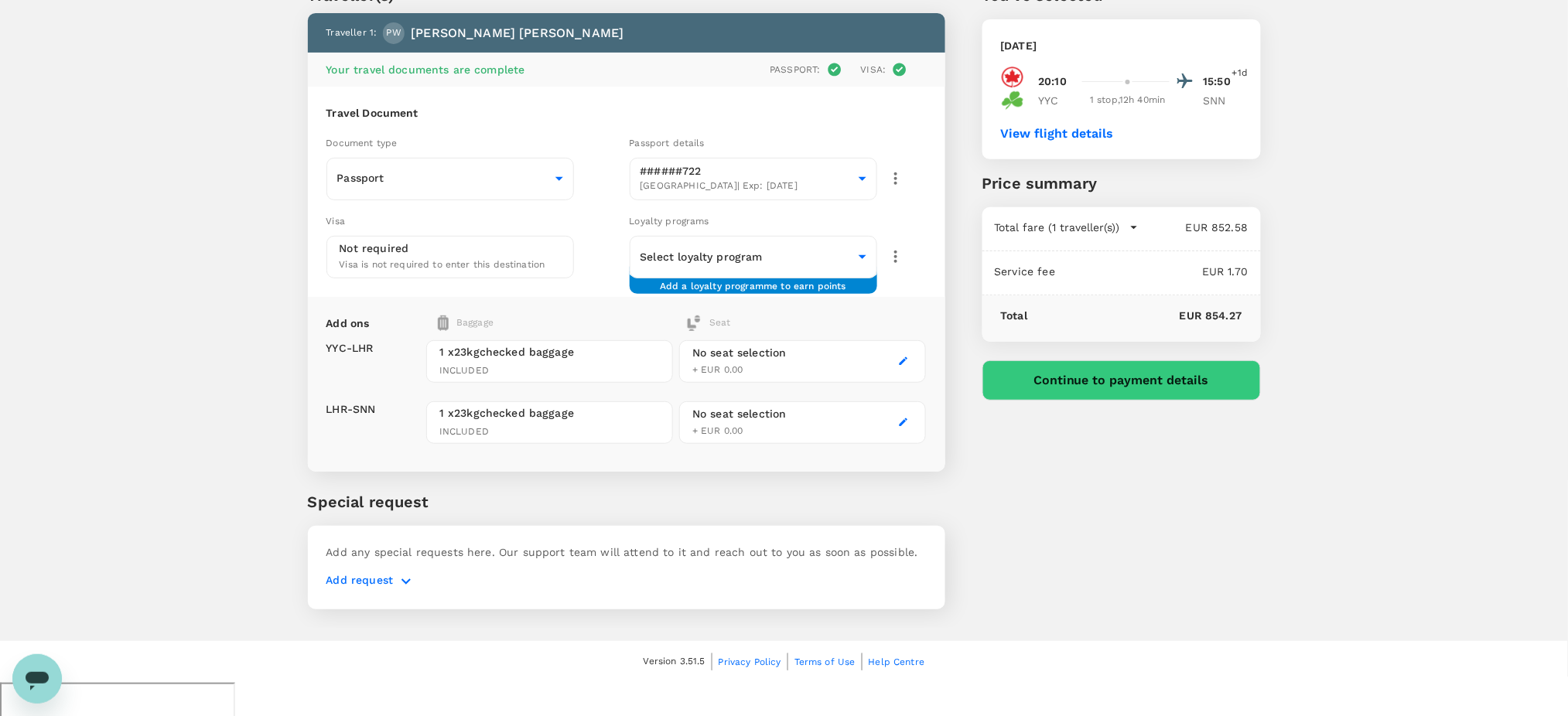
scroll to position [41, 0]
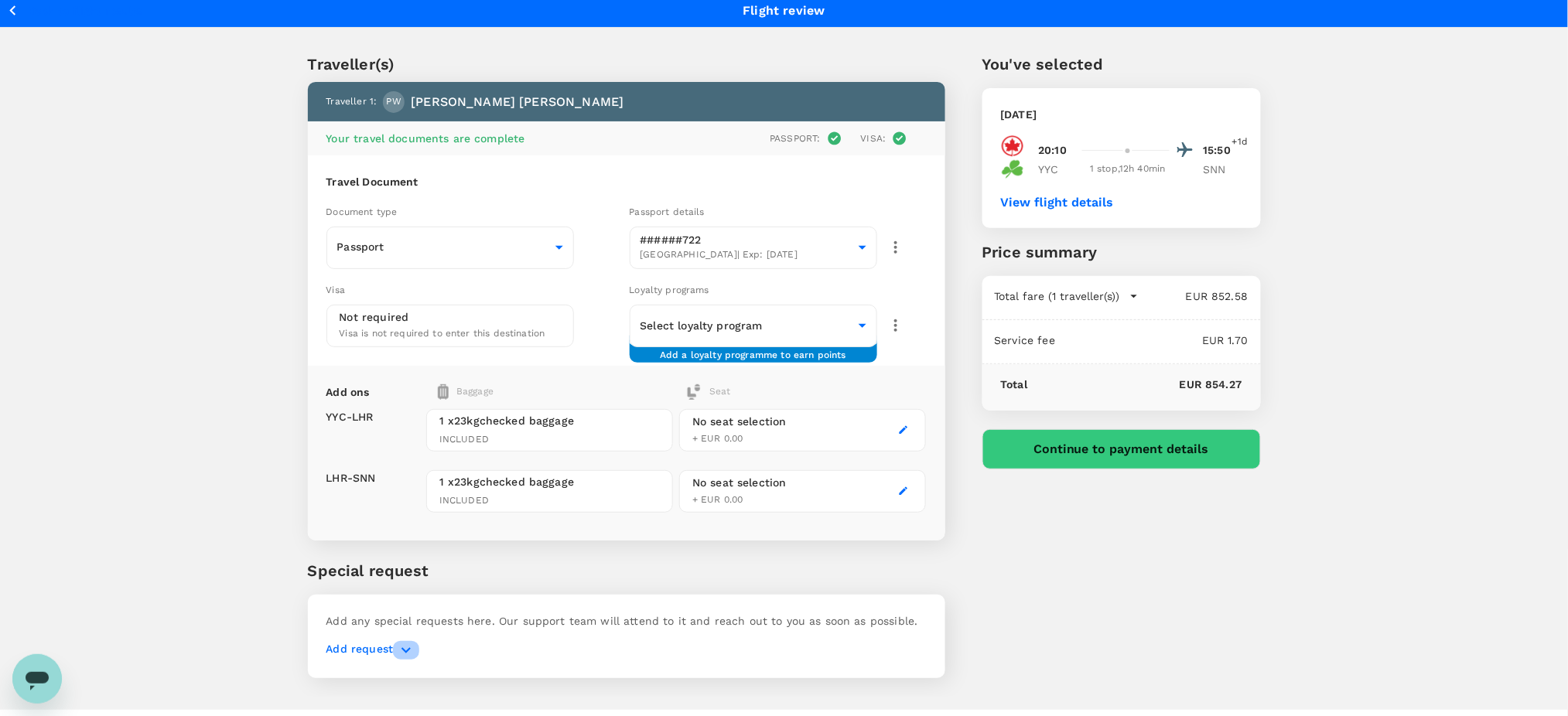
click at [404, 647] on icon "button" at bounding box center [407, 650] width 9 height 6
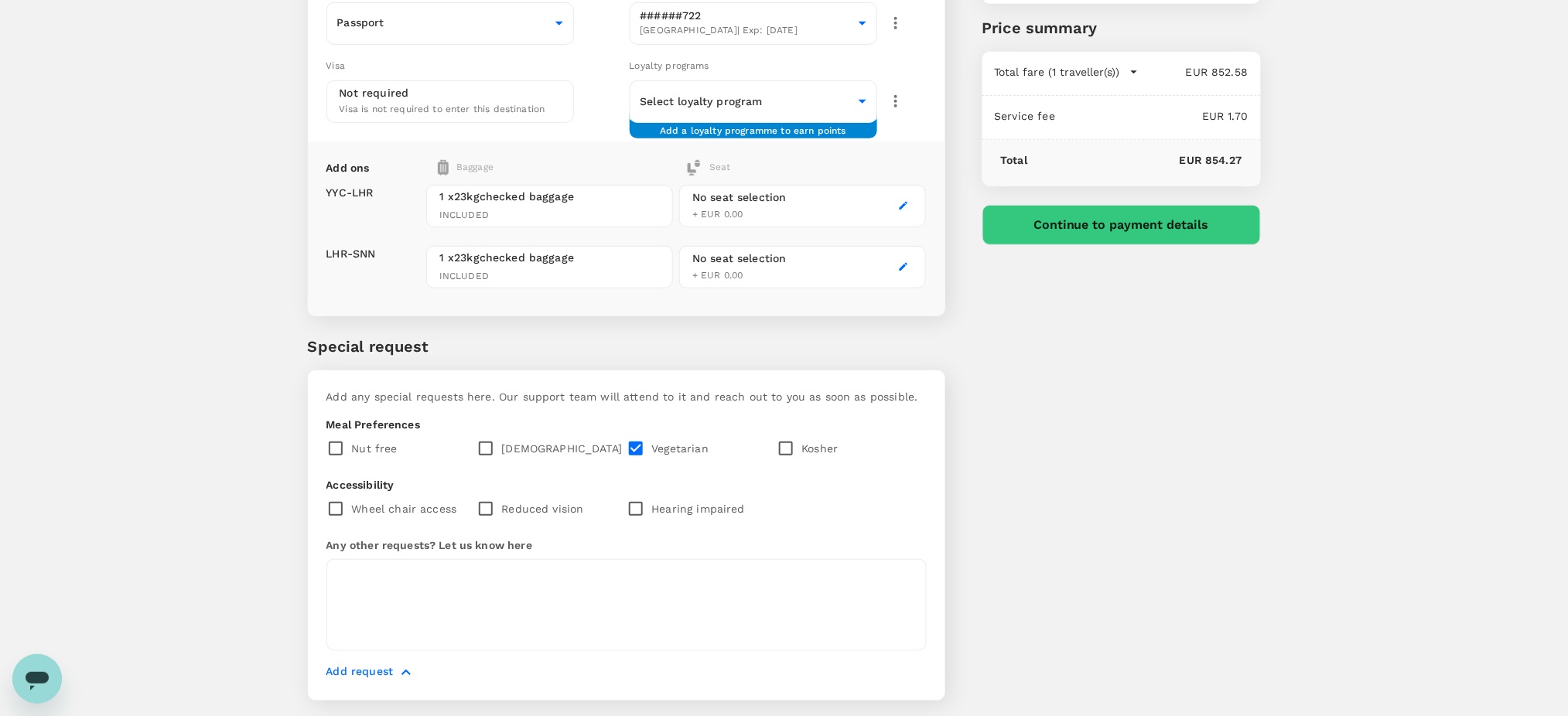
scroll to position [272, 0]
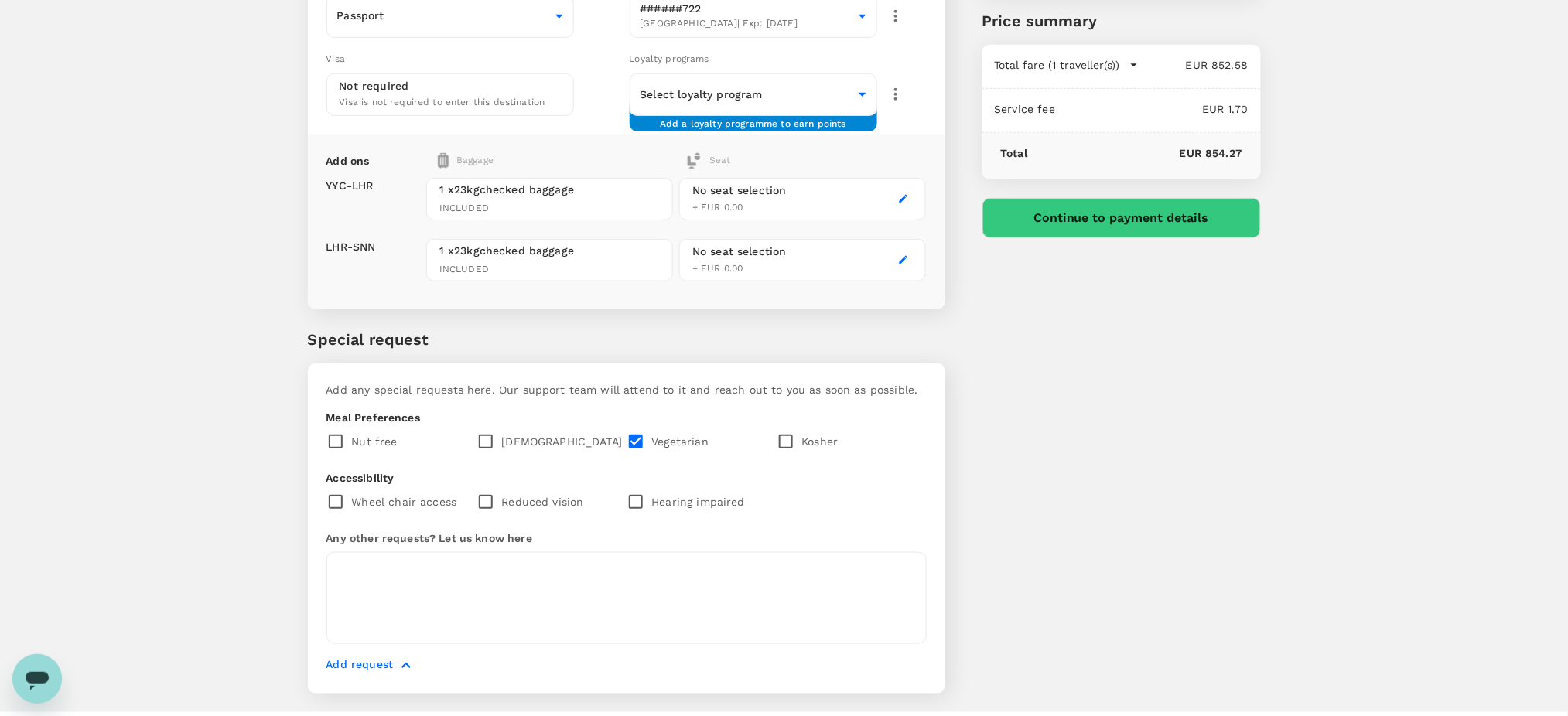
click at [406, 656] on icon "button" at bounding box center [406, 665] width 18 height 18
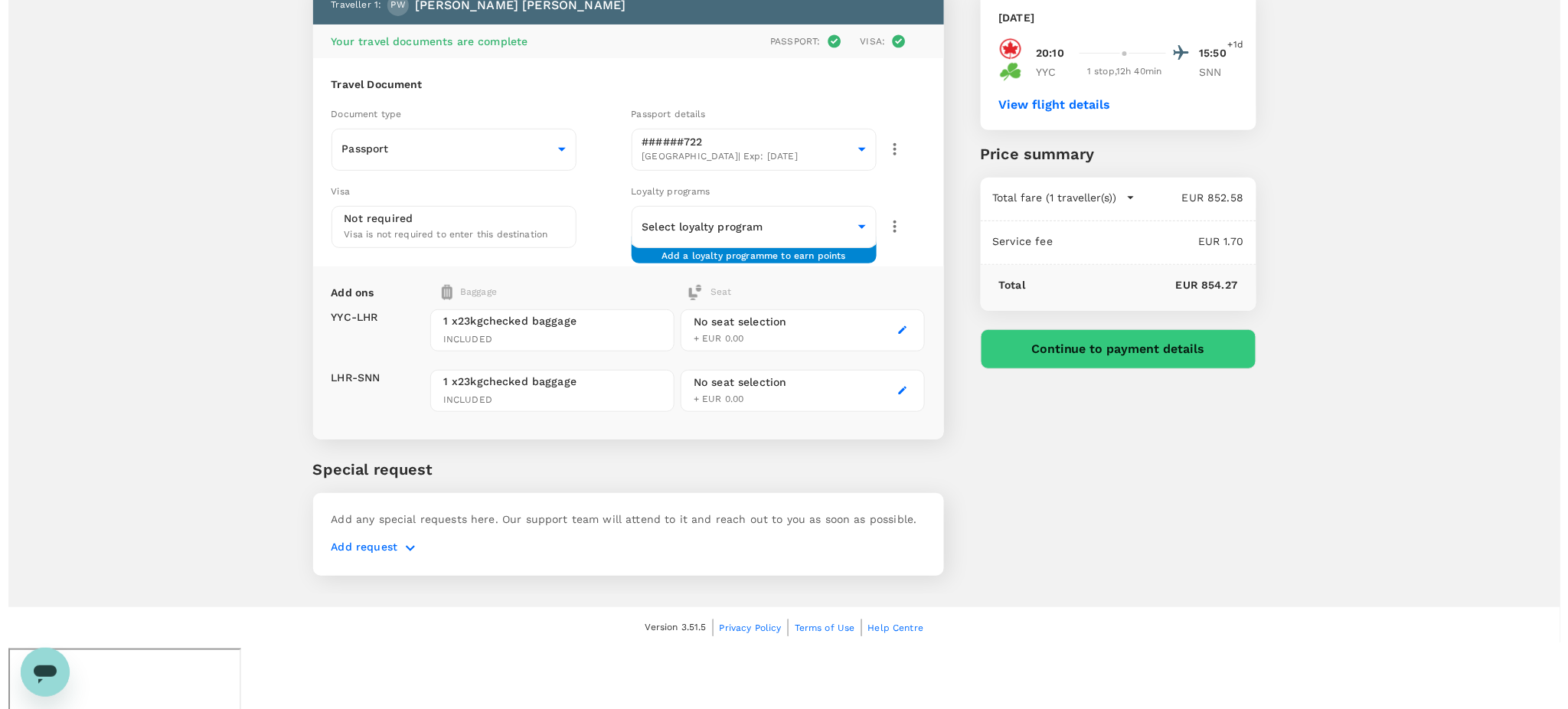
scroll to position [40, 0]
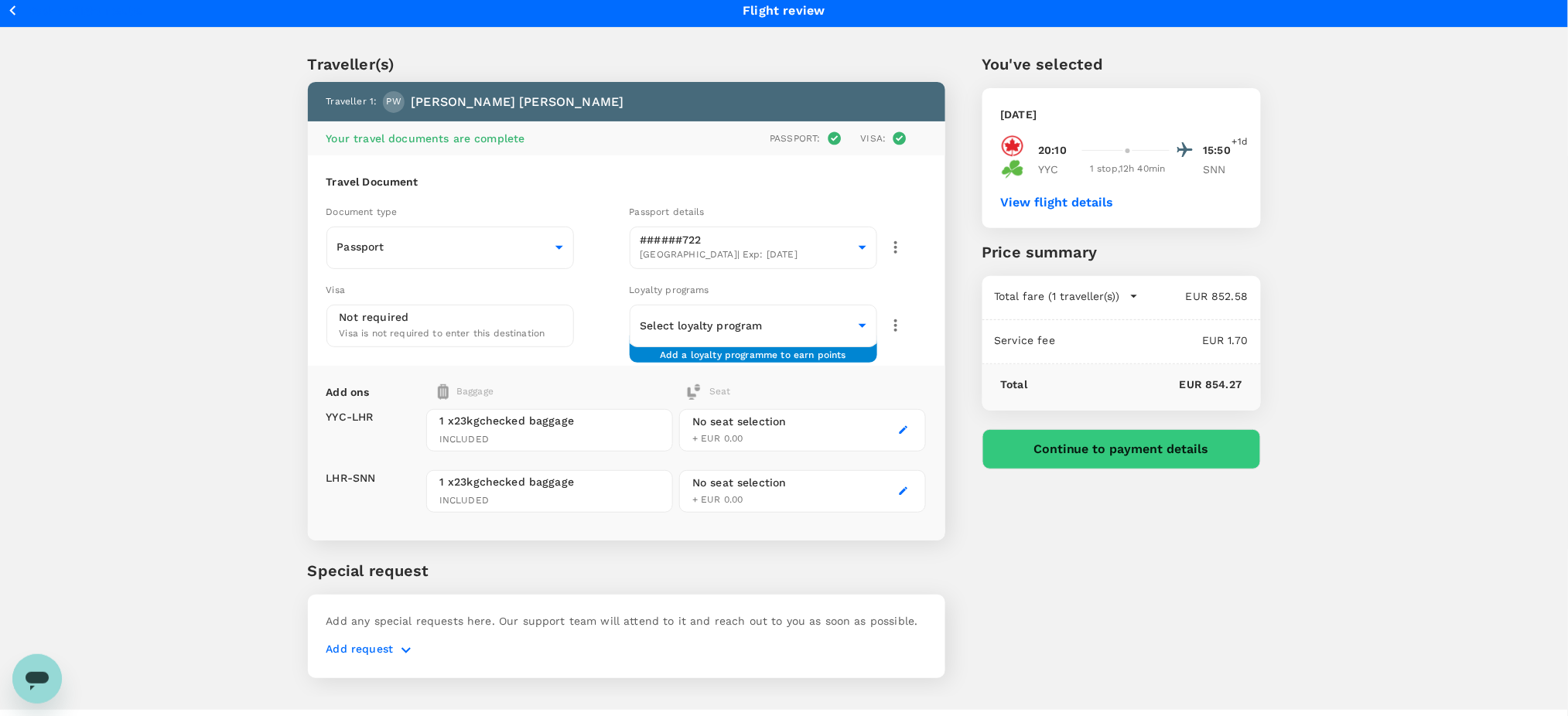
click at [897, 421] on button "button" at bounding box center [903, 430] width 18 height 18
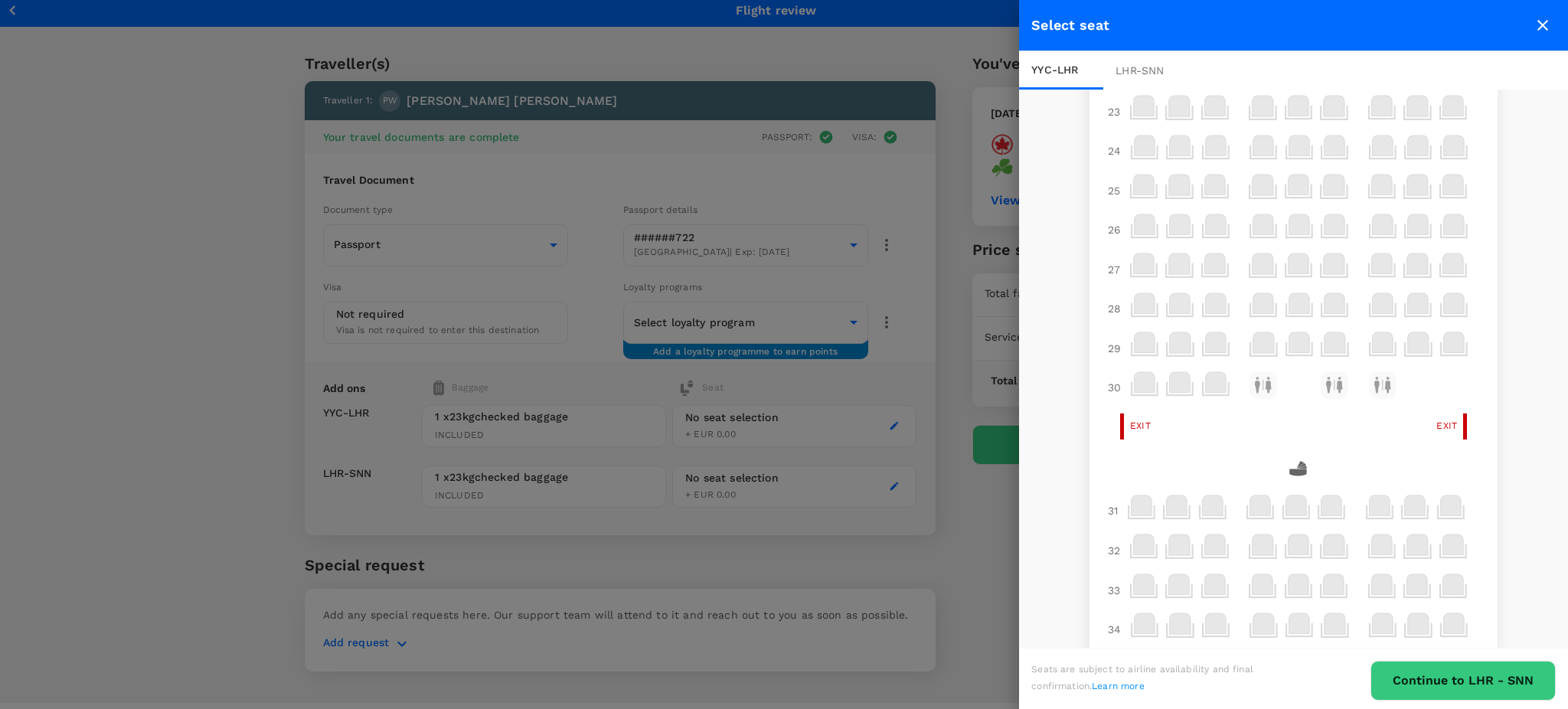
scroll to position [307, 0]
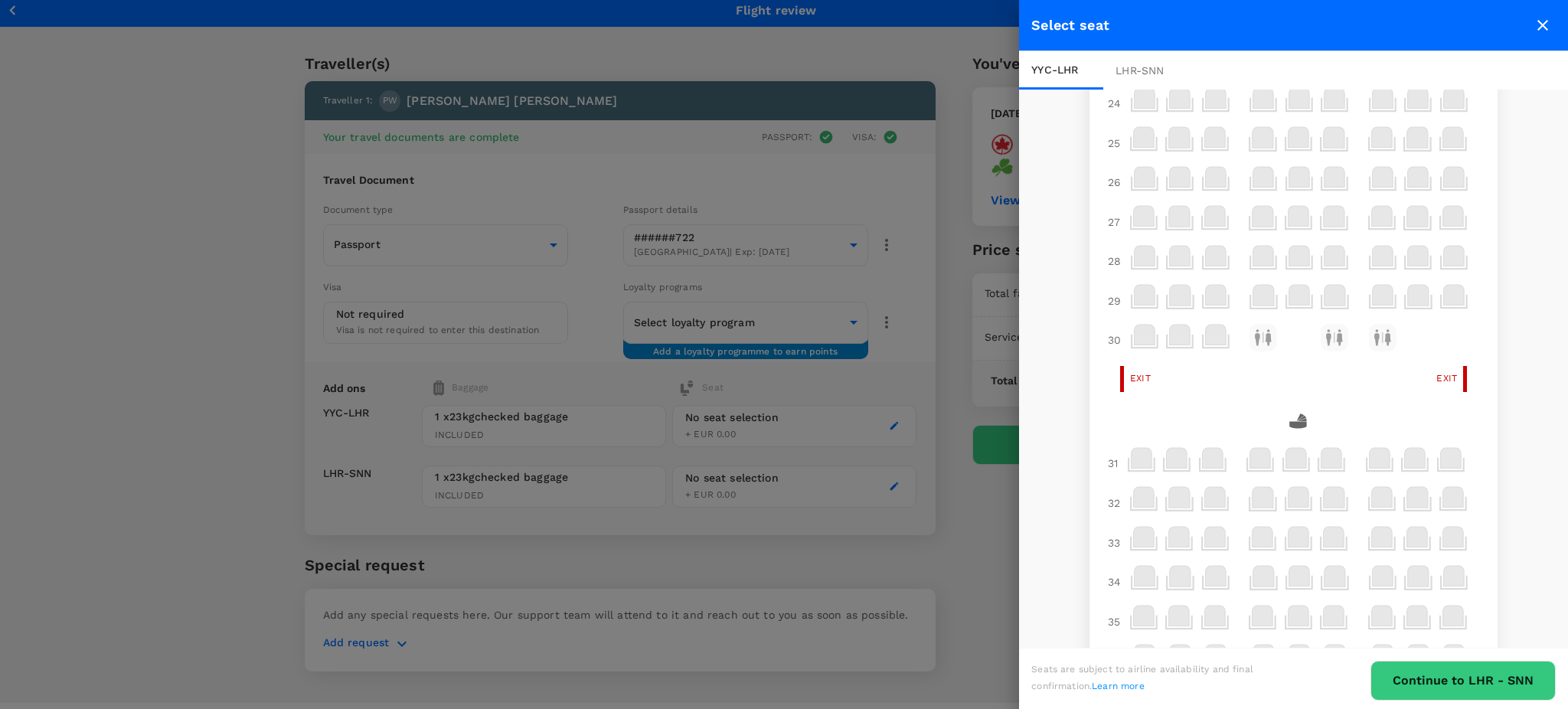
click at [1439, 469] on icon at bounding box center [1449, 458] width 21 height 21
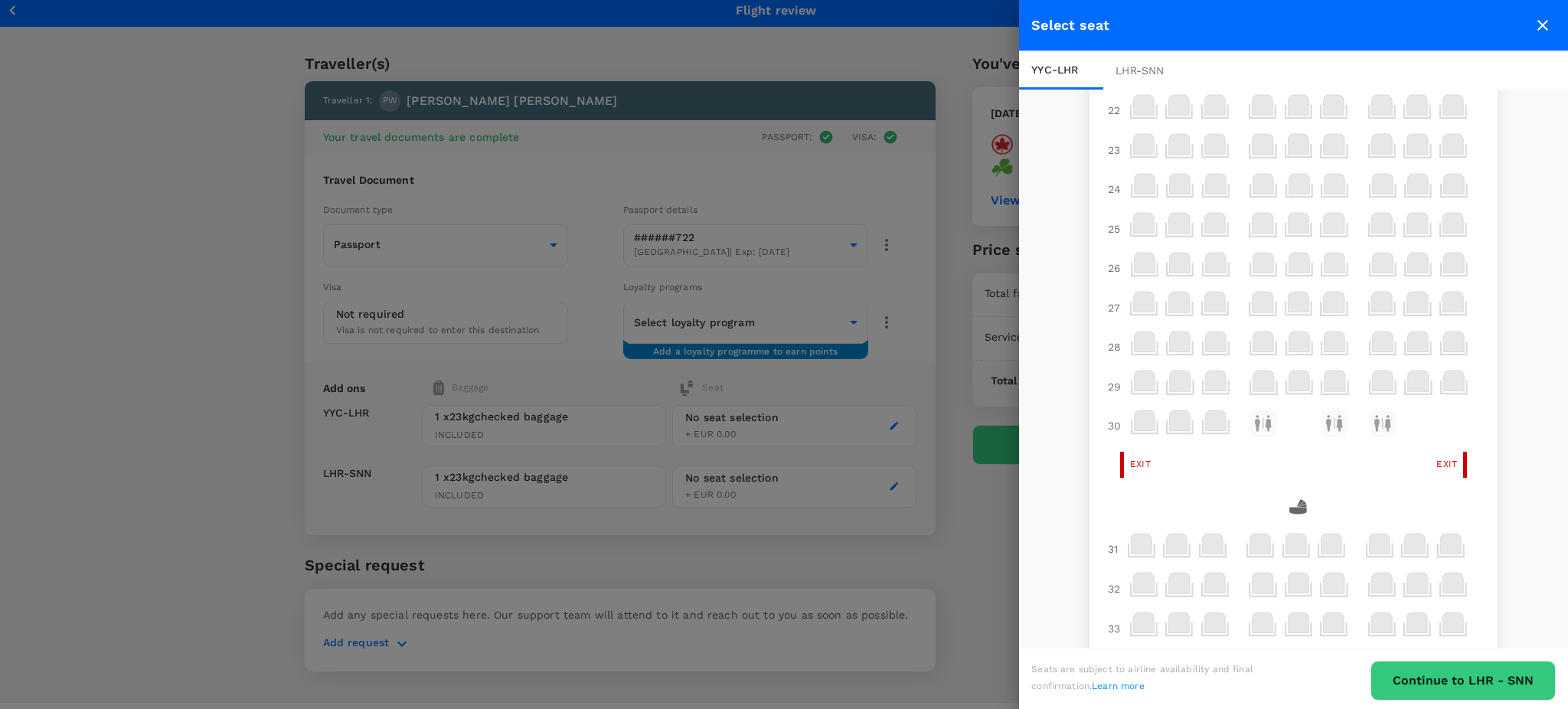
scroll to position [102, 0]
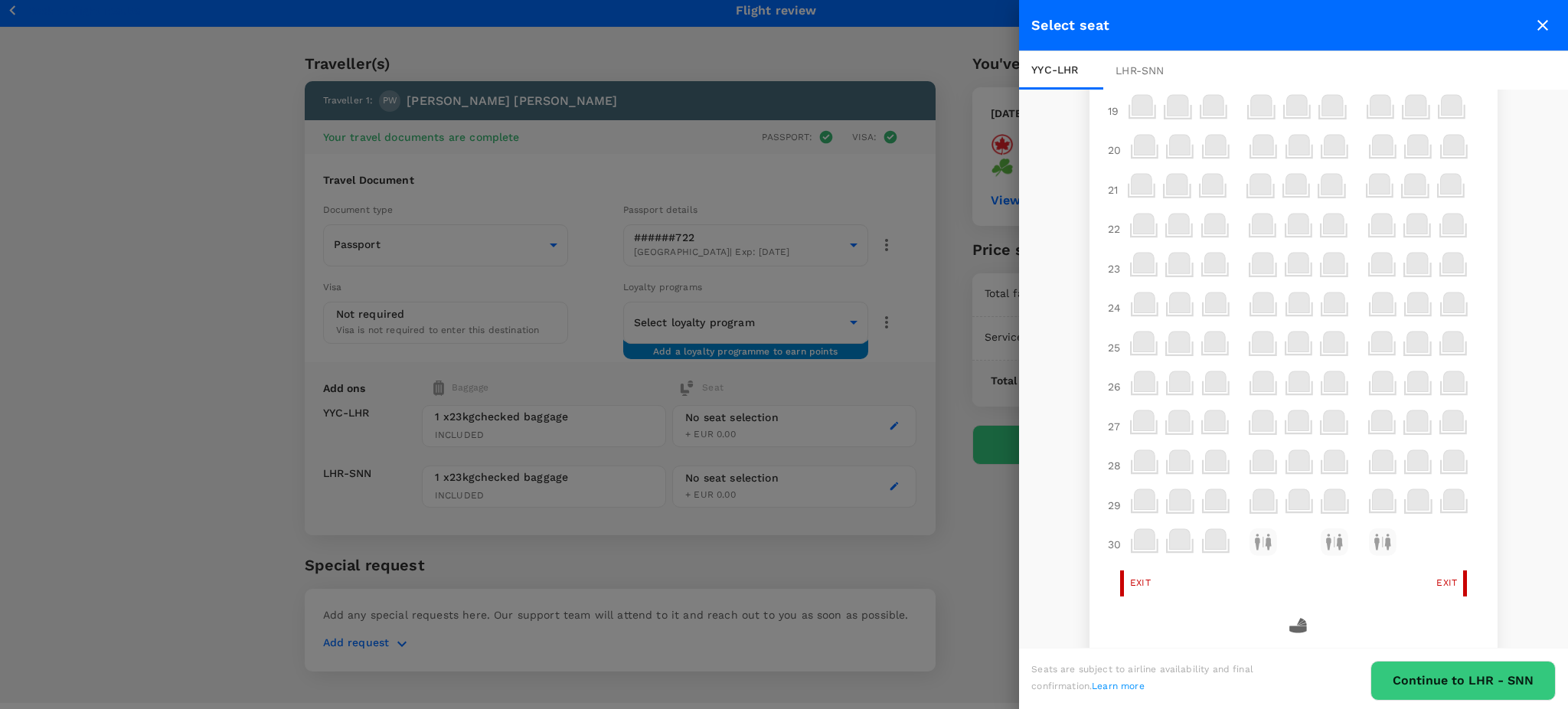
click at [1443, 311] on icon at bounding box center [1453, 303] width 21 height 21
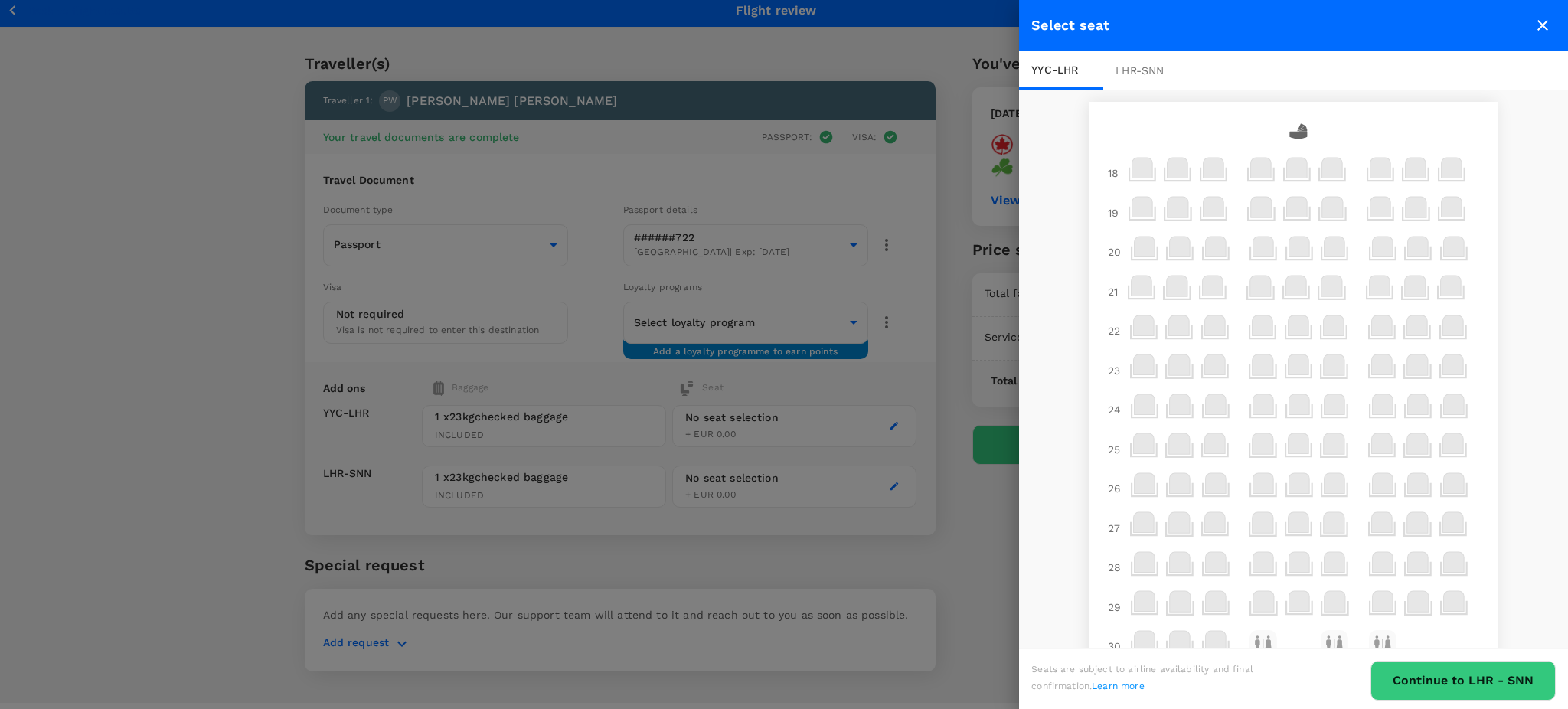
click at [1435, 166] on div at bounding box center [1452, 174] width 36 height 40
click at [1440, 172] on icon at bounding box center [1450, 168] width 21 height 21
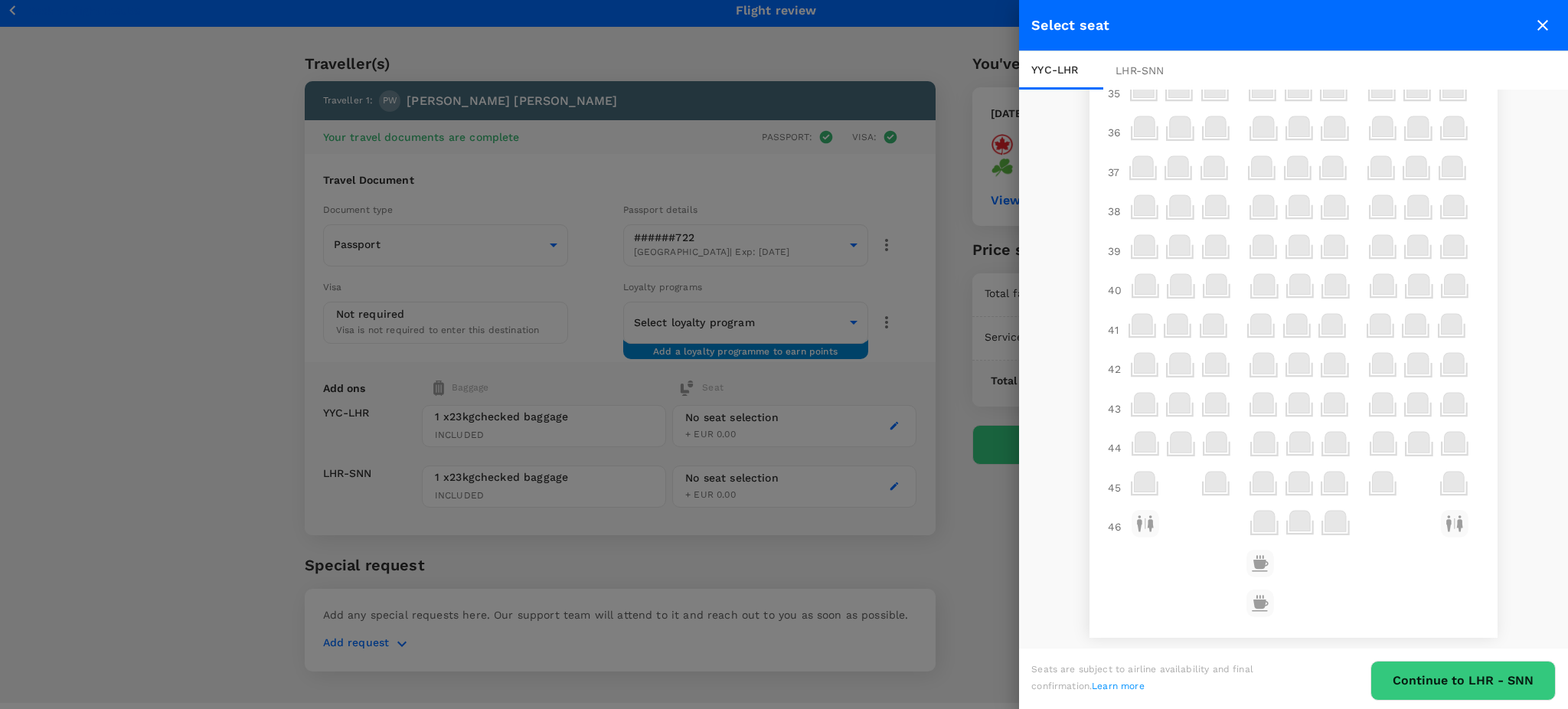
scroll to position [3, 0]
click at [1130, 469] on icon at bounding box center [1145, 484] width 30 height 30
click at [1134, 476] on icon at bounding box center [1144, 479] width 21 height 21
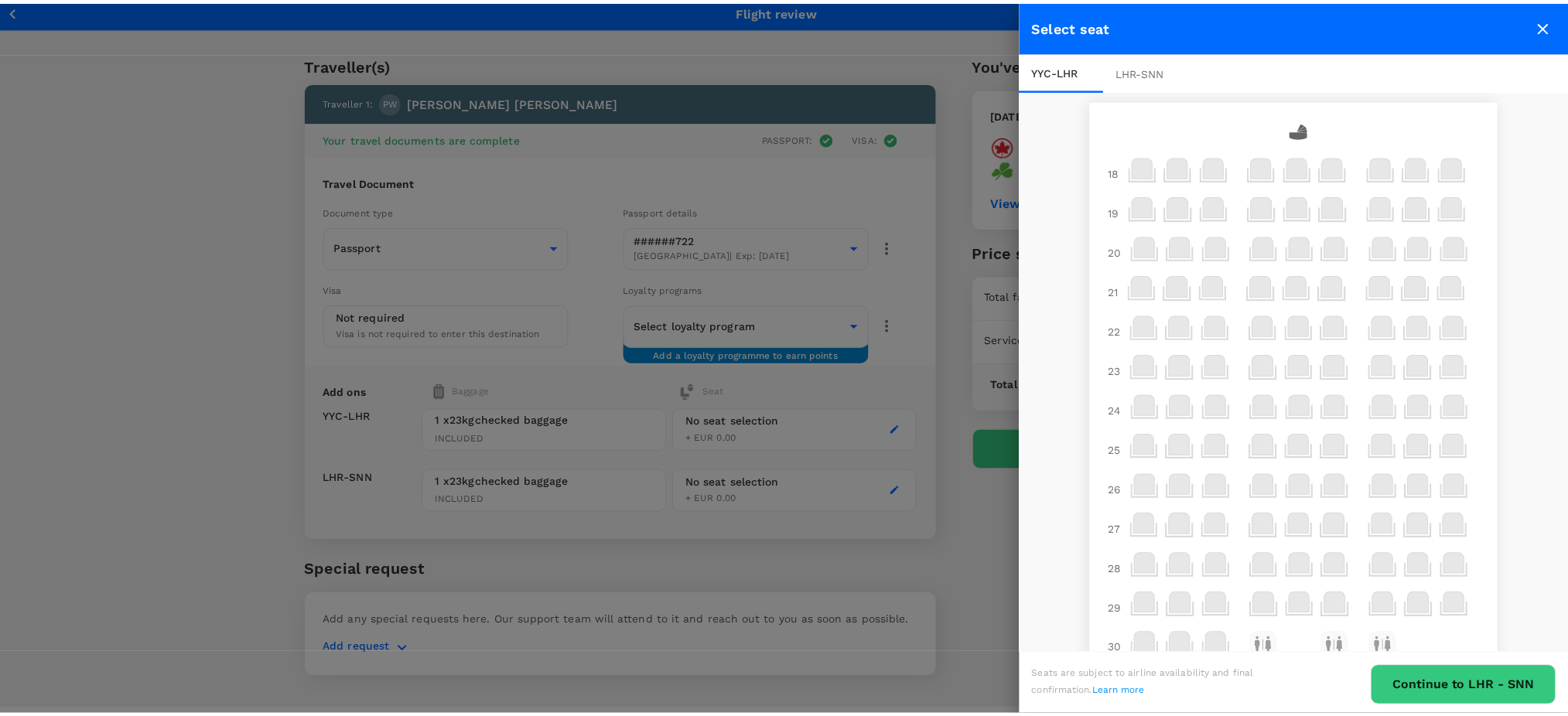
scroll to position [0, 0]
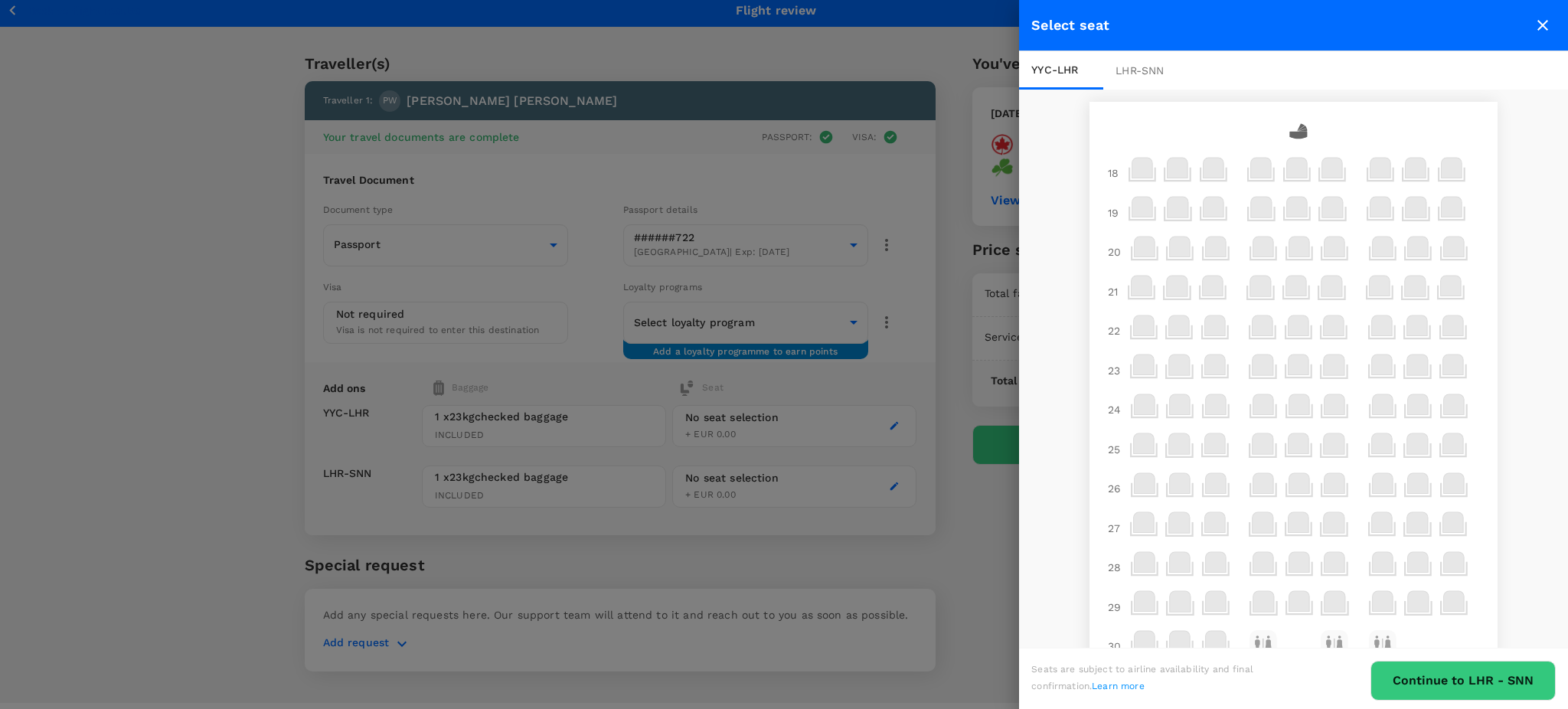
click at [1196, 289] on div at bounding box center [1213, 292] width 36 height 40
click at [1202, 285] on icon at bounding box center [1212, 286] width 21 height 21
click at [1421, 673] on button "Continue to LHR - SNN" at bounding box center [1462, 681] width 185 height 40
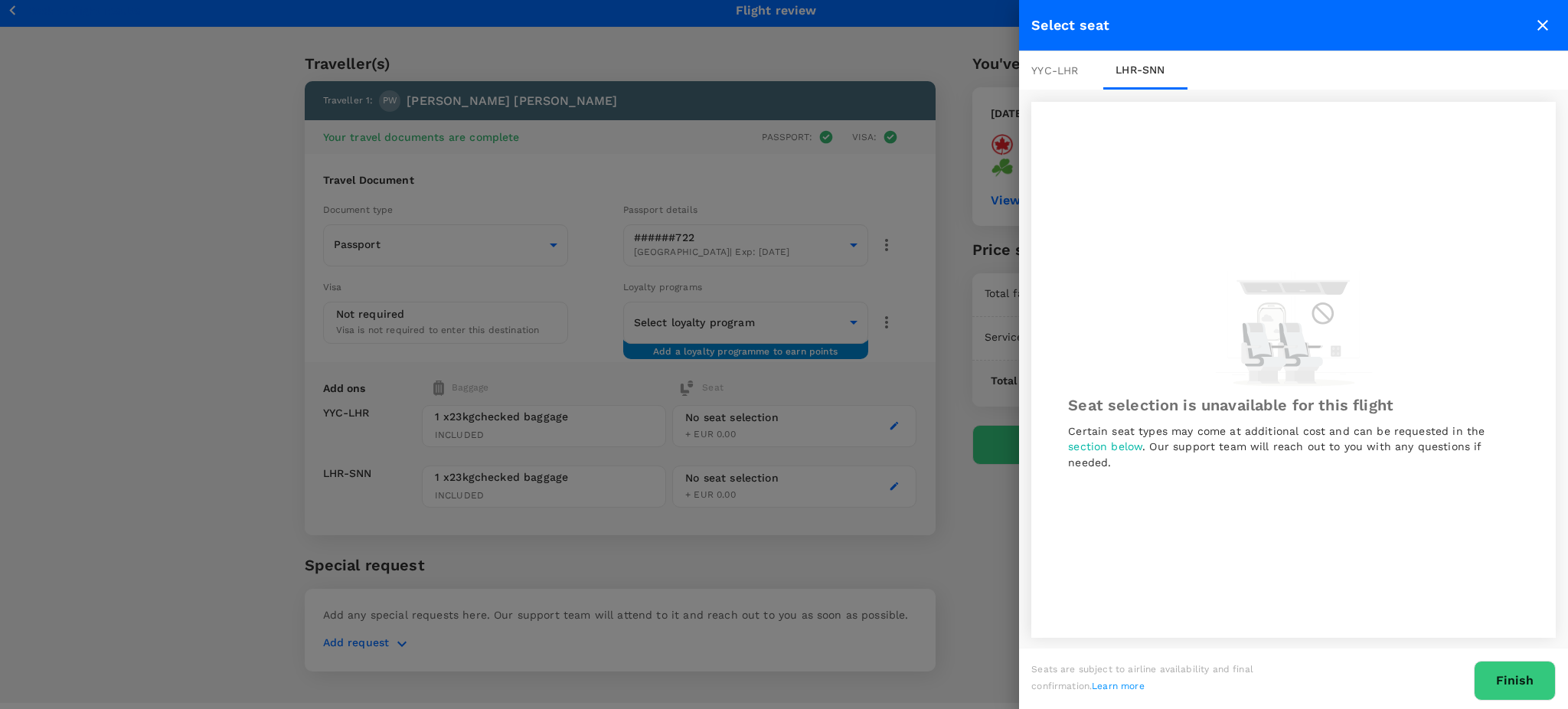
click at [1537, 18] on icon "close" at bounding box center [1542, 26] width 18 height 18
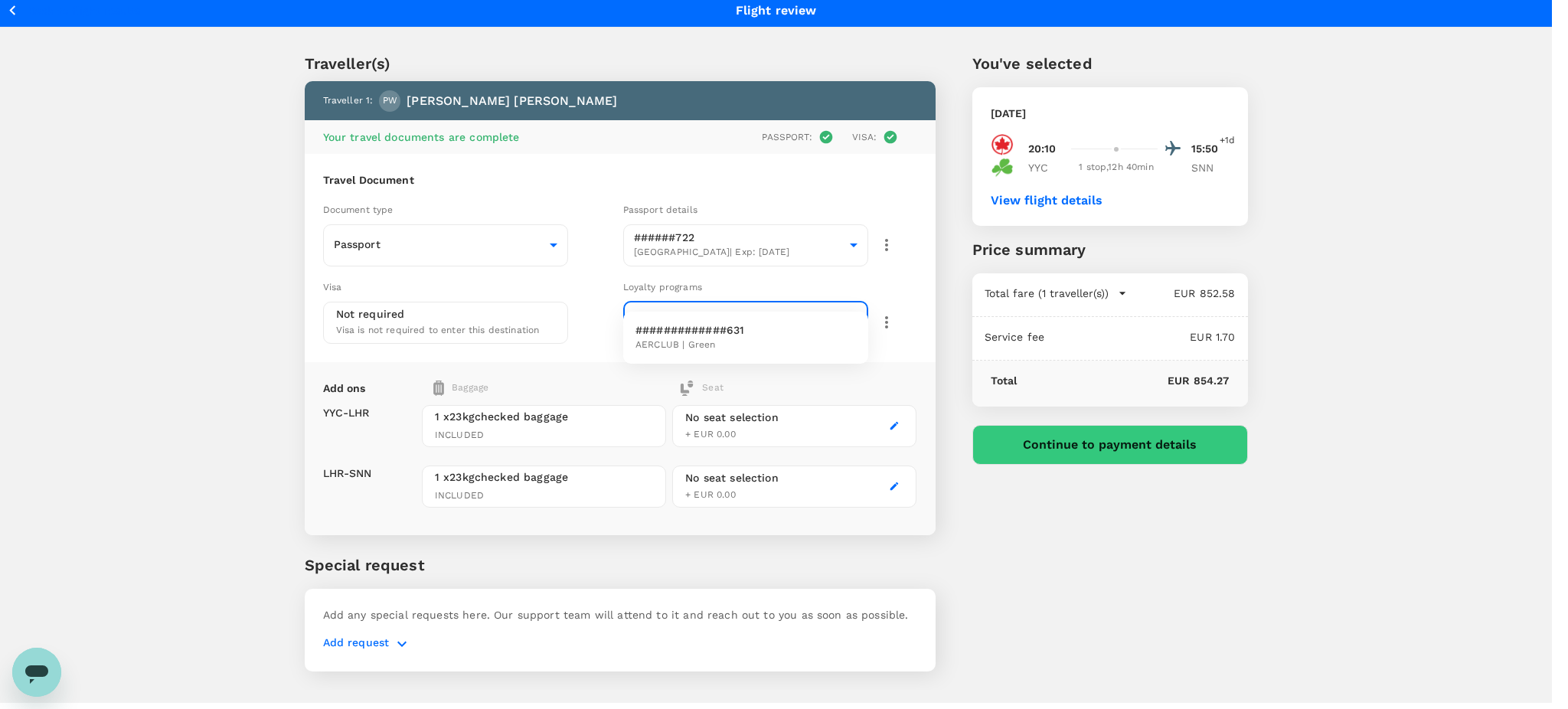
click at [857, 286] on body "Back to flight results Flight review Traveller(s) Traveller 1 : PW Paul Walsh Y…" at bounding box center [784, 411] width 1568 height 902
click at [689, 341] on span "AERCLUB | Green" at bounding box center [690, 345] width 109 height 16
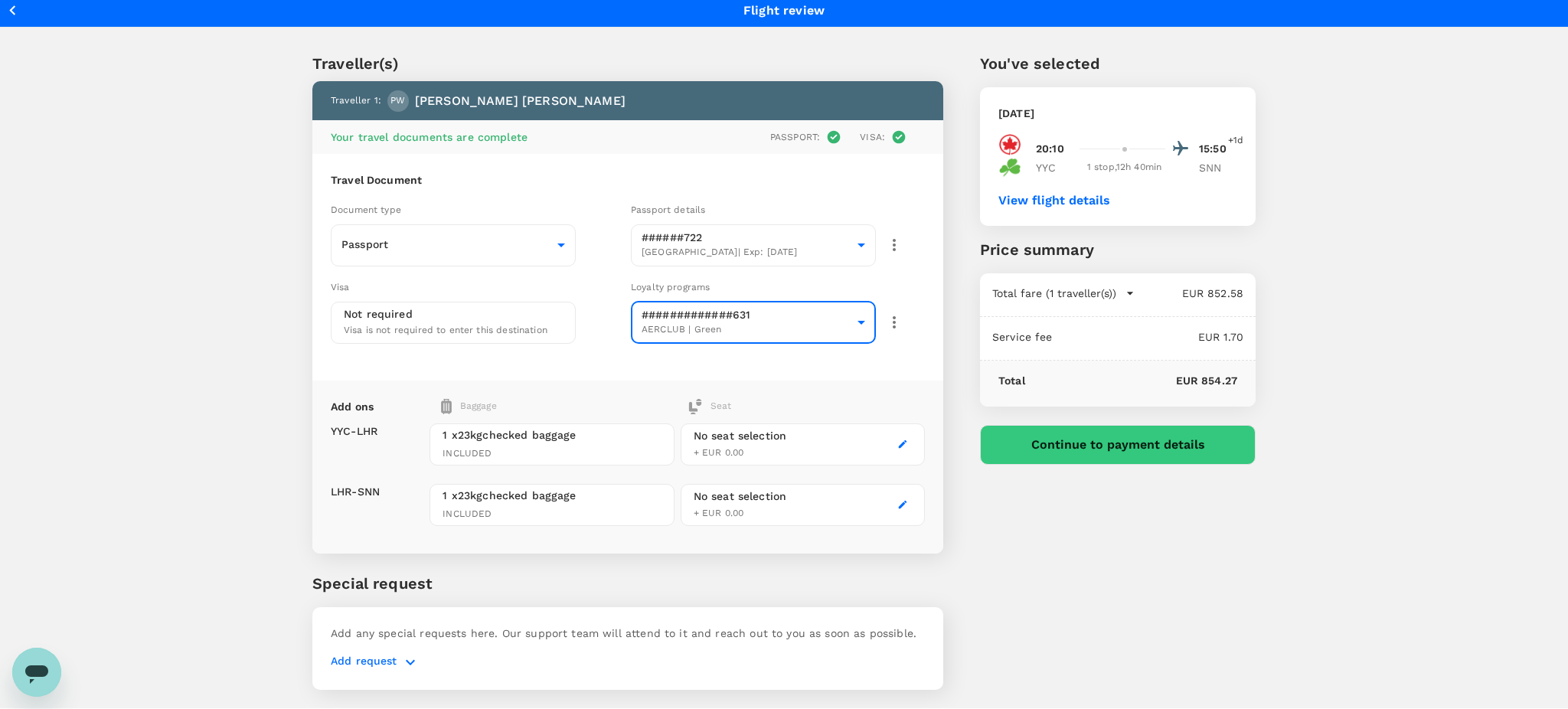
type input "22dad759-4930-429b-94c5-d4c30a4e7c12"
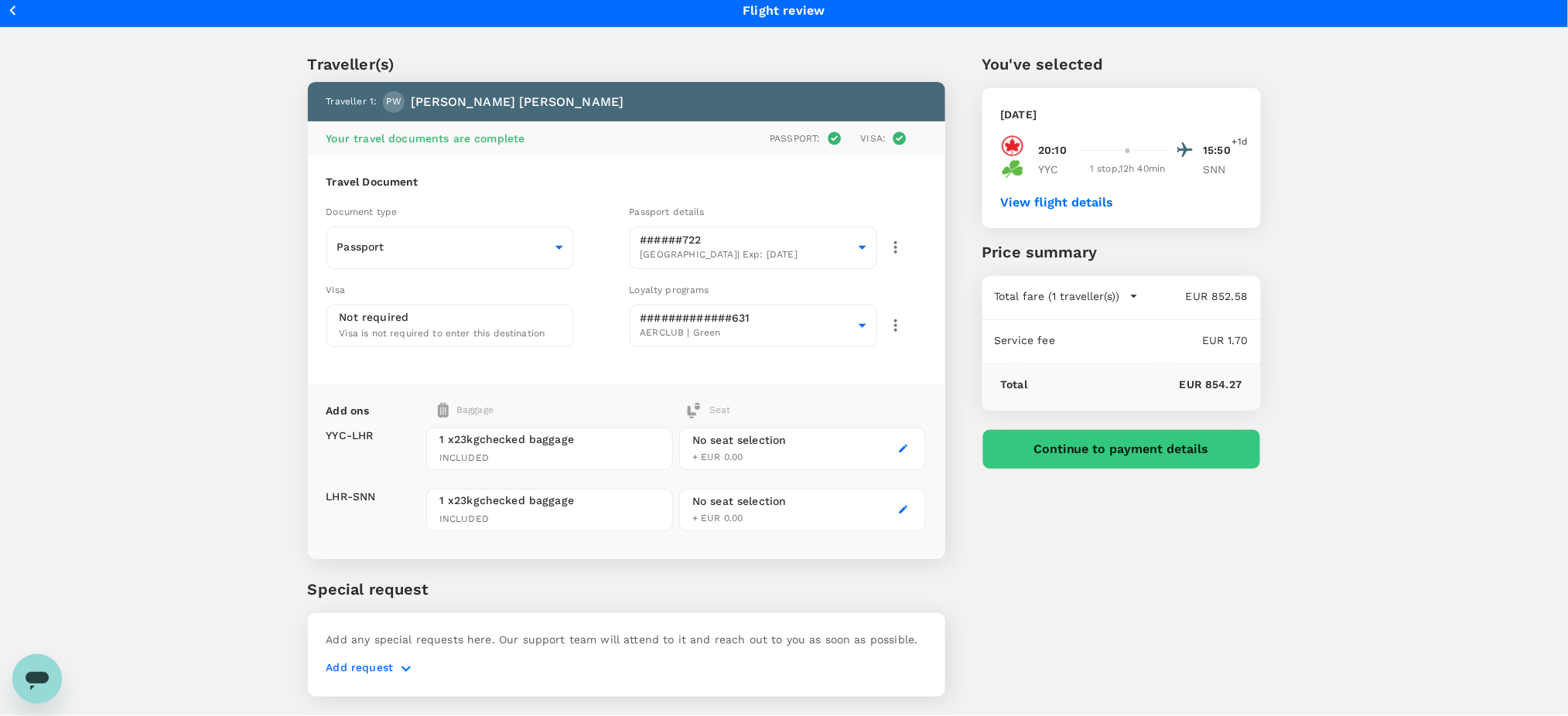
click at [812, 428] on div "No seat selection + EUR 0.00" at bounding box center [803, 449] width 247 height 42
click at [891, 428] on div "No seat selection + EUR 0.00" at bounding box center [803, 449] width 247 height 42
click at [897, 440] on button "button" at bounding box center [903, 449] width 18 height 18
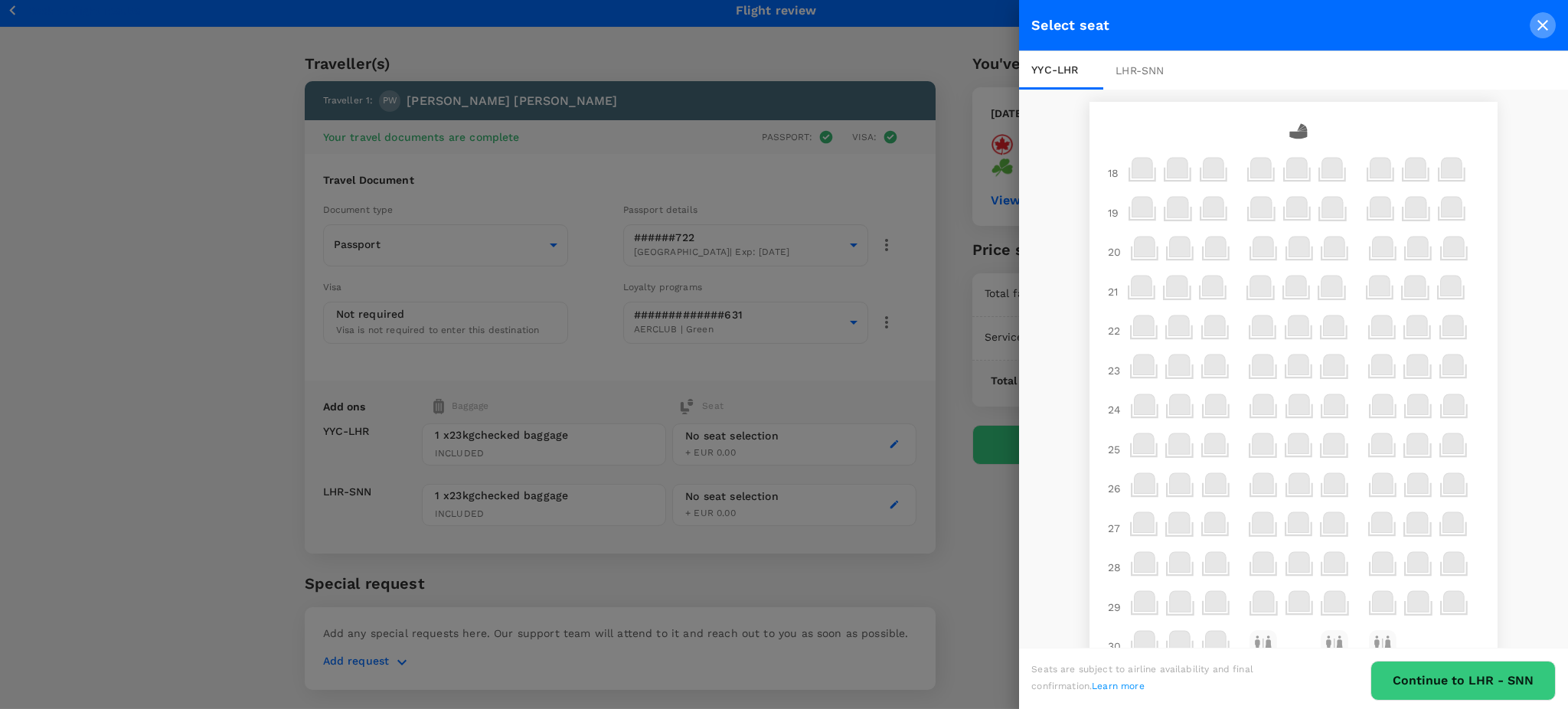
click at [1535, 21] on icon "close" at bounding box center [1542, 26] width 18 height 18
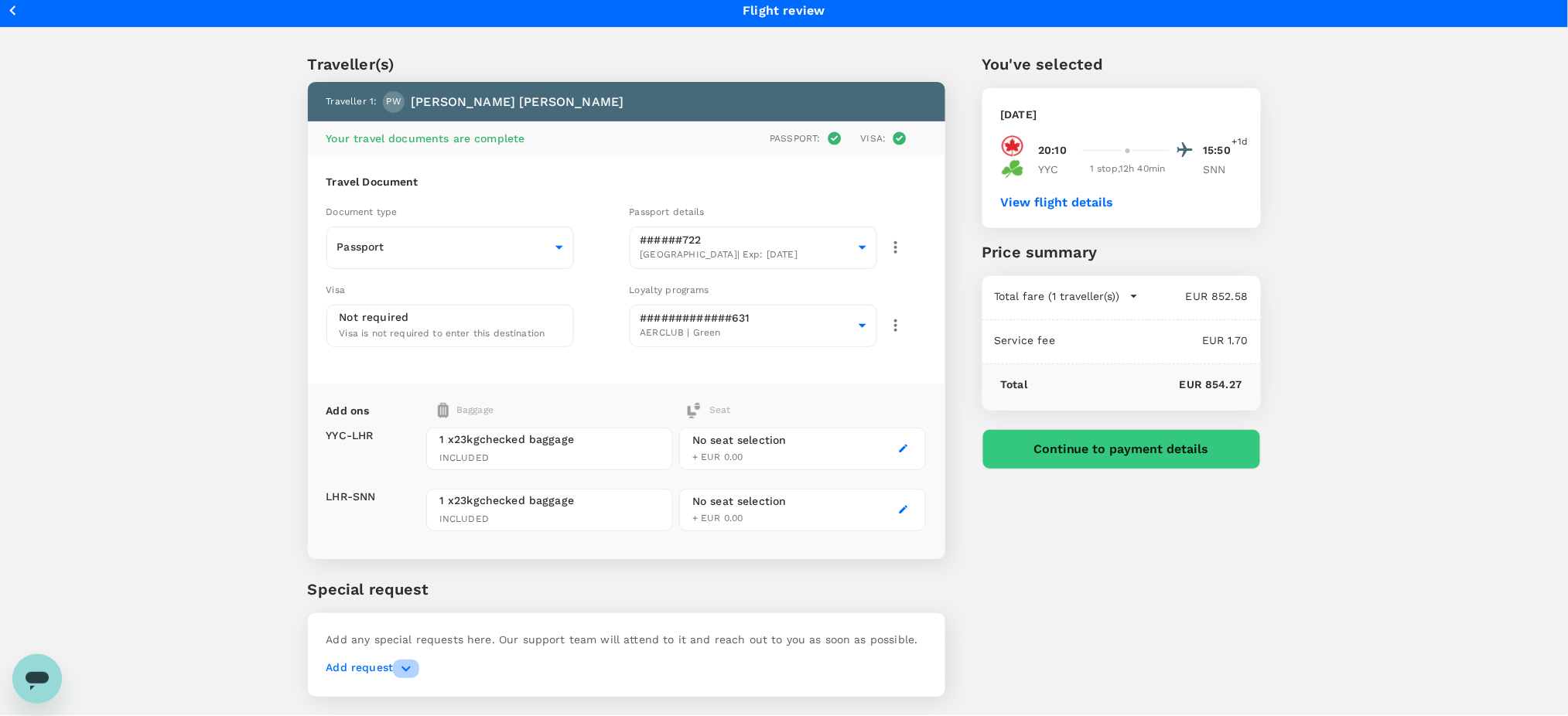
click at [399, 660] on icon "button" at bounding box center [406, 669] width 18 height 18
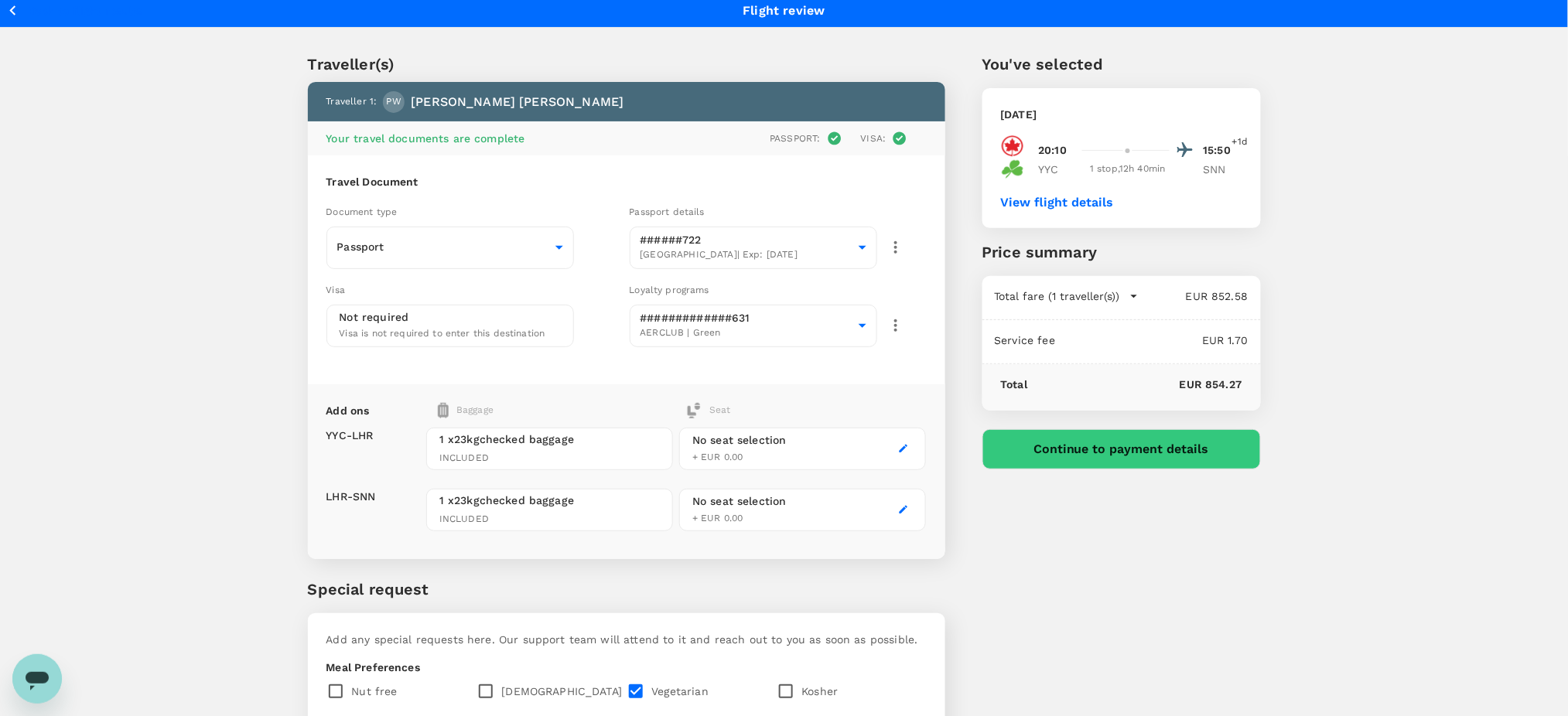
click at [399, 660] on p "Meal Preferences" at bounding box center [626, 667] width 600 height 16
click at [1154, 532] on div "You've selected Friday, 03 Oct 2025 20:10 15:50 +1d YYC 1 stop , 12h 40min SNN …" at bounding box center [1102, 488] width 315 height 946
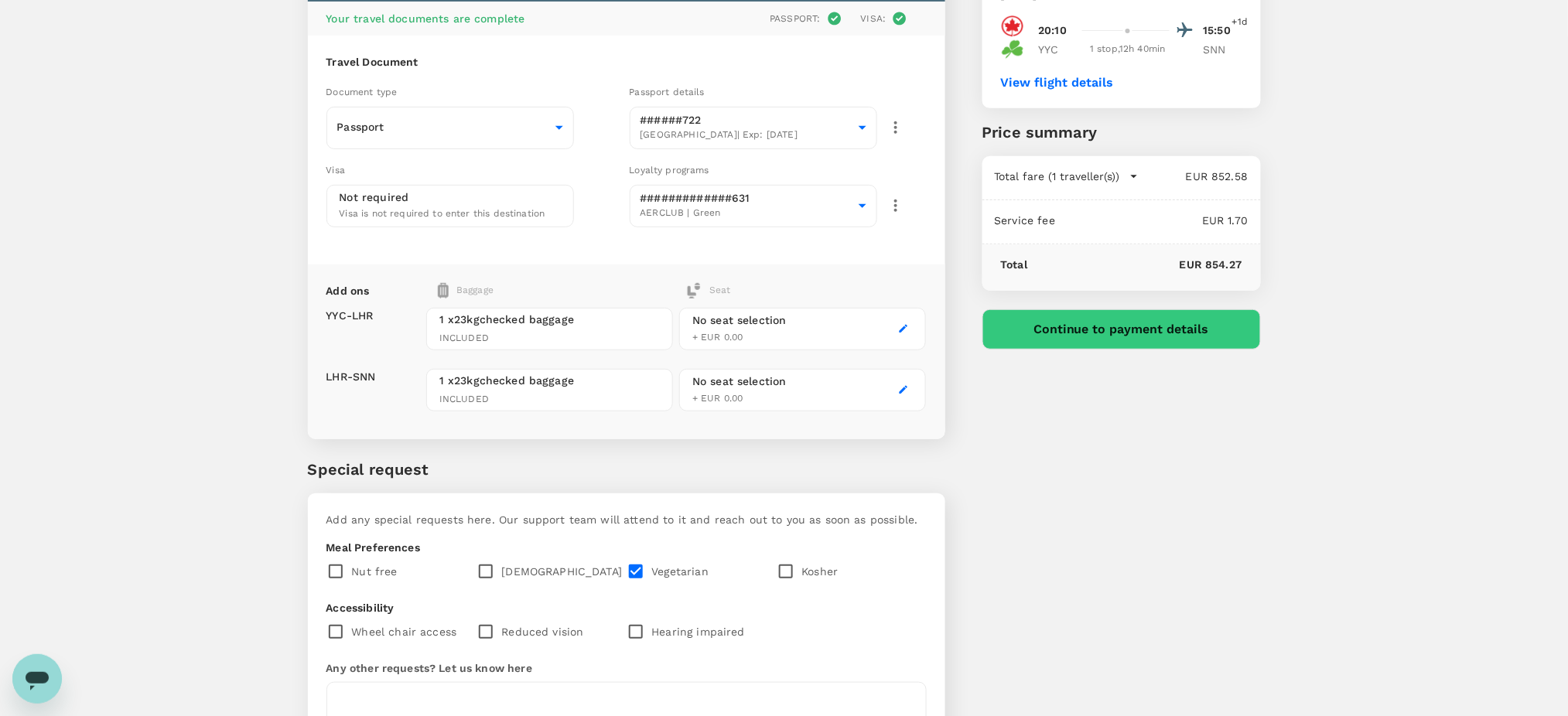
scroll to position [248, 0]
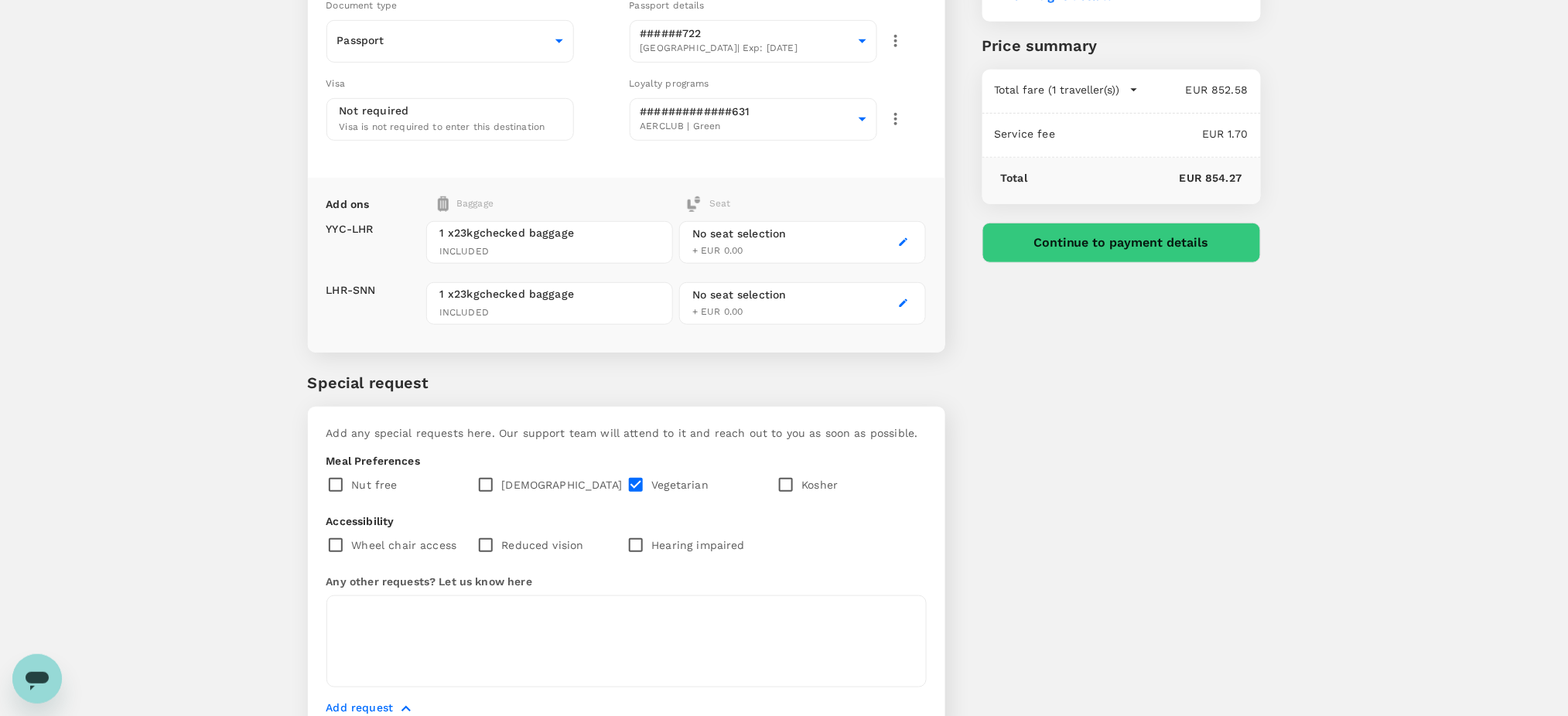
click at [360, 699] on p "Add request" at bounding box center [360, 709] width 67 height 18
click at [403, 706] on icon "button" at bounding box center [407, 709] width 9 height 6
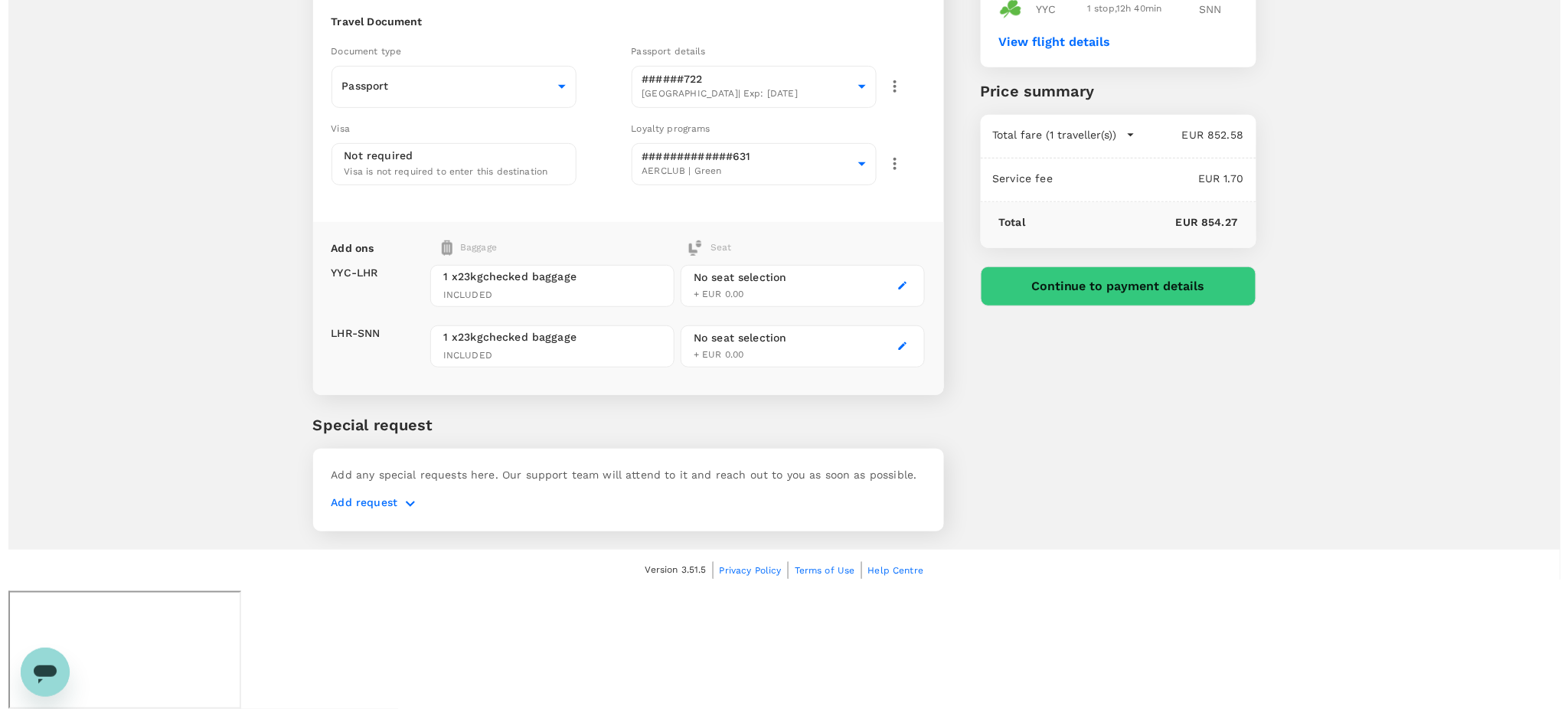
scroll to position [44, 0]
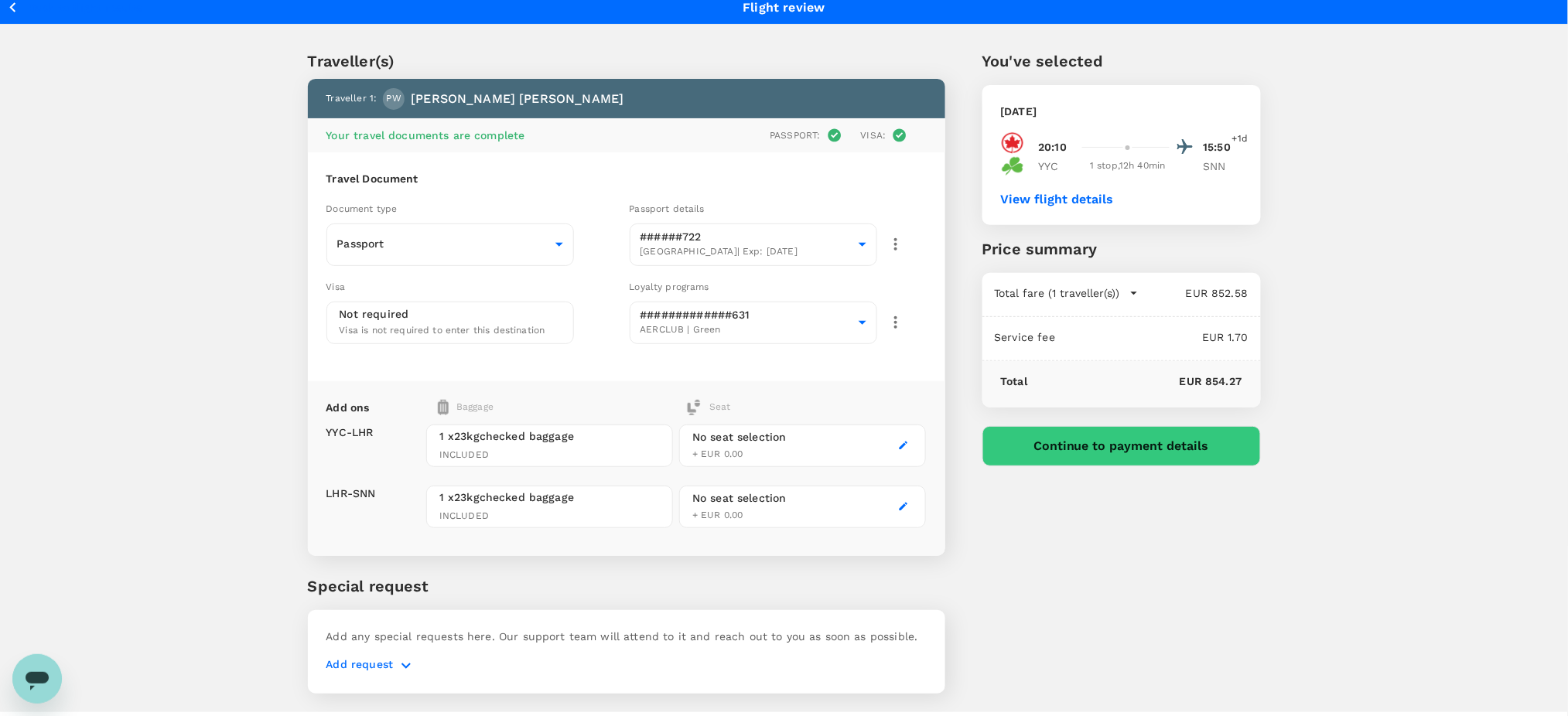
click at [1081, 193] on button "View flight details" at bounding box center [1057, 199] width 113 height 14
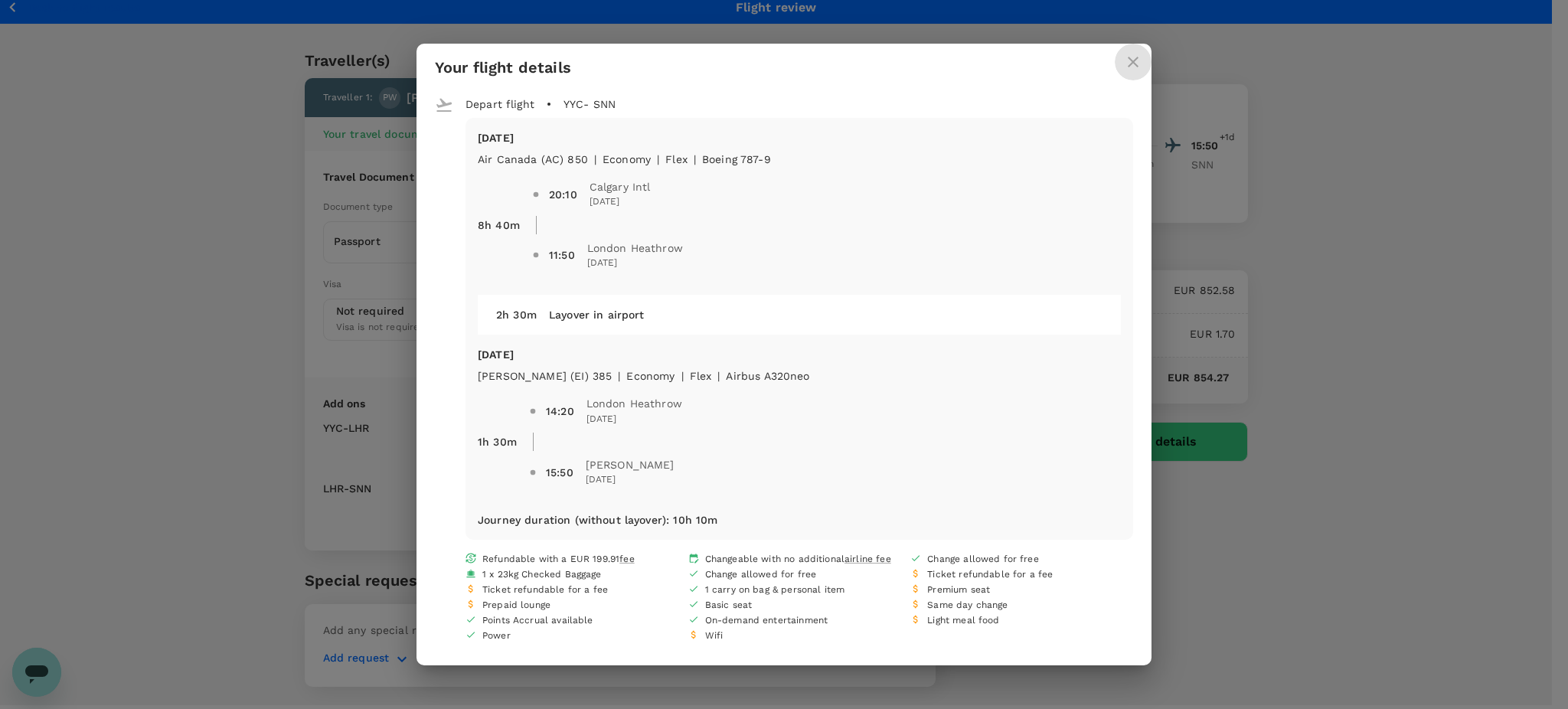
click at [1124, 50] on button "close" at bounding box center [1133, 62] width 36 height 36
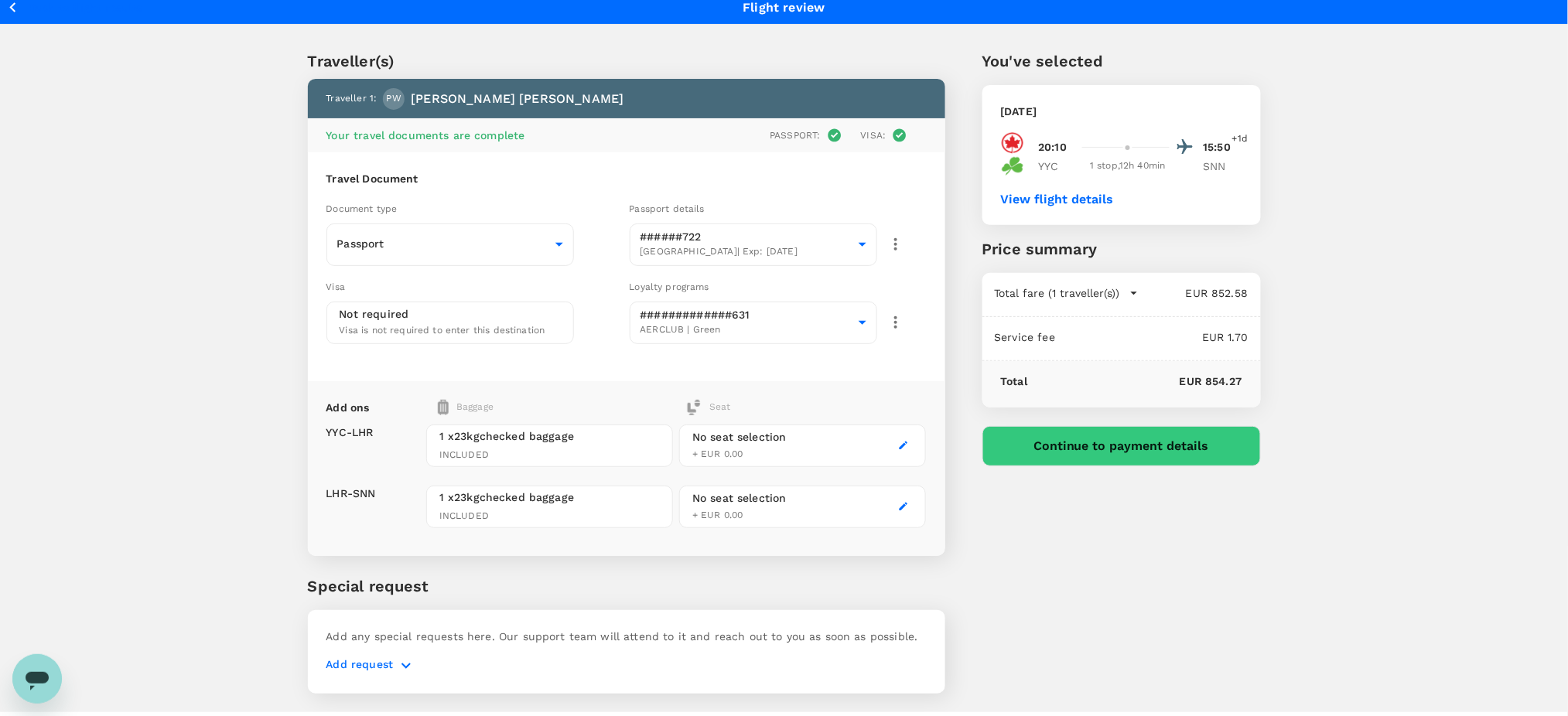
click at [1099, 426] on button "Continue to payment details" at bounding box center [1122, 446] width 278 height 41
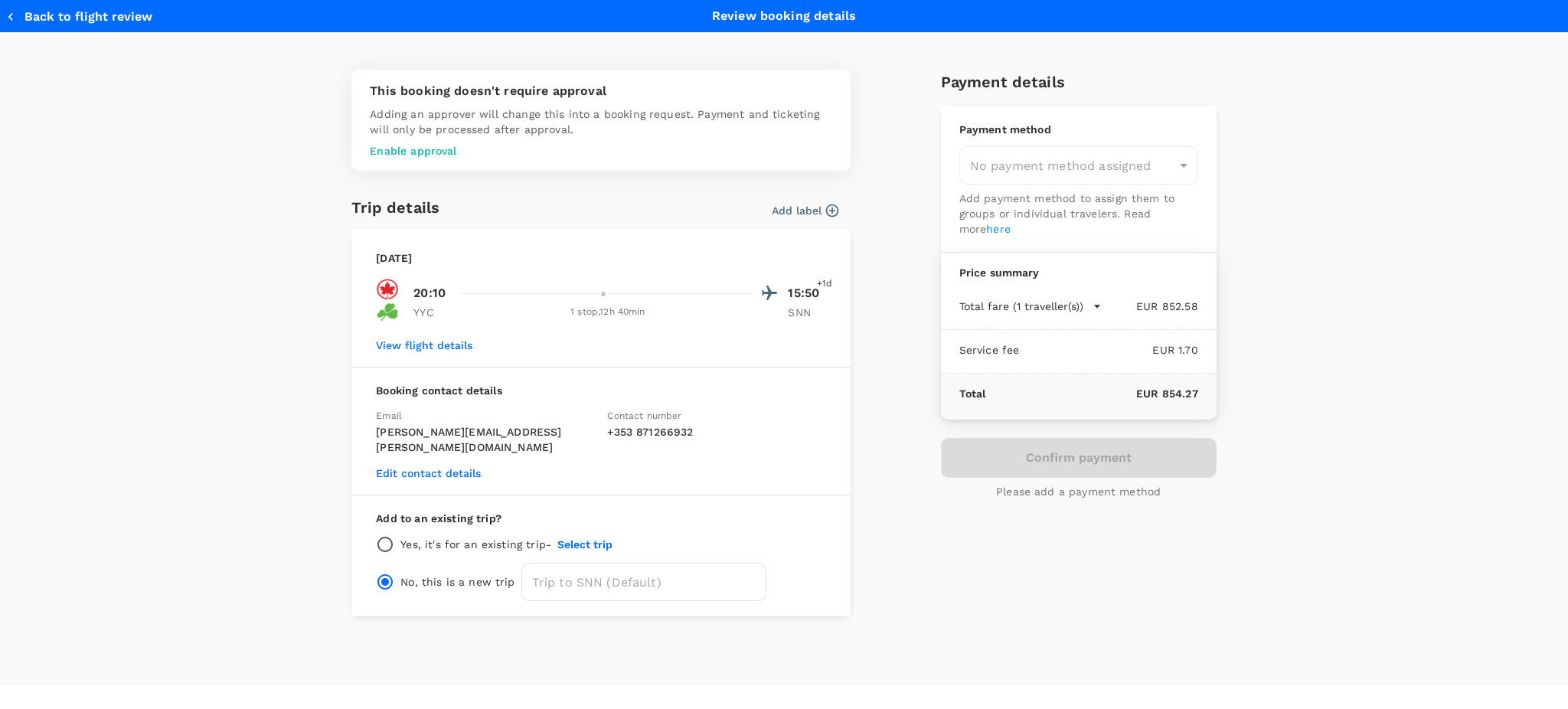
type input "9d5de3ff-3368-4803-a68f-91d504ca2e7d"
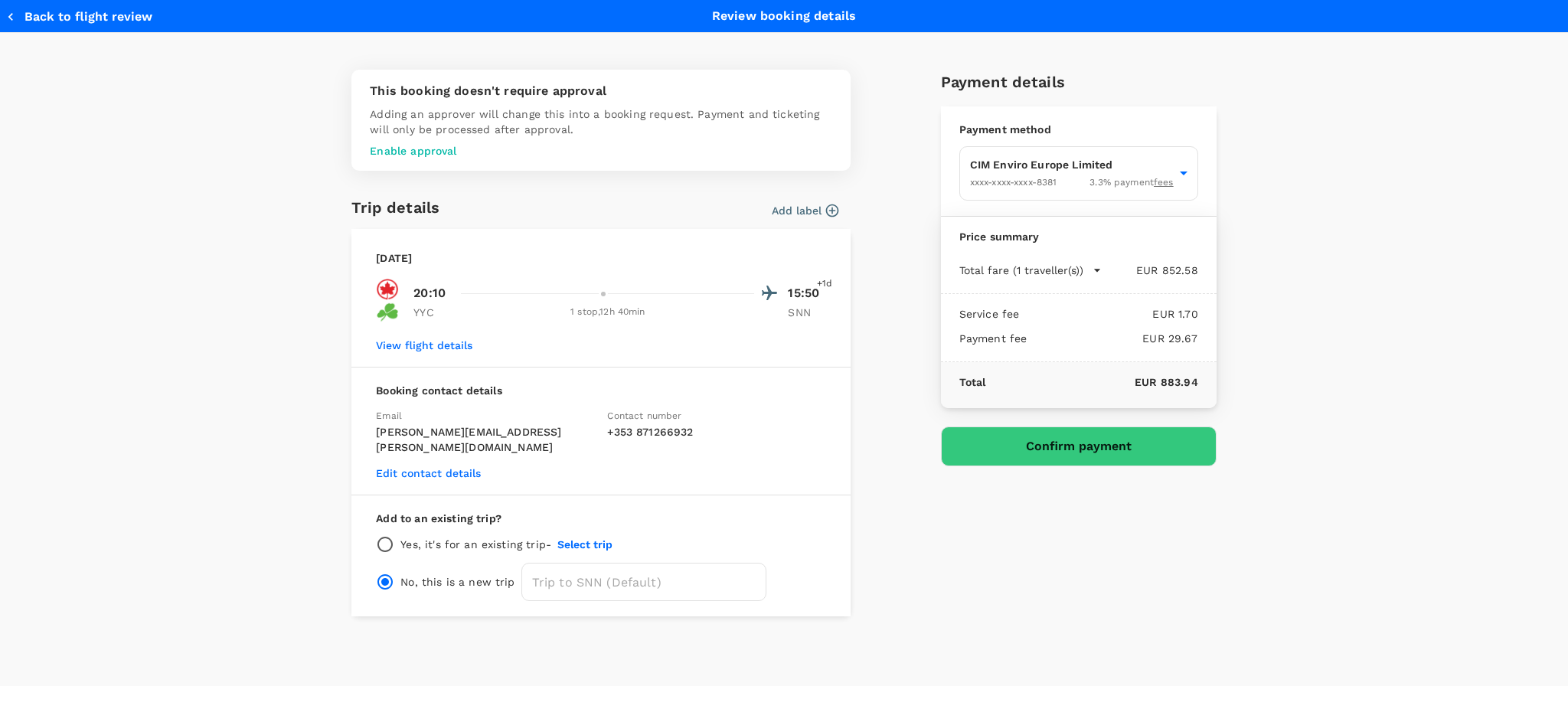
click at [833, 203] on icon "button" at bounding box center [832, 210] width 13 height 13
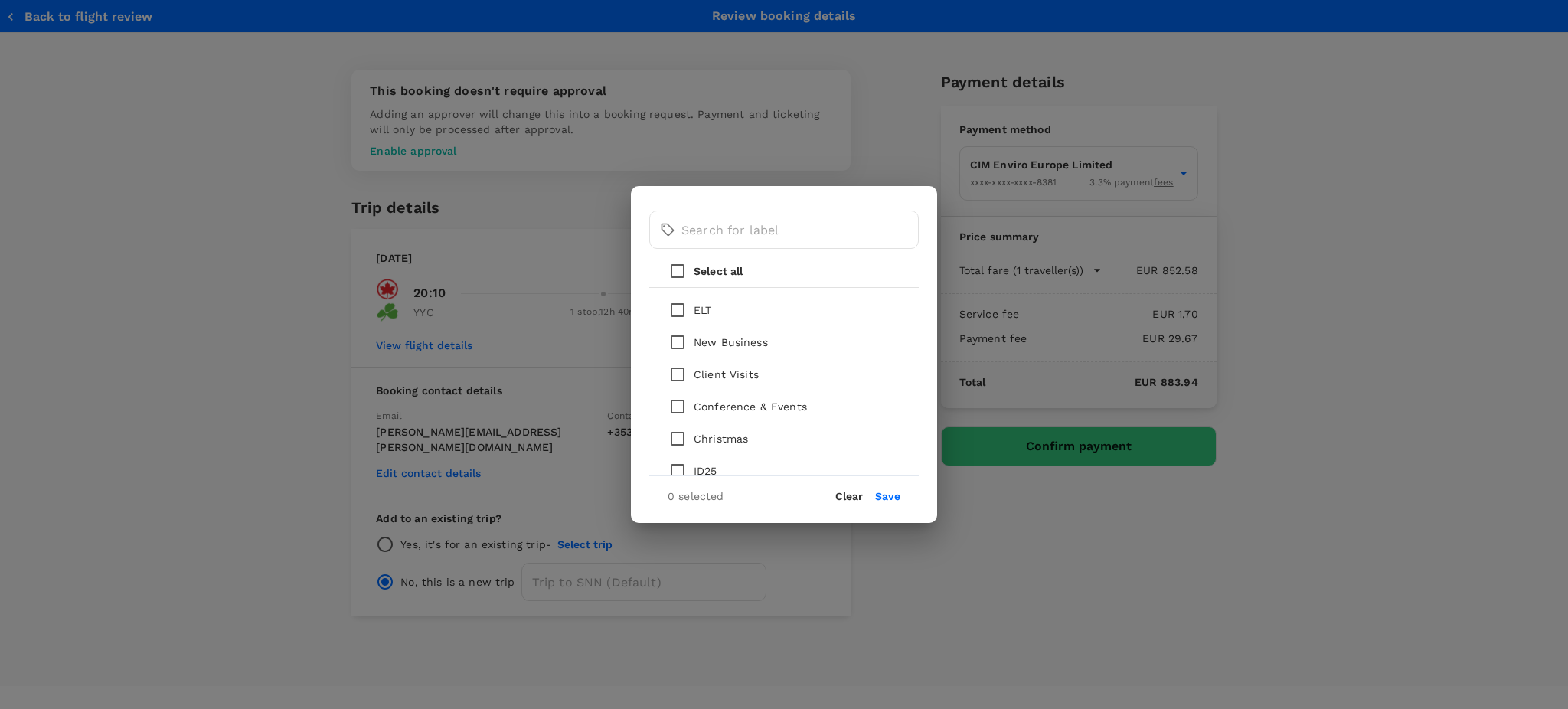
click at [675, 372] on input "checkbox" at bounding box center [677, 374] width 32 height 32
checkbox input "true"
click at [886, 499] on button "Save" at bounding box center [888, 495] width 26 height 12
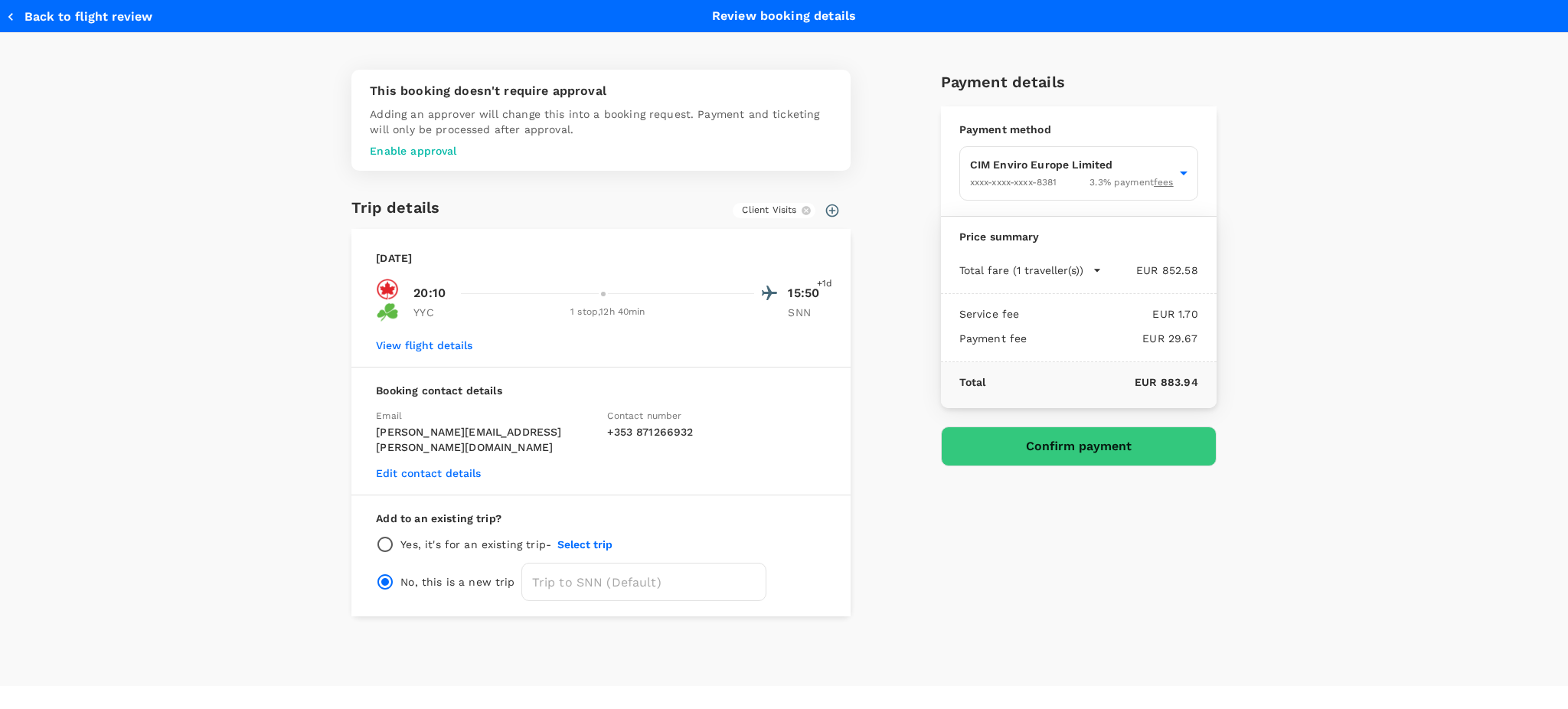
click at [415, 342] on button "View flight details" at bounding box center [424, 345] width 97 height 12
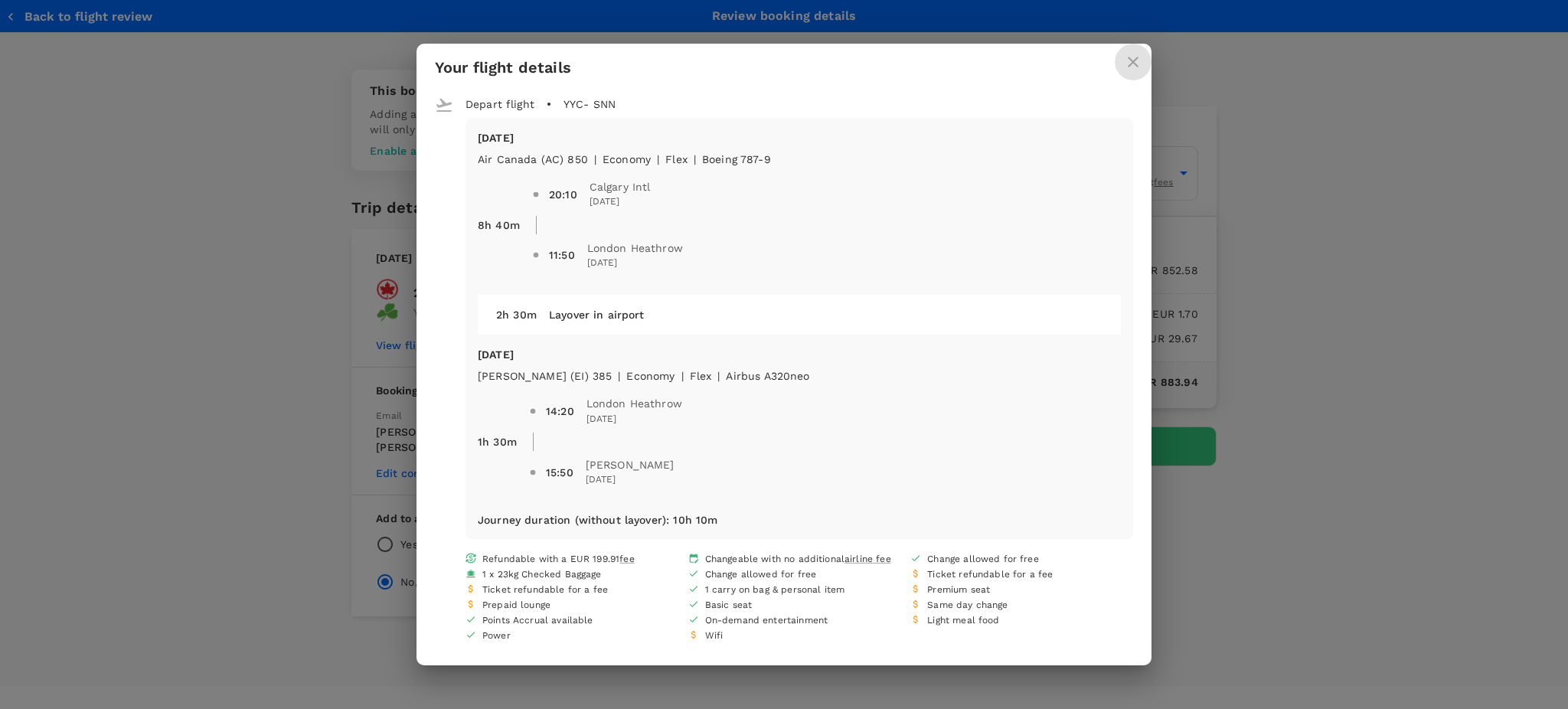
click at [1128, 54] on icon "close" at bounding box center [1133, 62] width 18 height 18
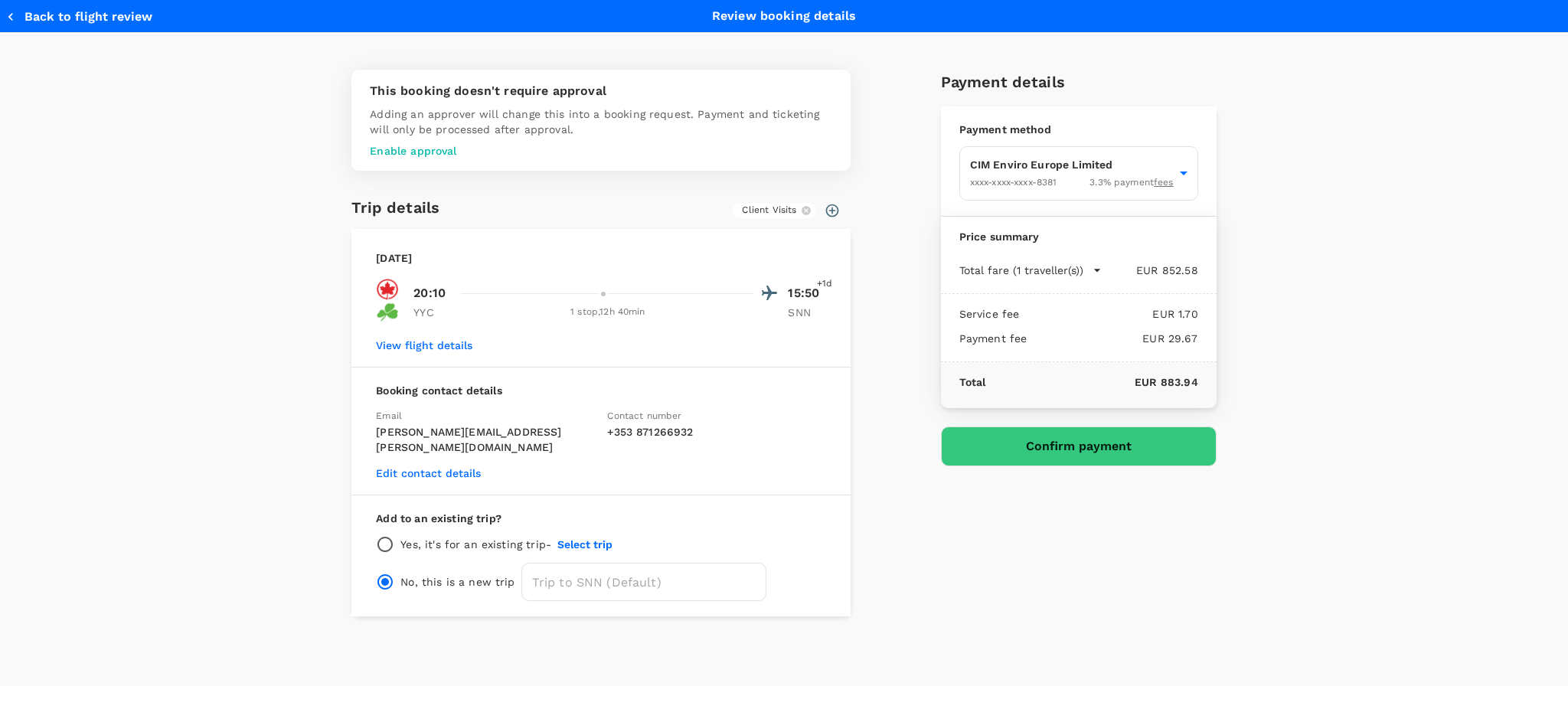
click at [1063, 436] on button "Confirm payment" at bounding box center [1078, 446] width 275 height 40
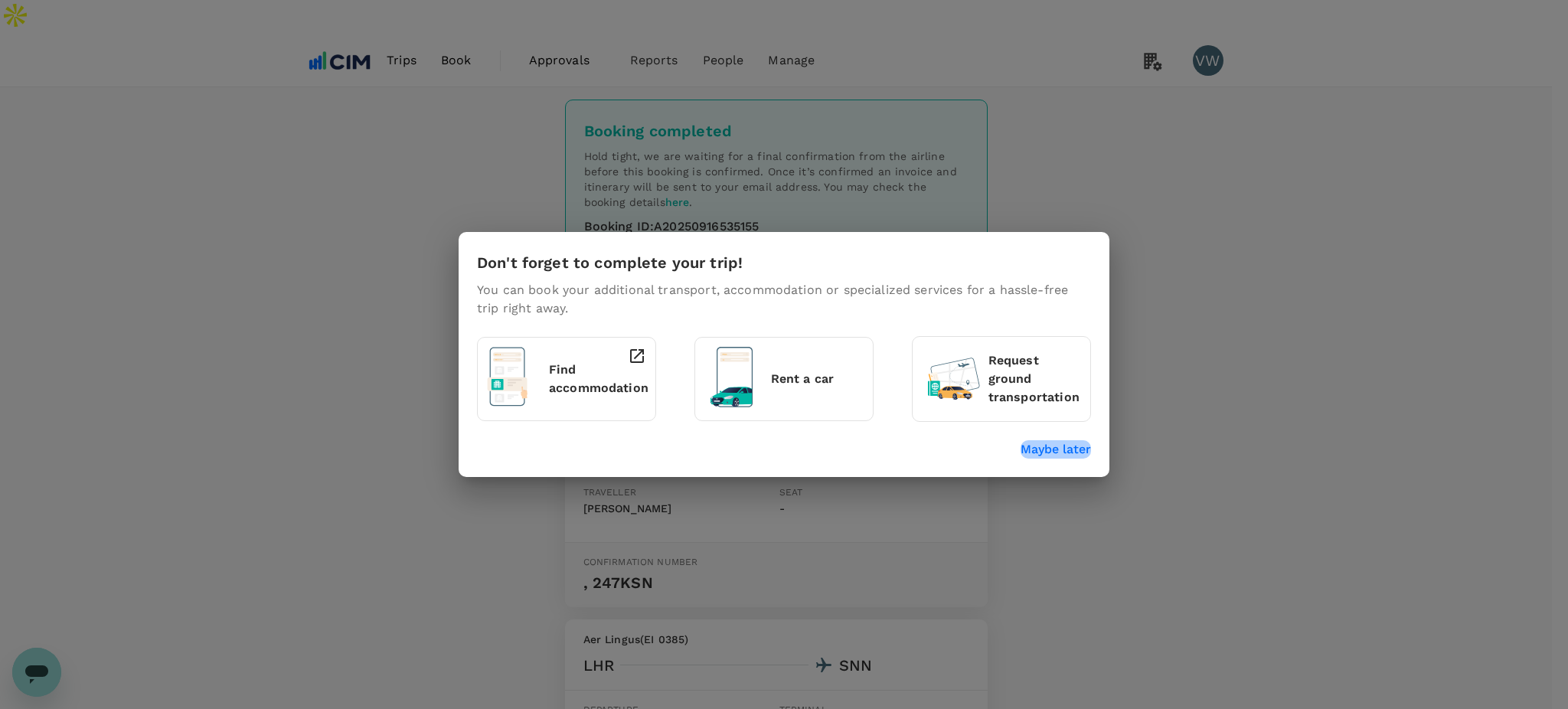
click at [1055, 452] on p "Maybe later" at bounding box center [1055, 450] width 70 height 18
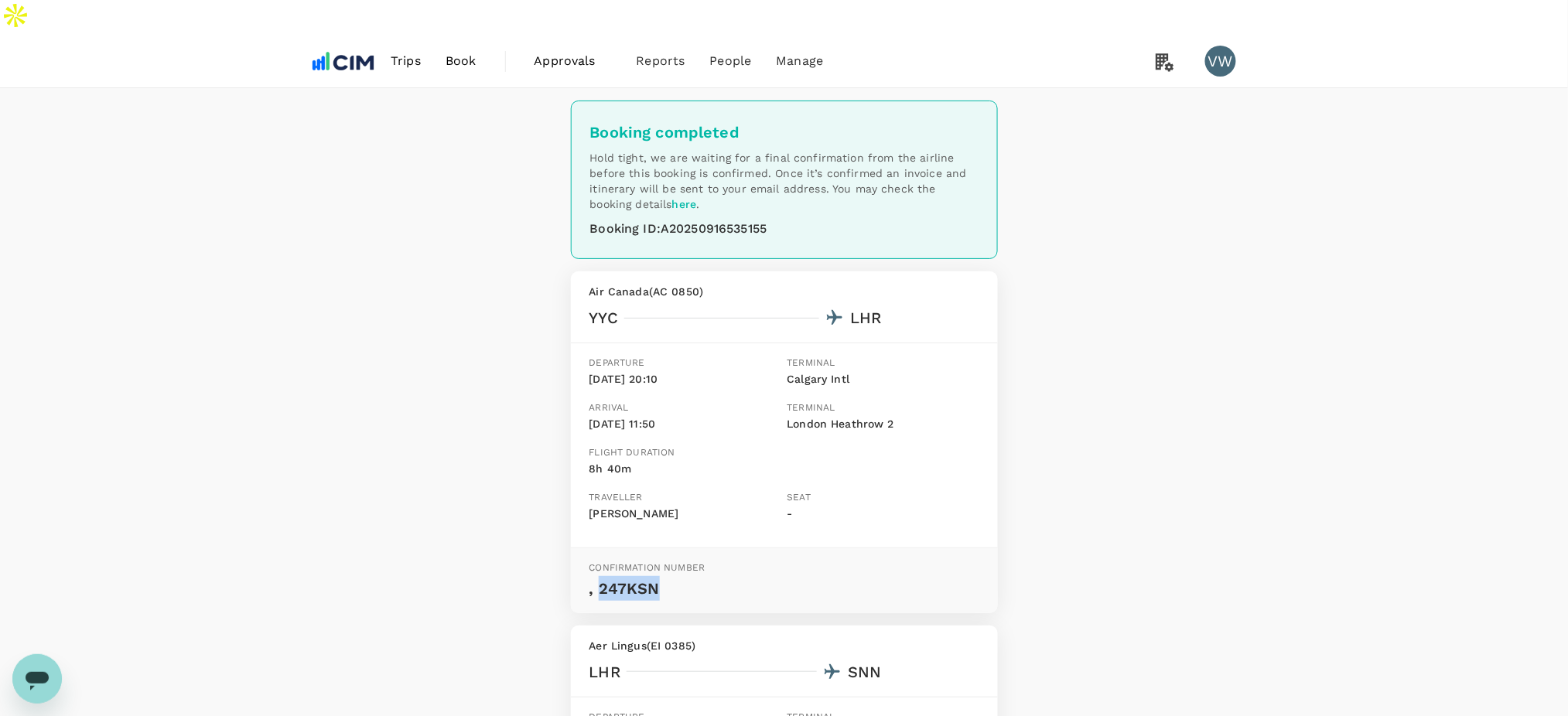
drag, startPoint x: 599, startPoint y: 552, endPoint x: 654, endPoint y: 553, distance: 55.0
click at [654, 576] on p ", 247KSN" at bounding box center [784, 588] width 390 height 25
copy p "247KSN"
